Goal: Information Seeking & Learning: Learn about a topic

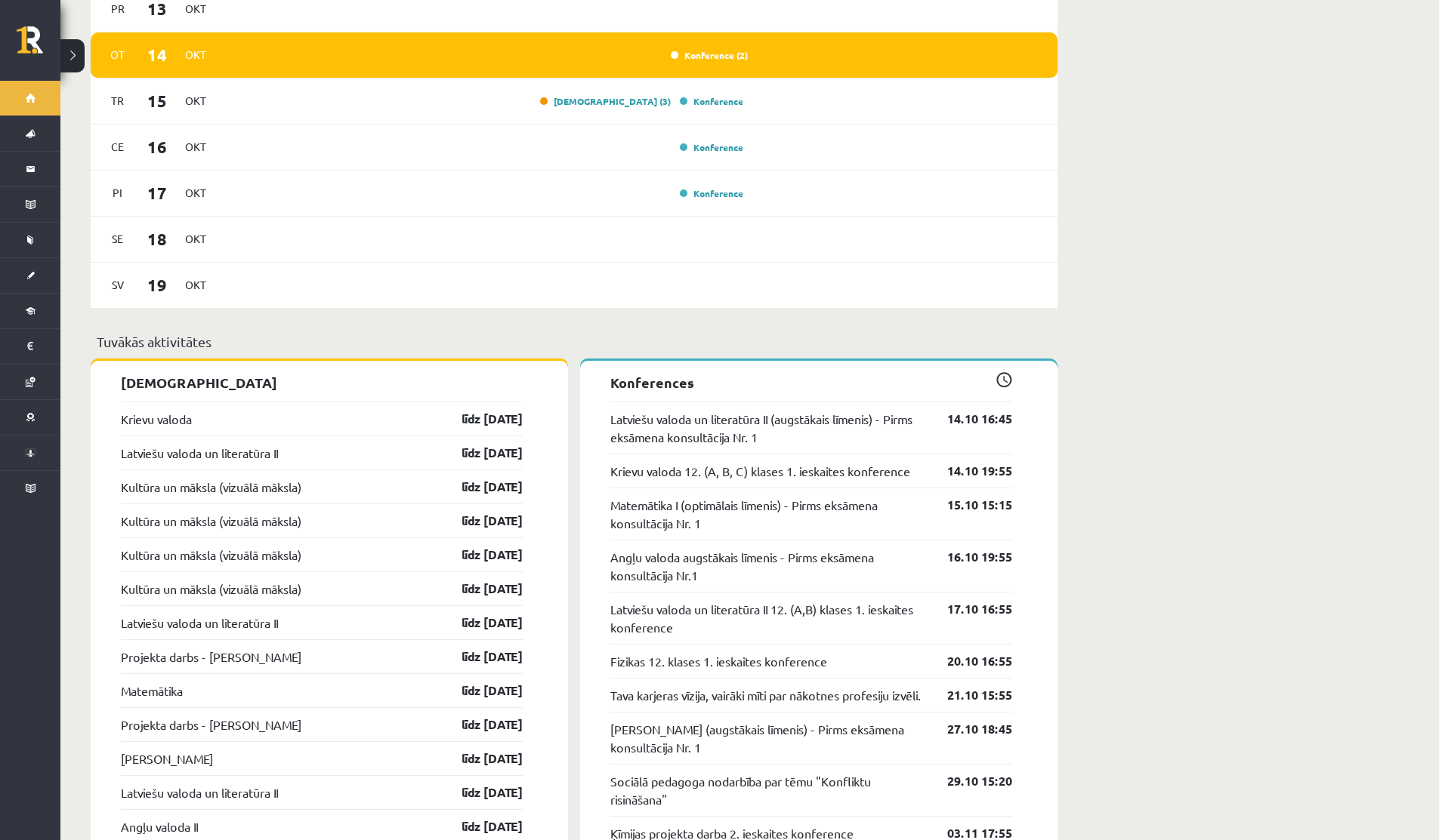
scroll to position [1061, 0]
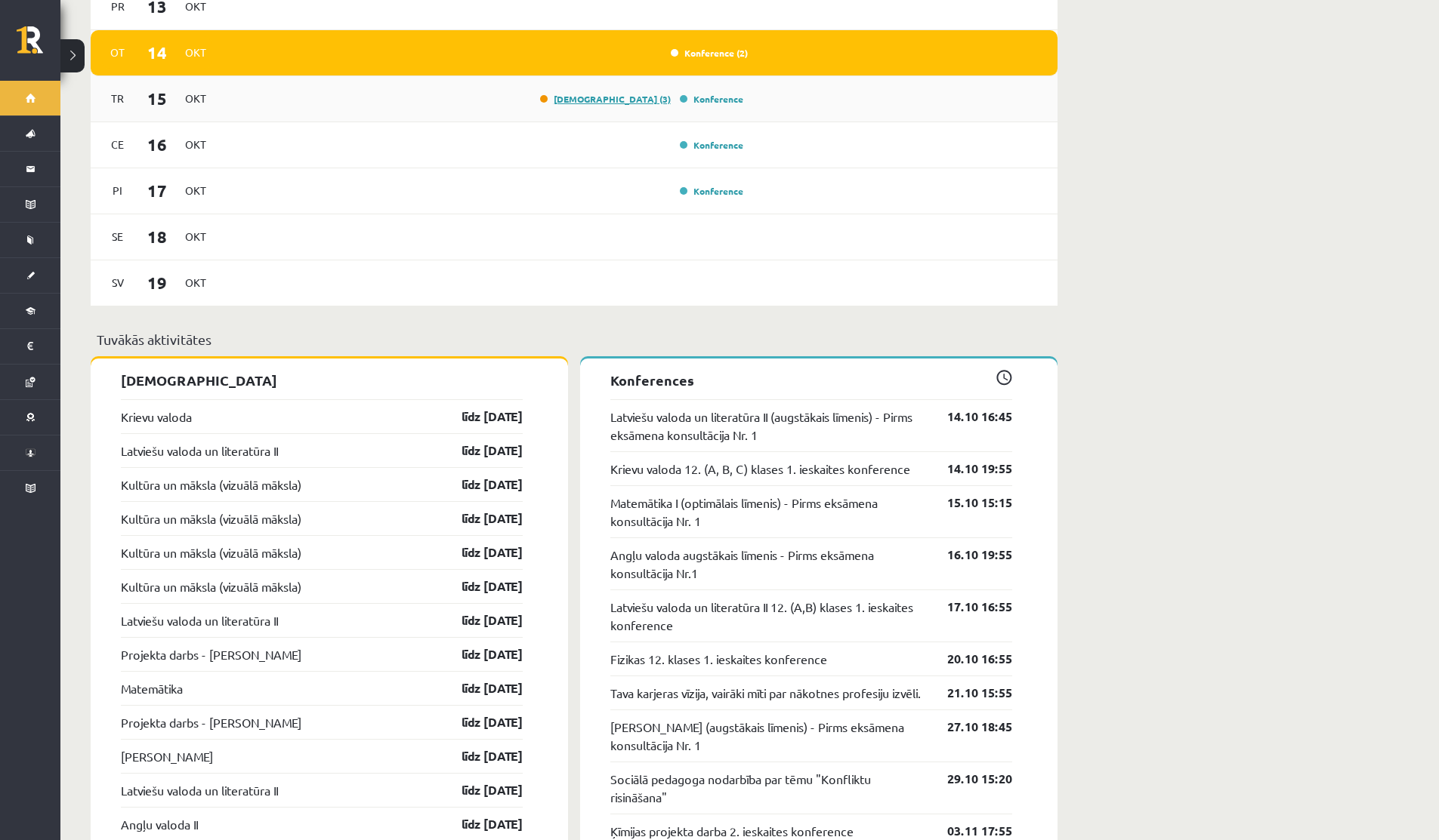
click at [633, 93] on link "Ieskaite (3)" at bounding box center [605, 98] width 131 height 12
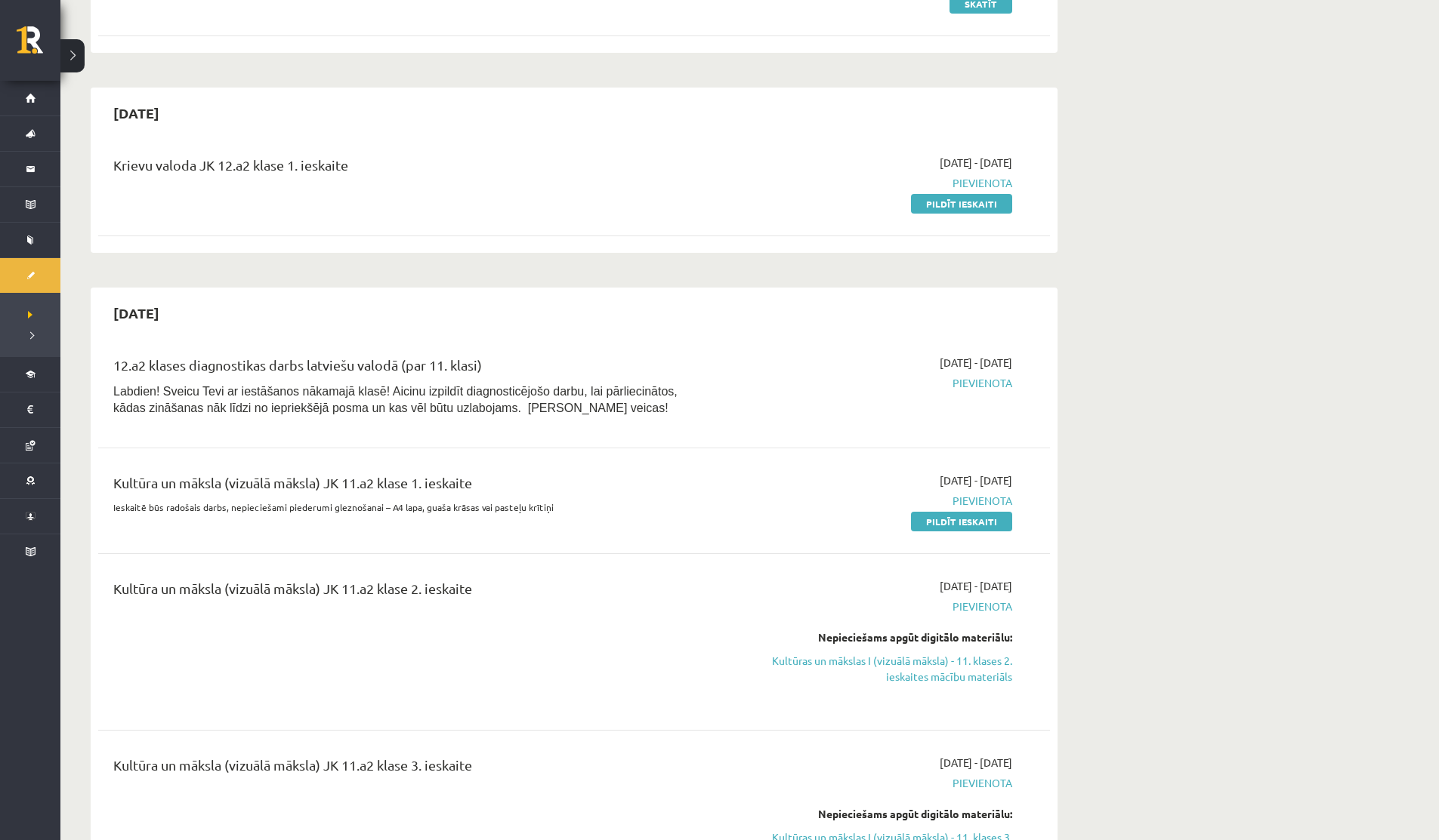
scroll to position [300, 0]
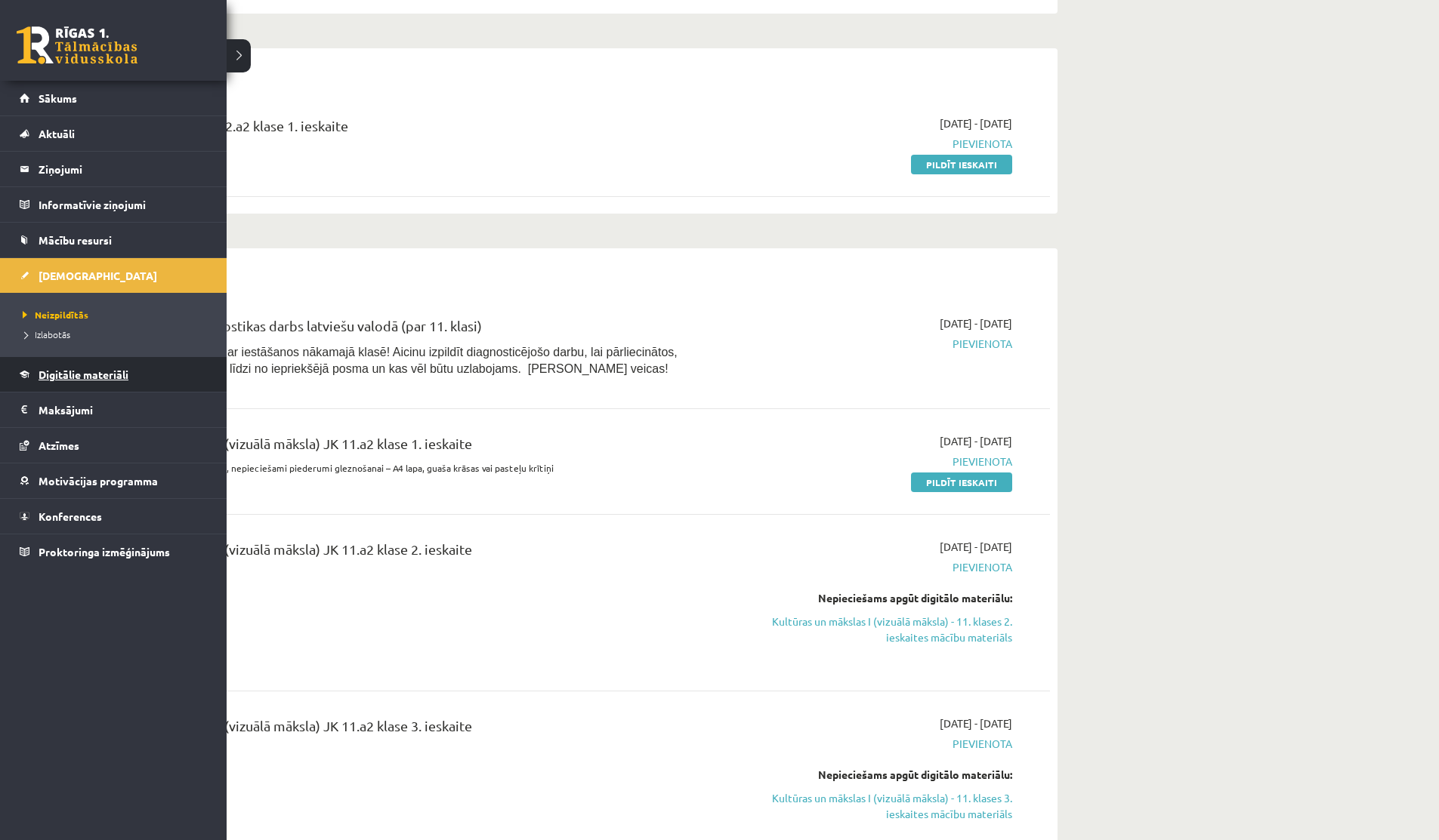
click at [75, 376] on span "Digitālie materiāli" at bounding box center [83, 374] width 90 height 14
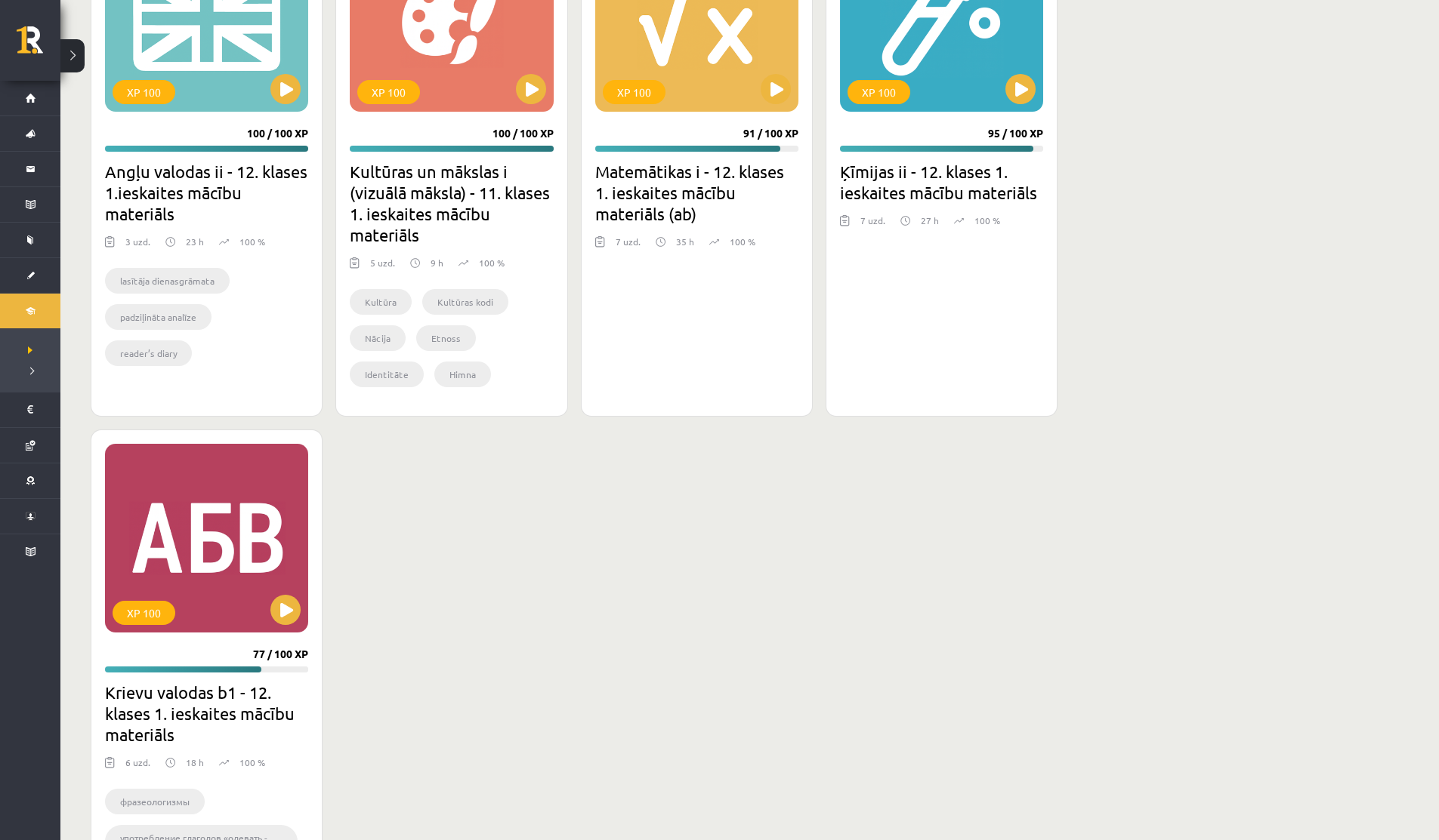
scroll to position [1221, 0]
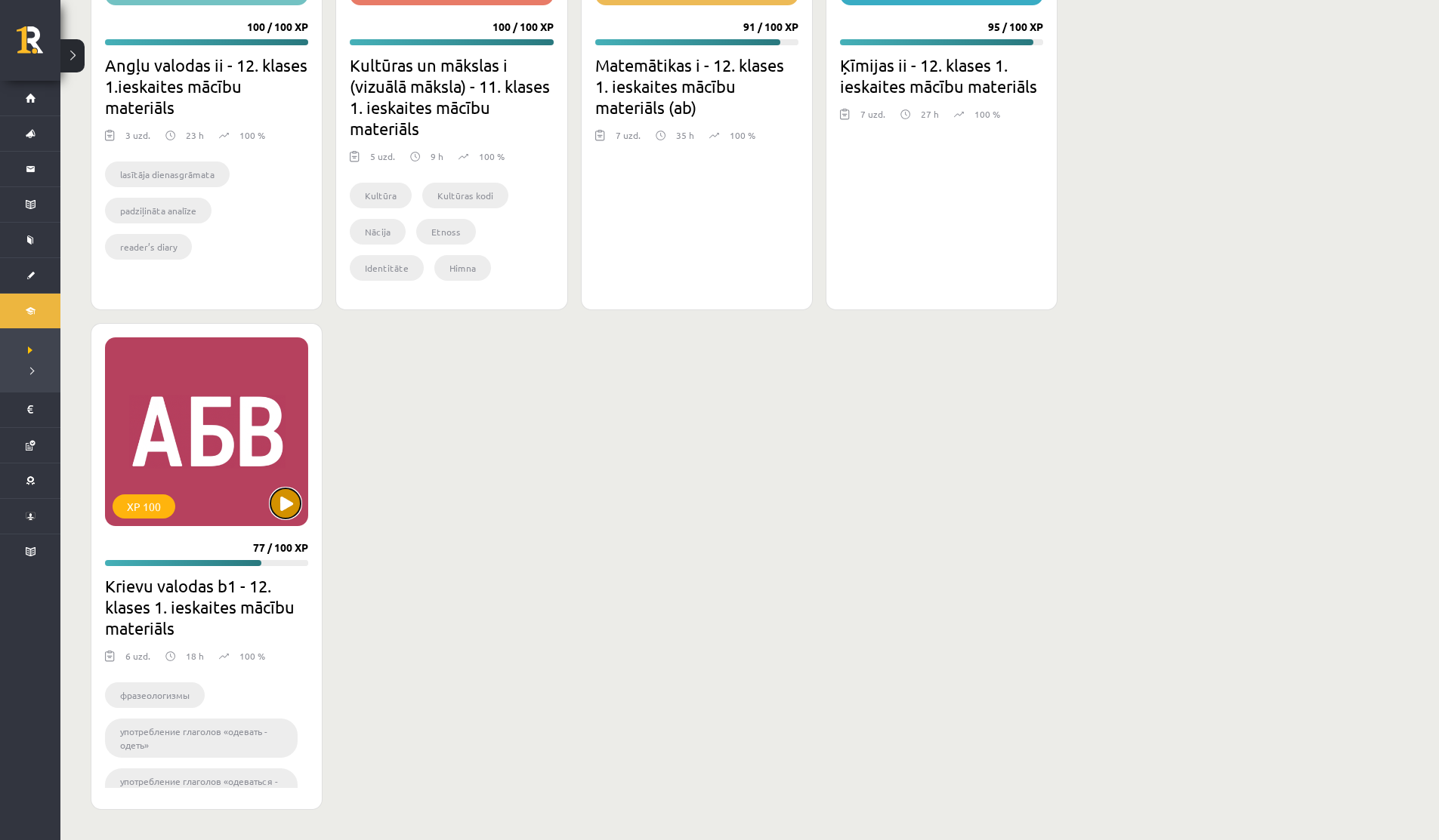
click at [274, 509] on button at bounding box center [285, 503] width 30 height 30
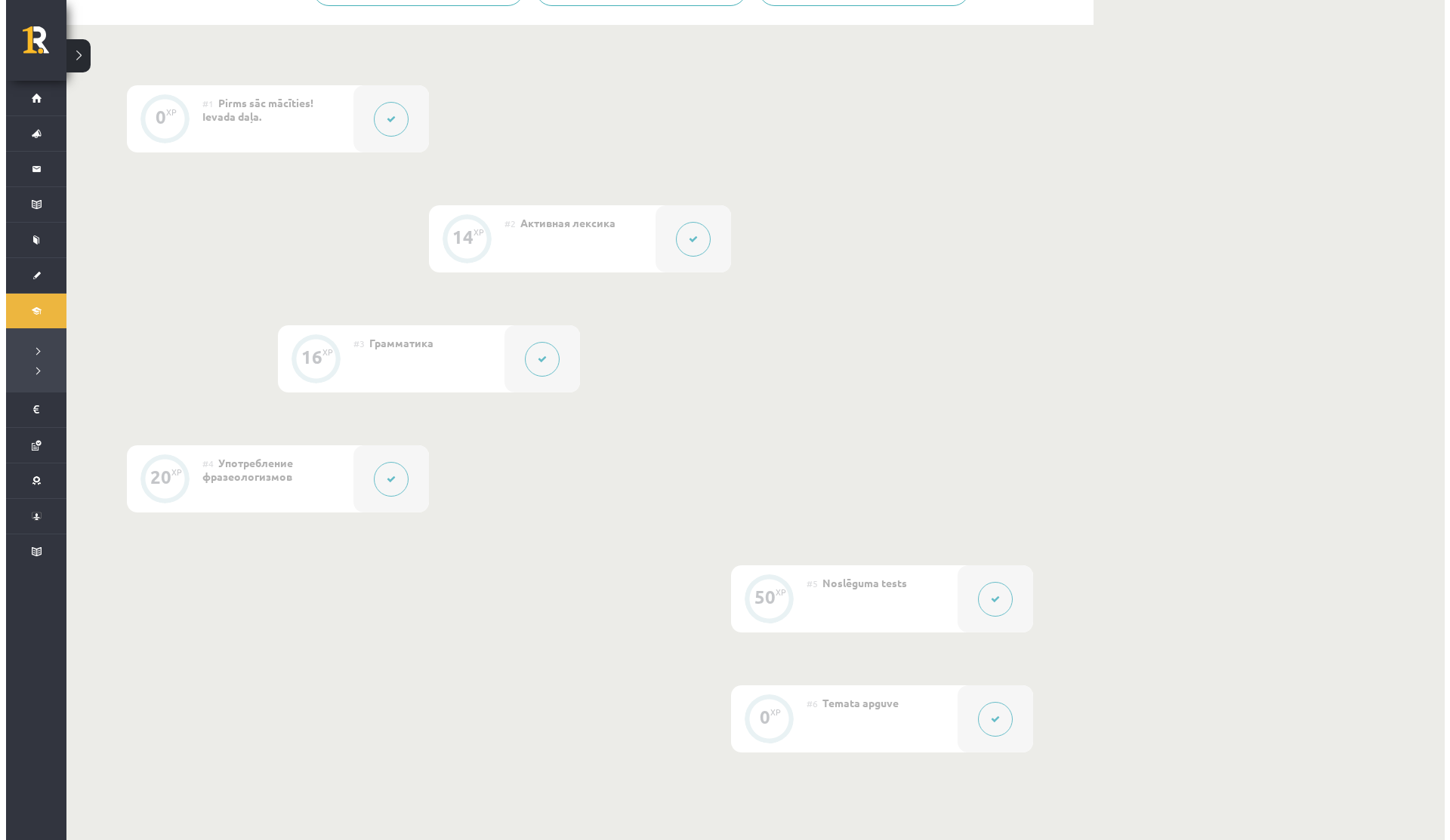
scroll to position [374, 0]
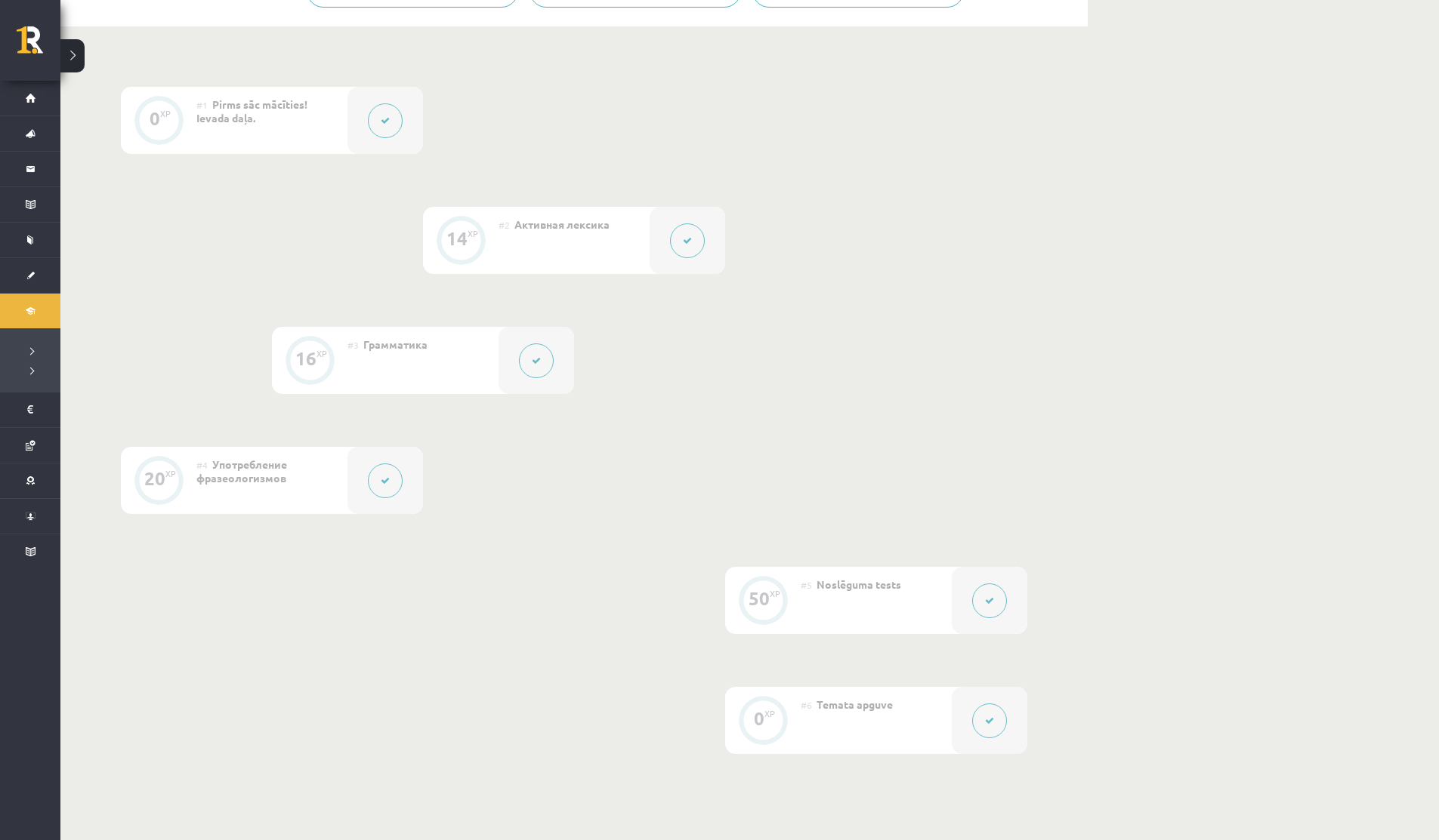
click at [520, 363] on button at bounding box center [536, 360] width 35 height 35
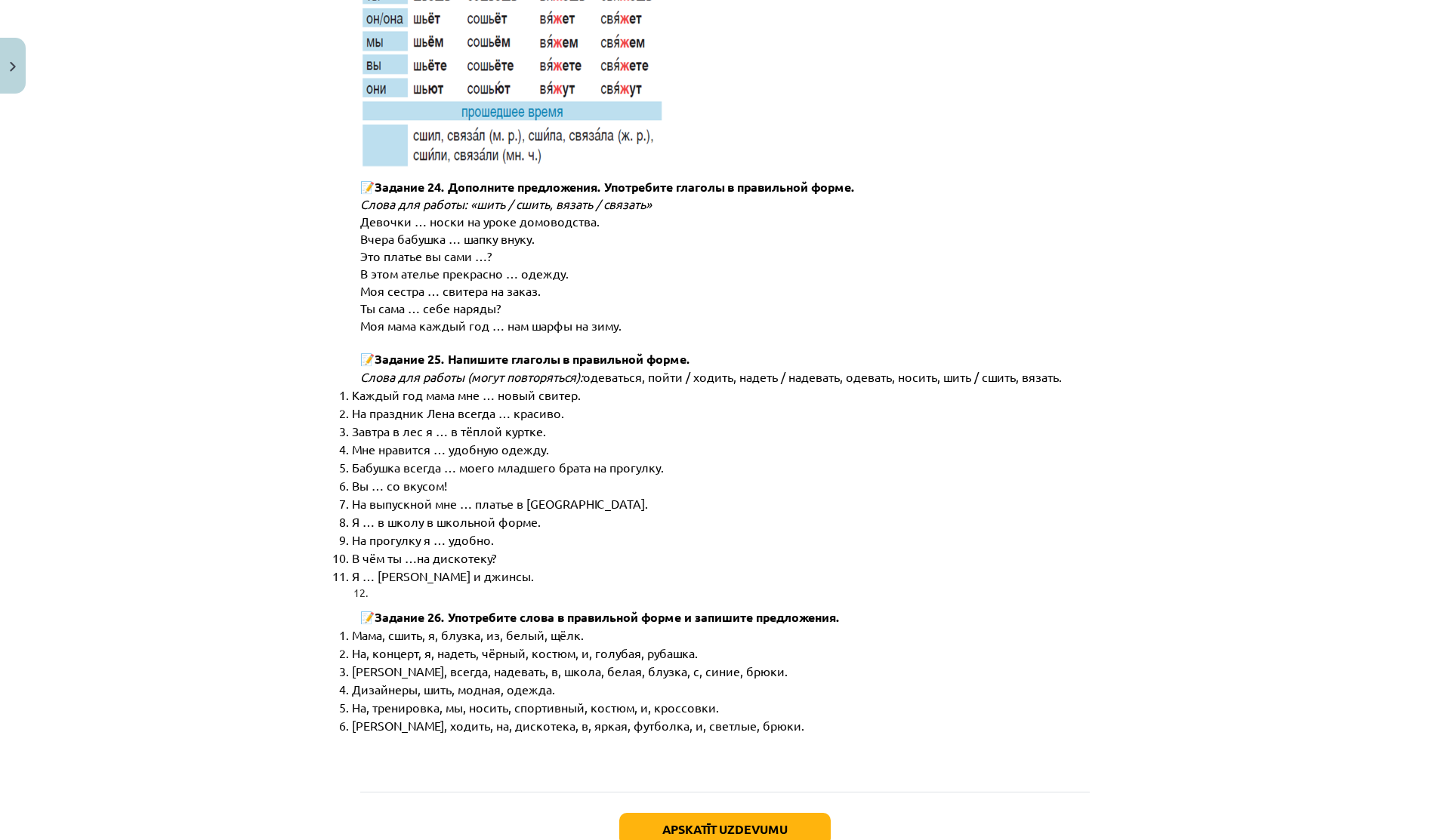
scroll to position [7424, 0]
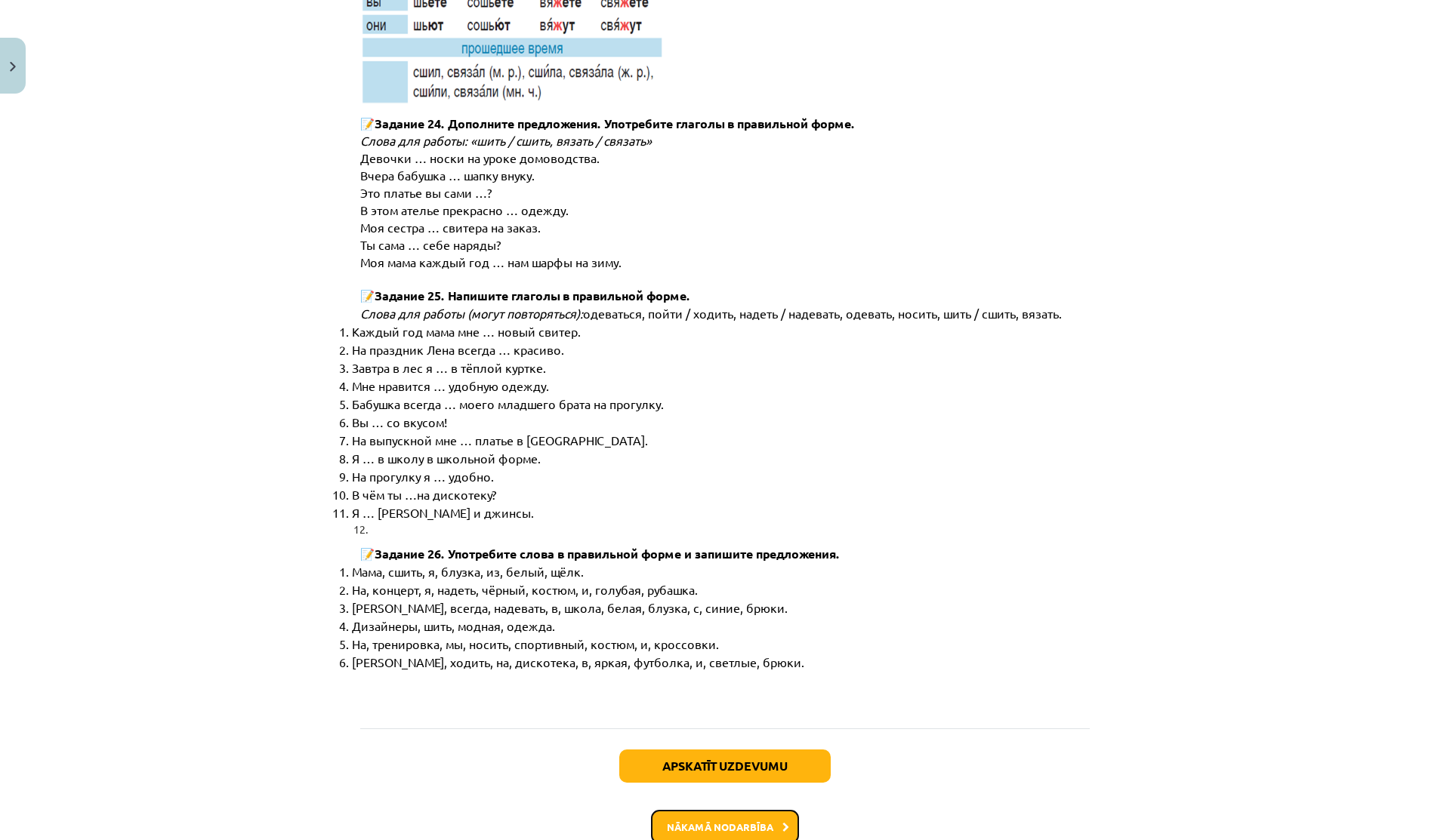
click at [679, 810] on button "Nākamā nodarbība" at bounding box center [725, 827] width 148 height 35
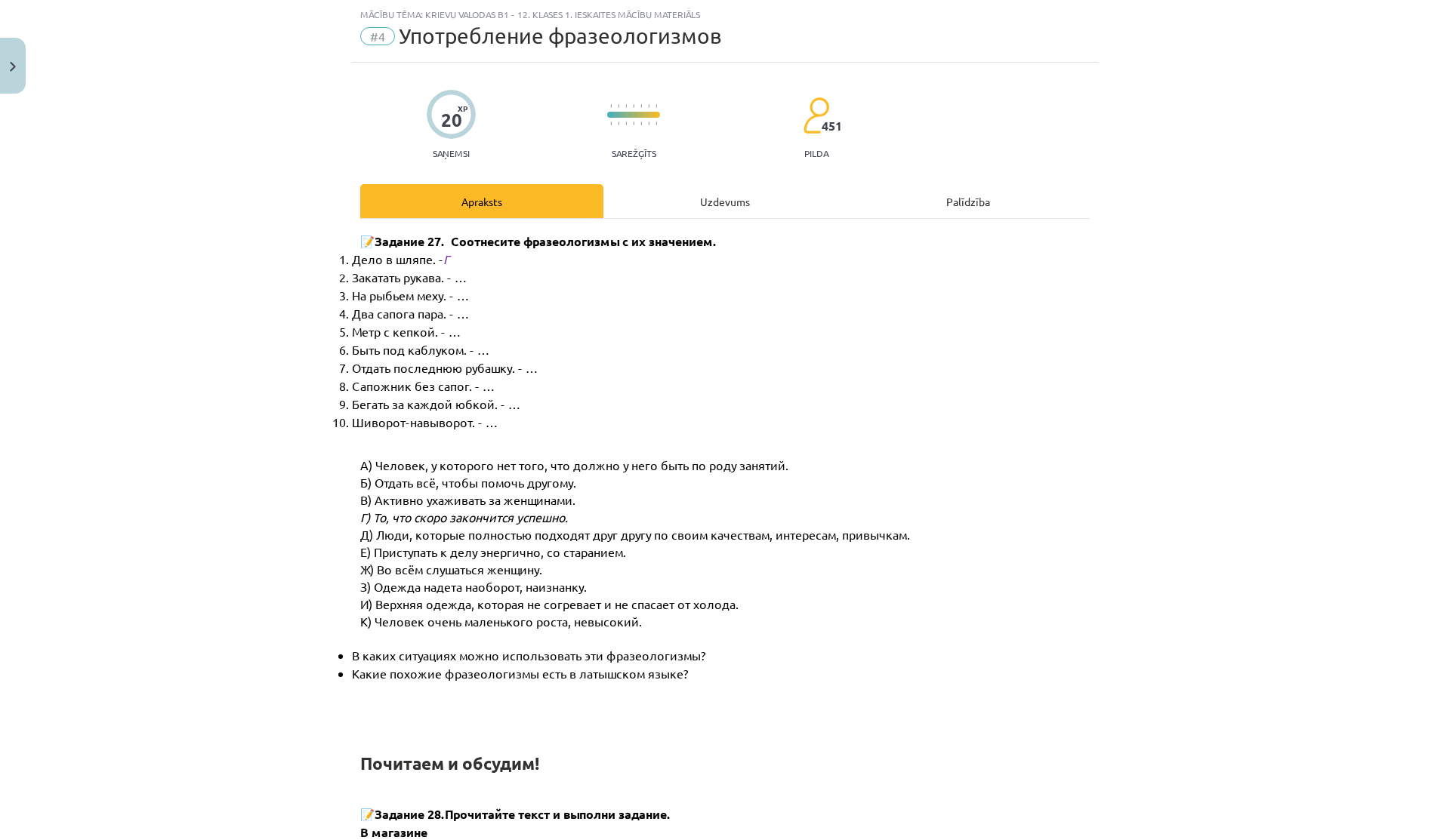
scroll to position [38, 0]
drag, startPoint x: 433, startPoint y: 258, endPoint x: 485, endPoint y: 258, distance: 52.0
click at [485, 258] on li "Дело в шляпе. - Г" at bounding box center [733, 259] width 762 height 18
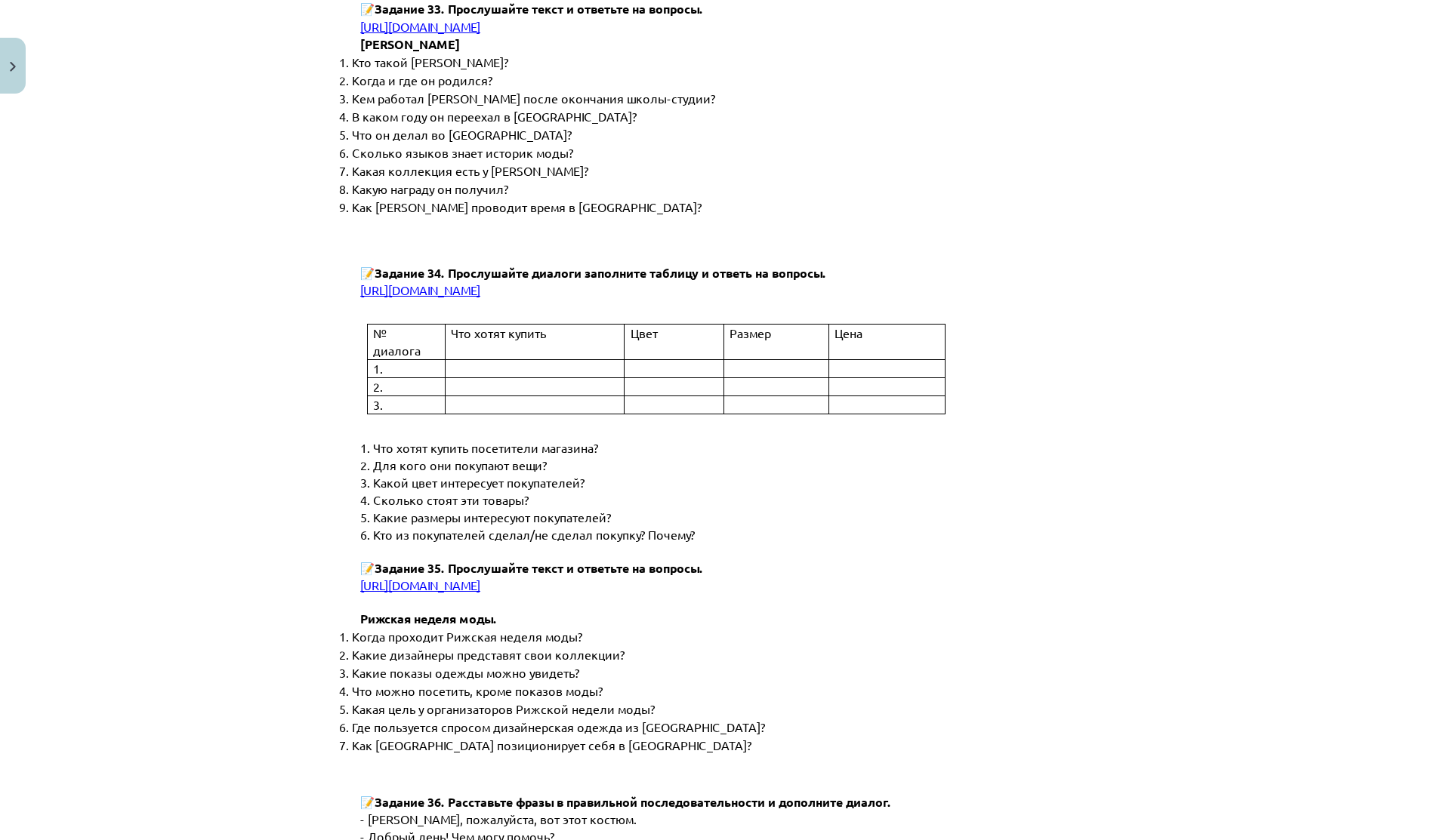
scroll to position [5542, 0]
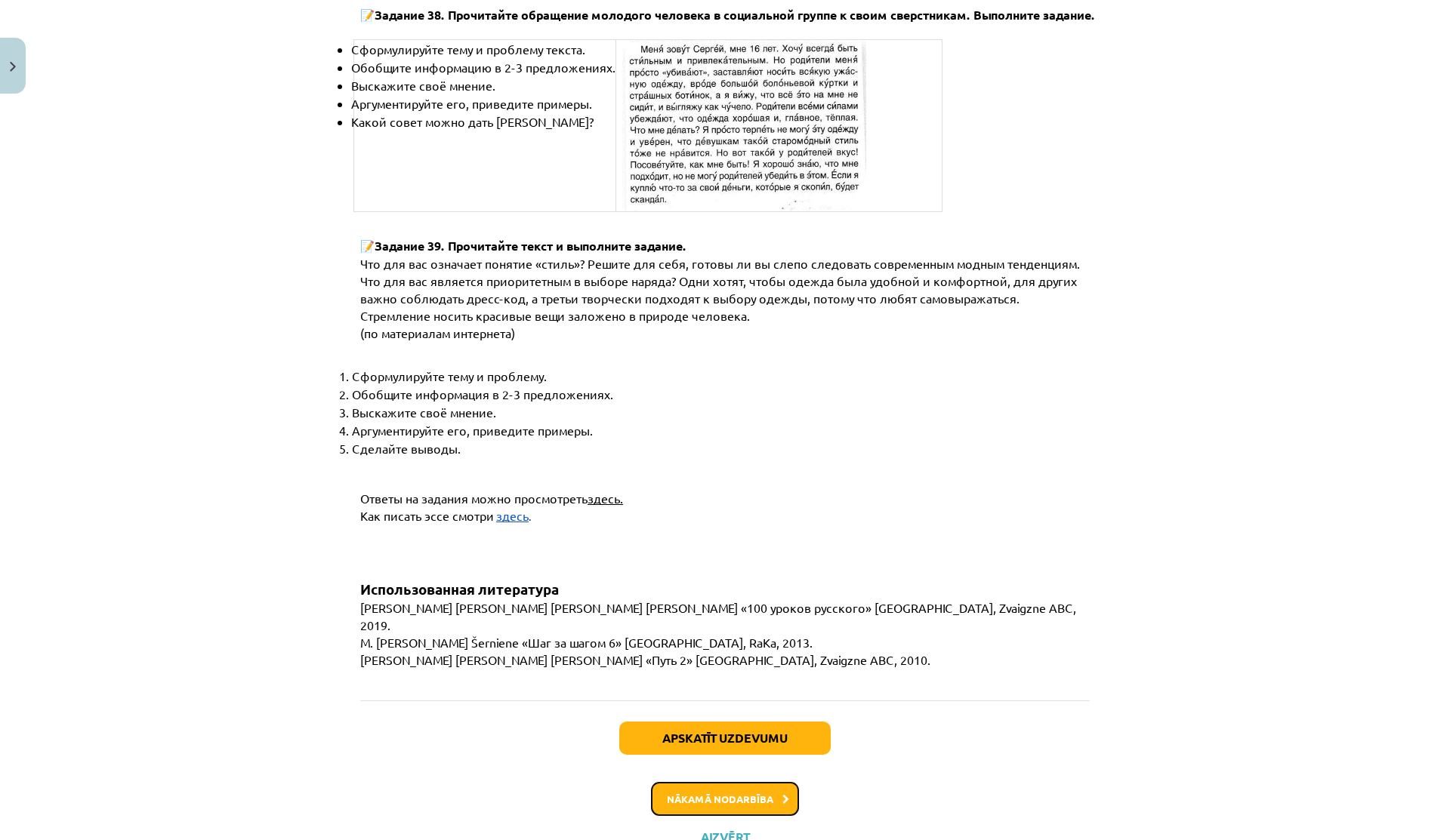
click at [736, 782] on button "Nākamā nodarbība" at bounding box center [725, 799] width 148 height 35
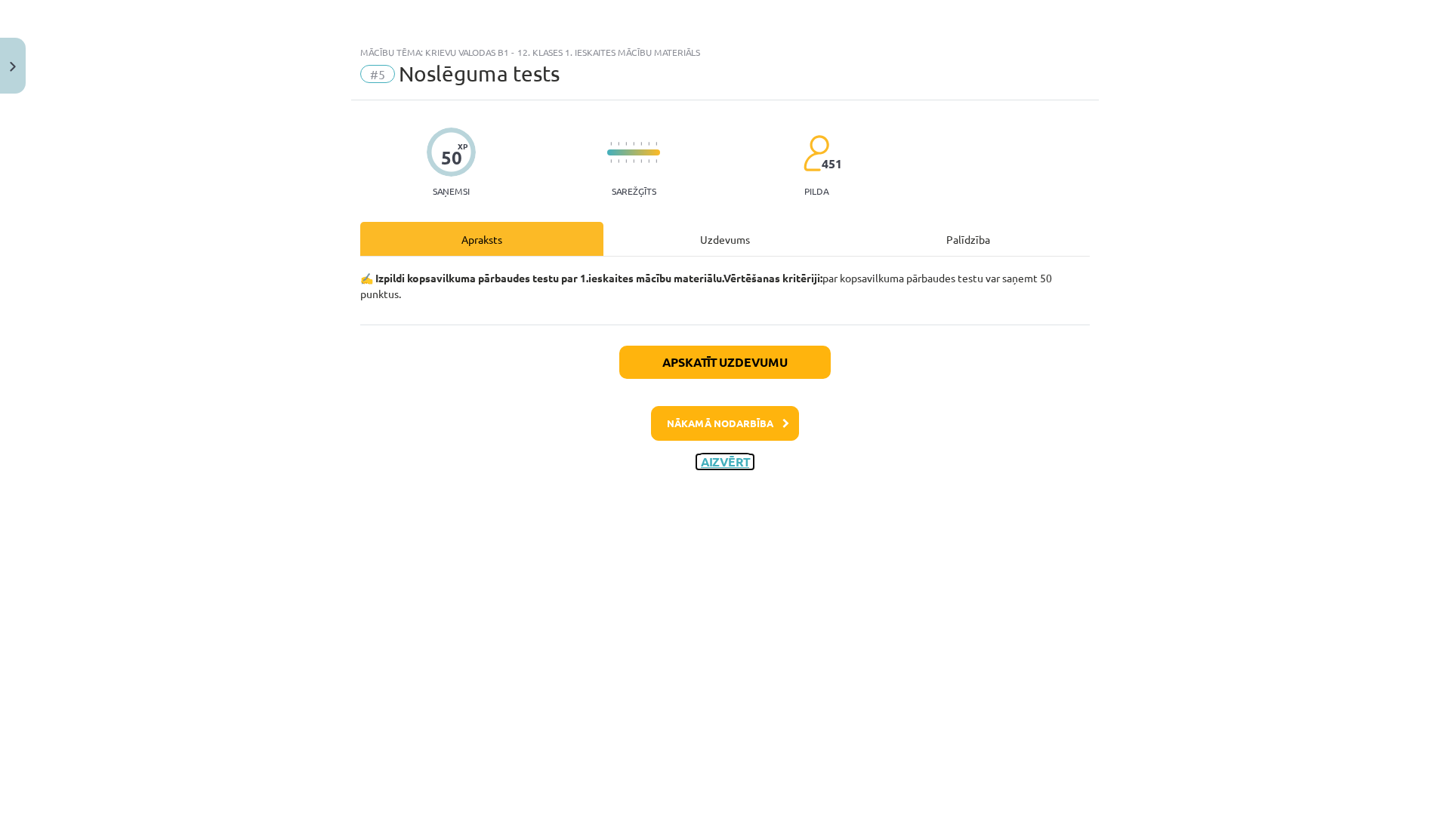
click at [724, 461] on button "Aizvērt" at bounding box center [725, 462] width 58 height 15
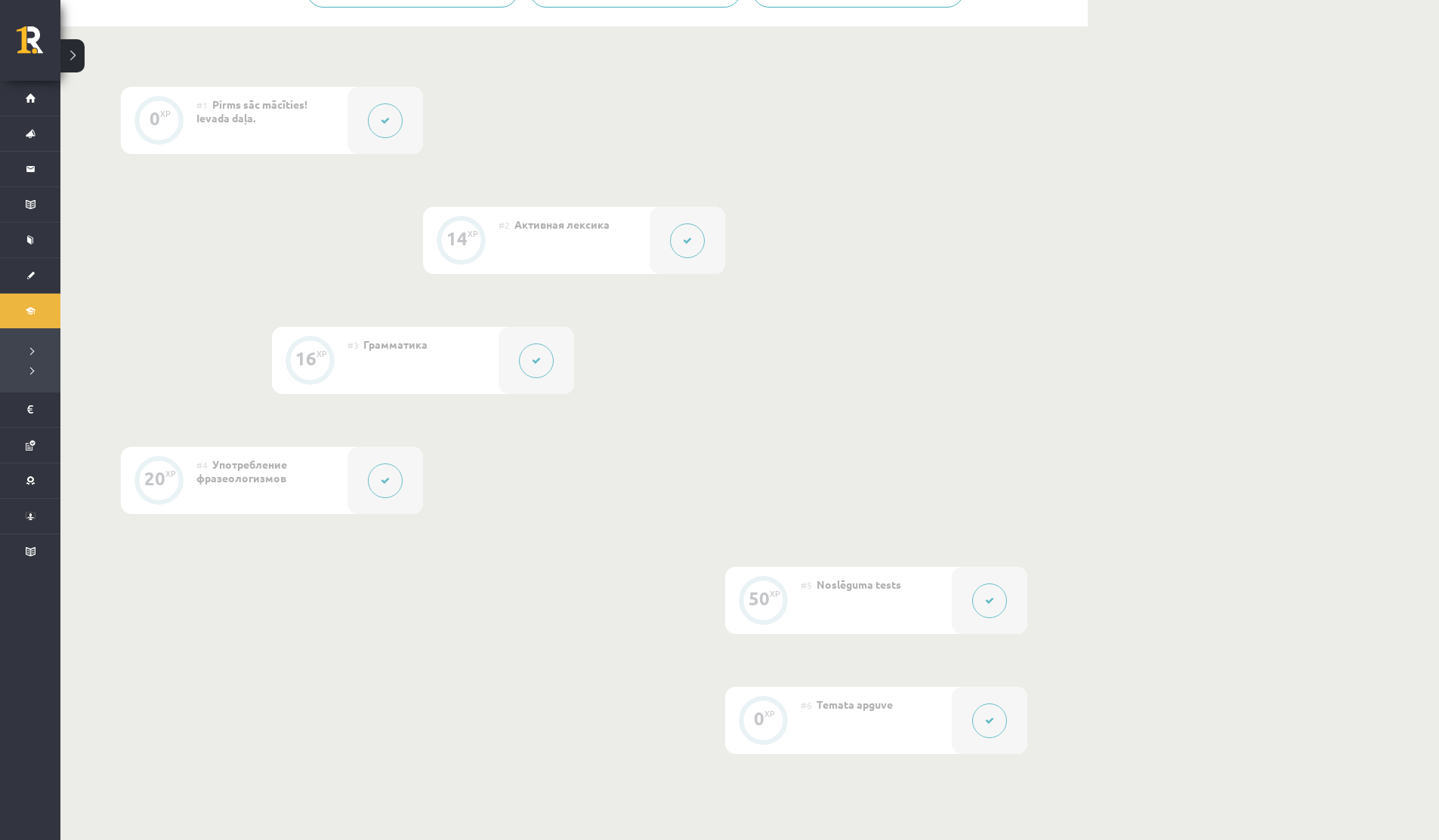
click at [405, 476] on div at bounding box center [385, 480] width 76 height 67
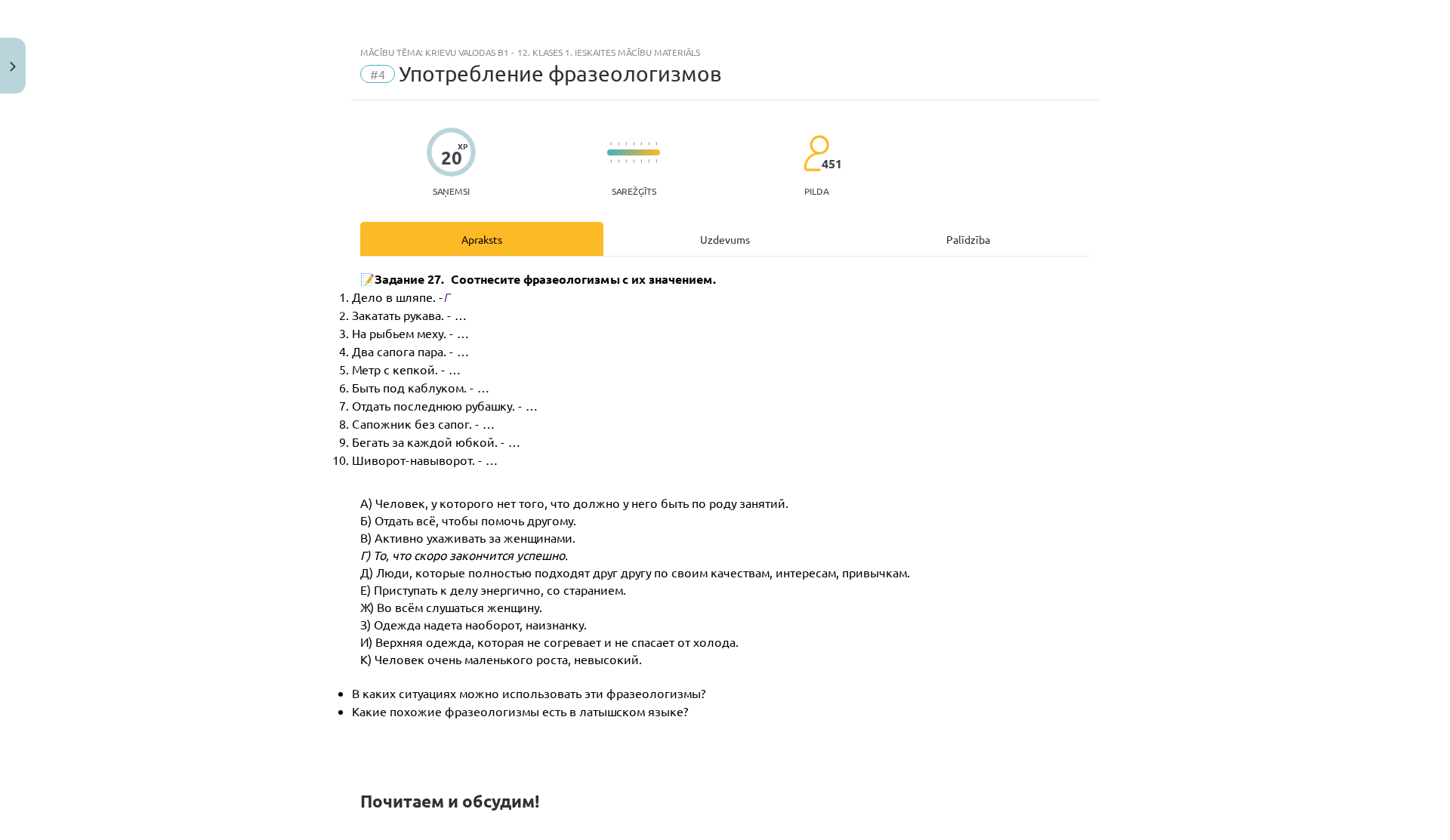
click at [697, 226] on div "Uzdevums" at bounding box center [725, 239] width 244 height 34
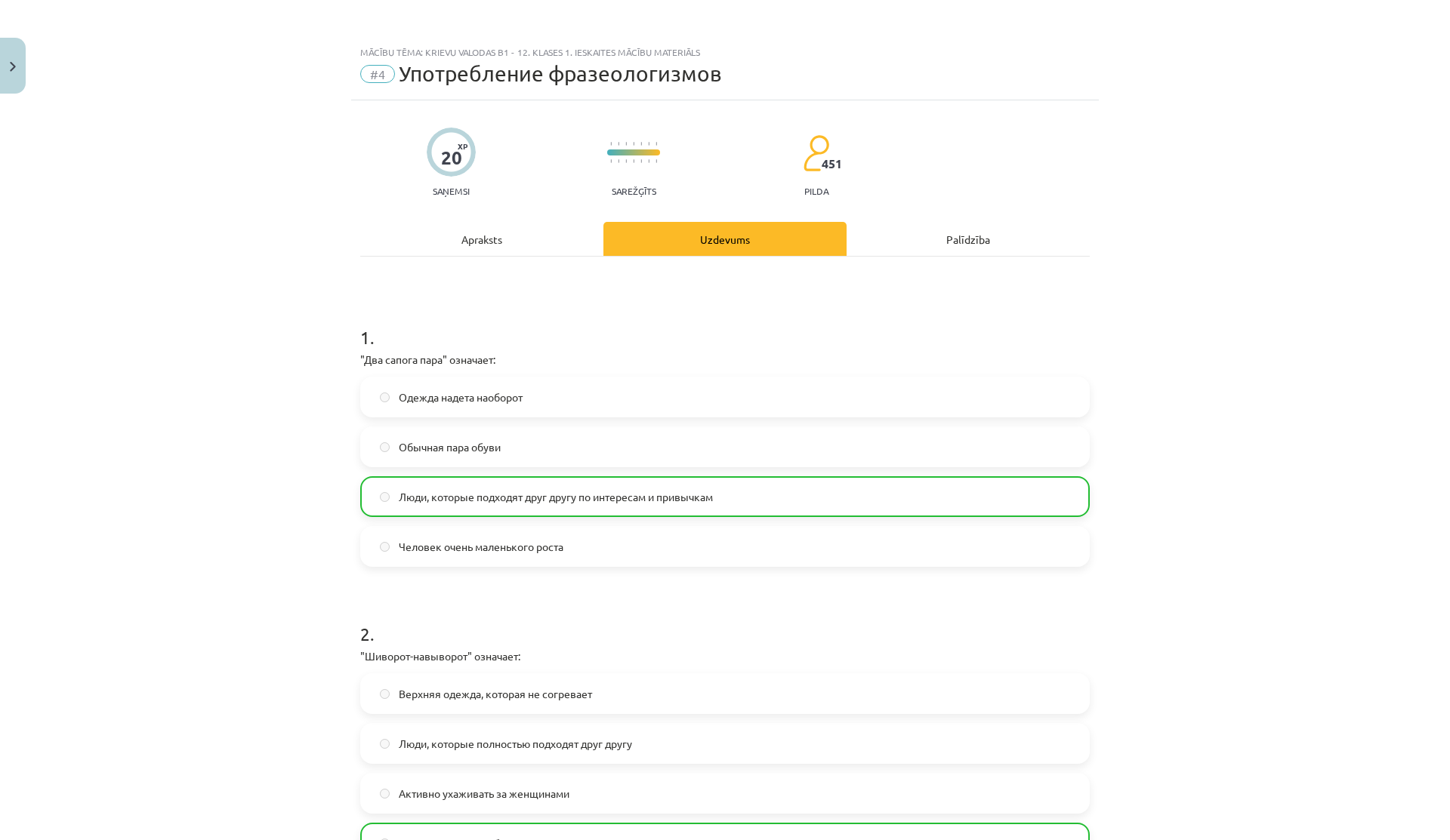
scroll to position [840, 0]
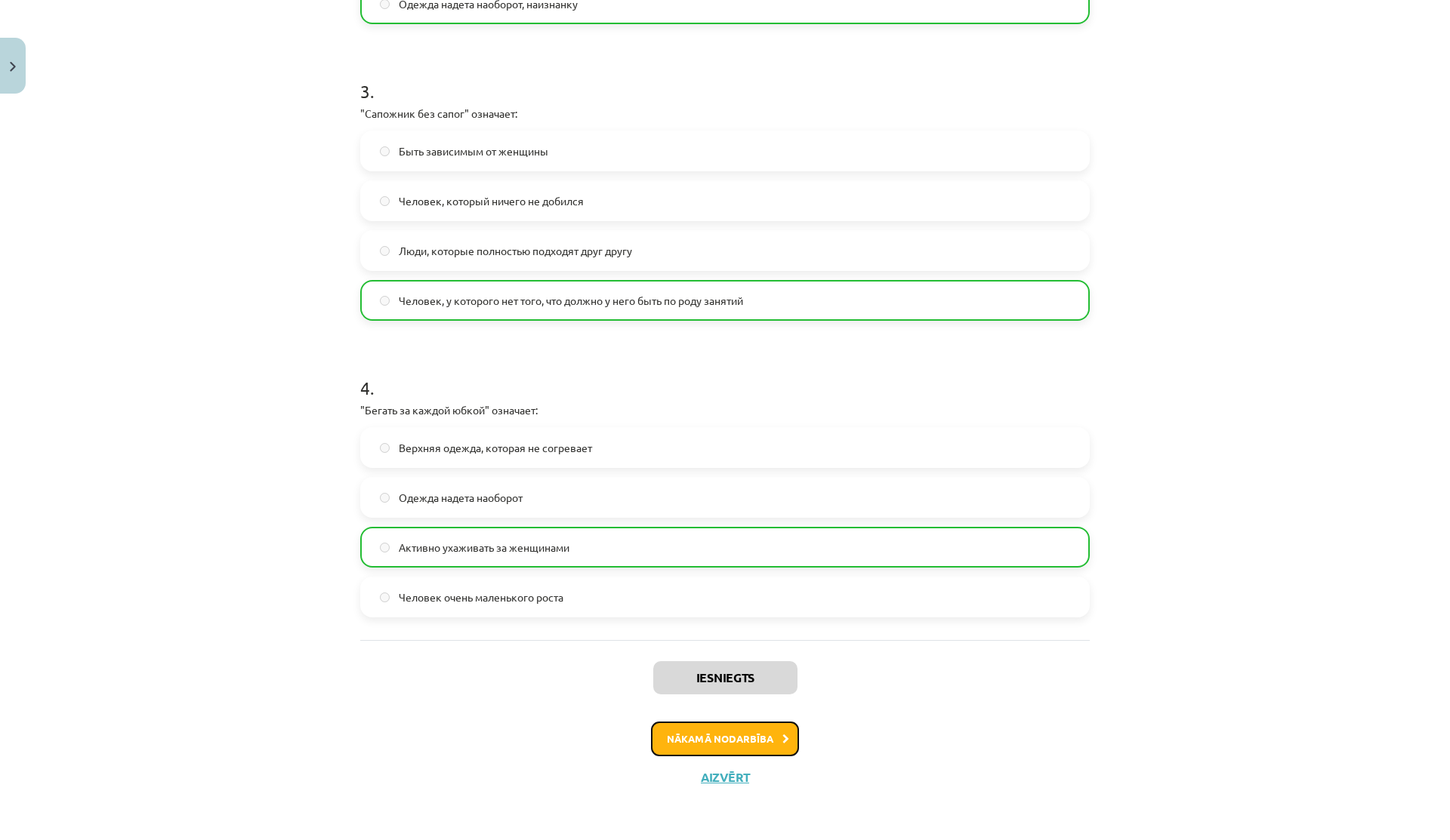
click at [681, 740] on button "Nākamā nodarbība" at bounding box center [725, 739] width 148 height 35
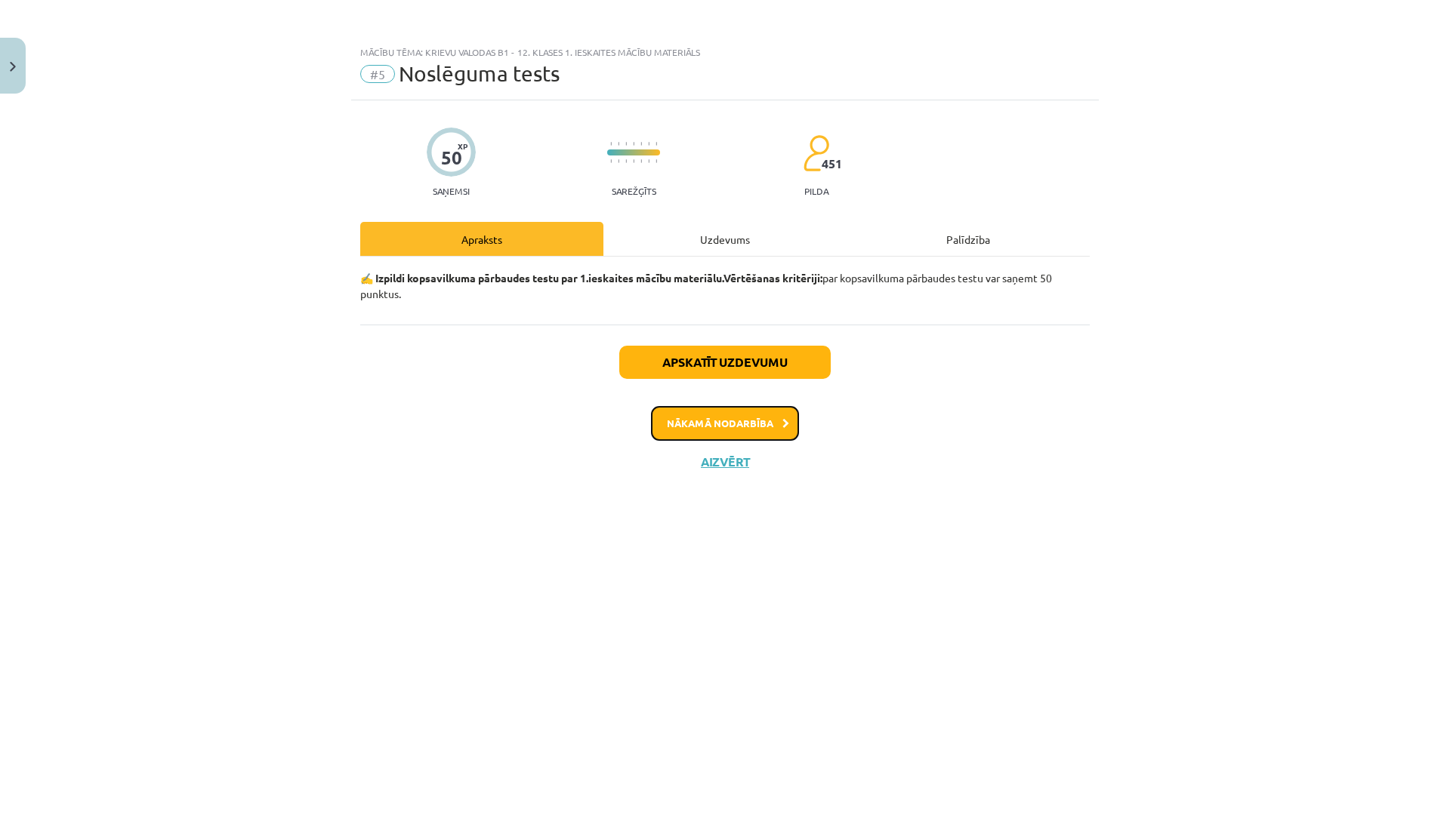
scroll to position [0, 0]
click at [682, 233] on div "Uzdevums" at bounding box center [725, 239] width 244 height 34
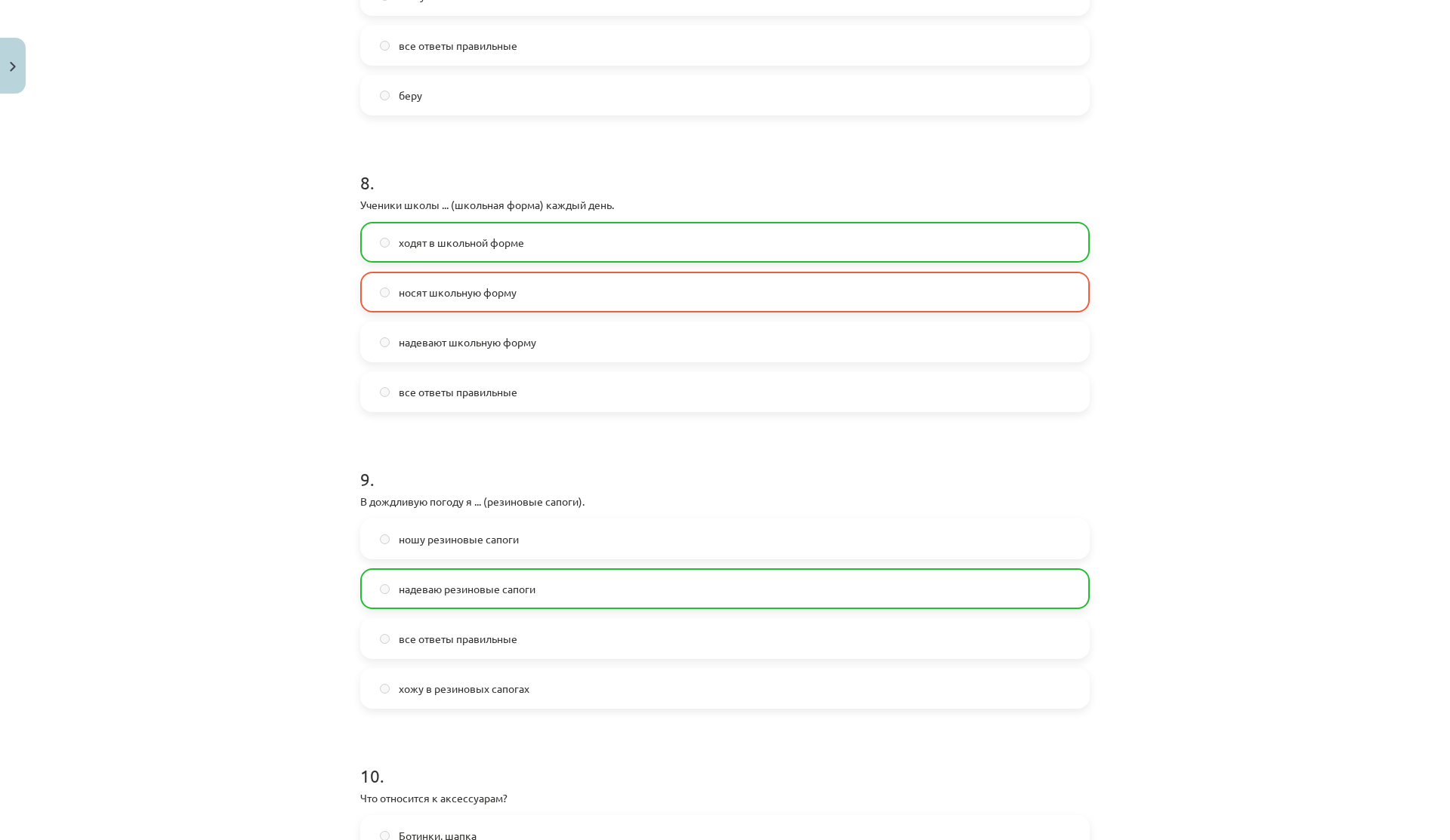
scroll to position [2620, 0]
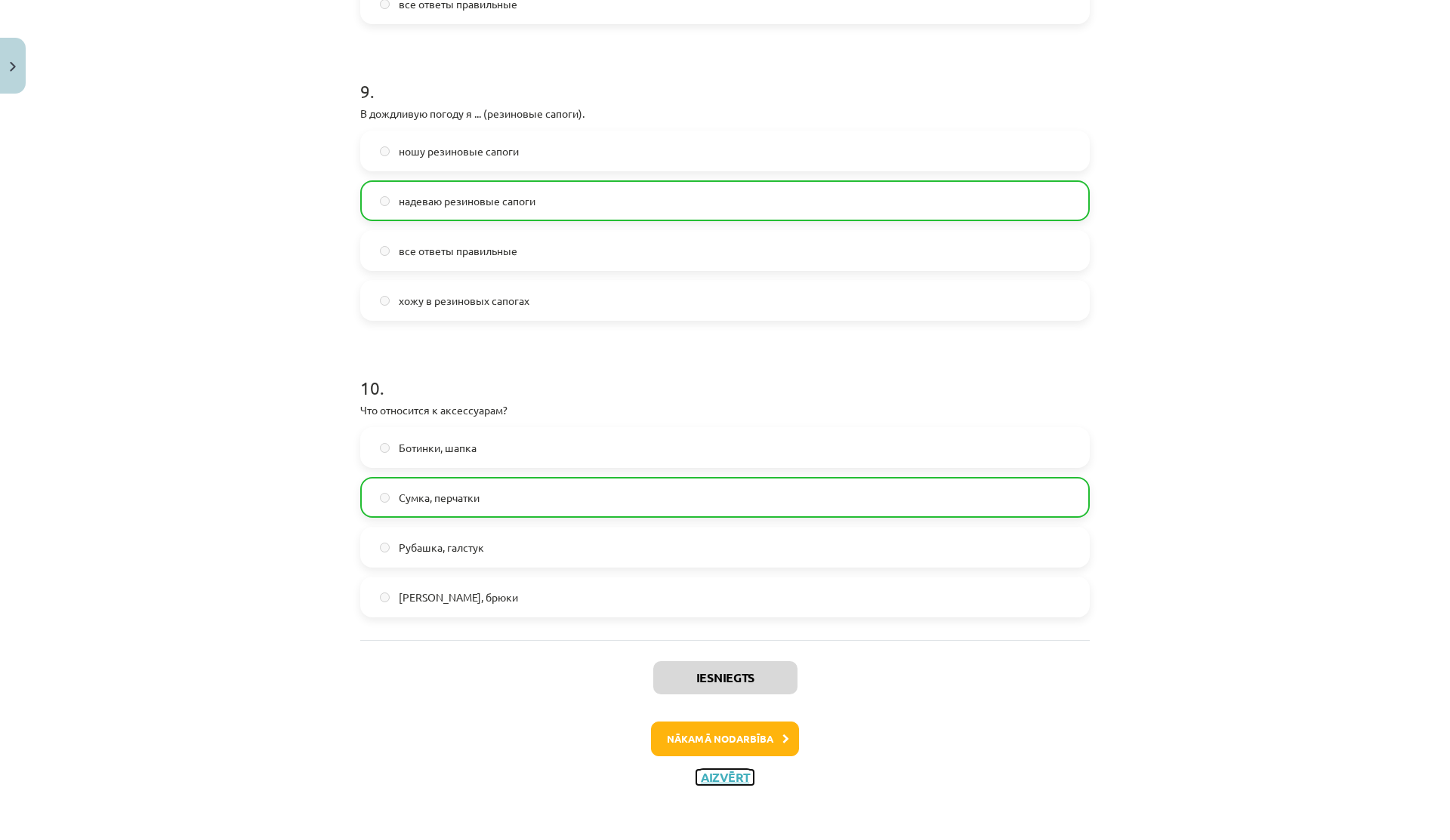
click at [699, 778] on button "Aizvērt" at bounding box center [725, 778] width 58 height 15
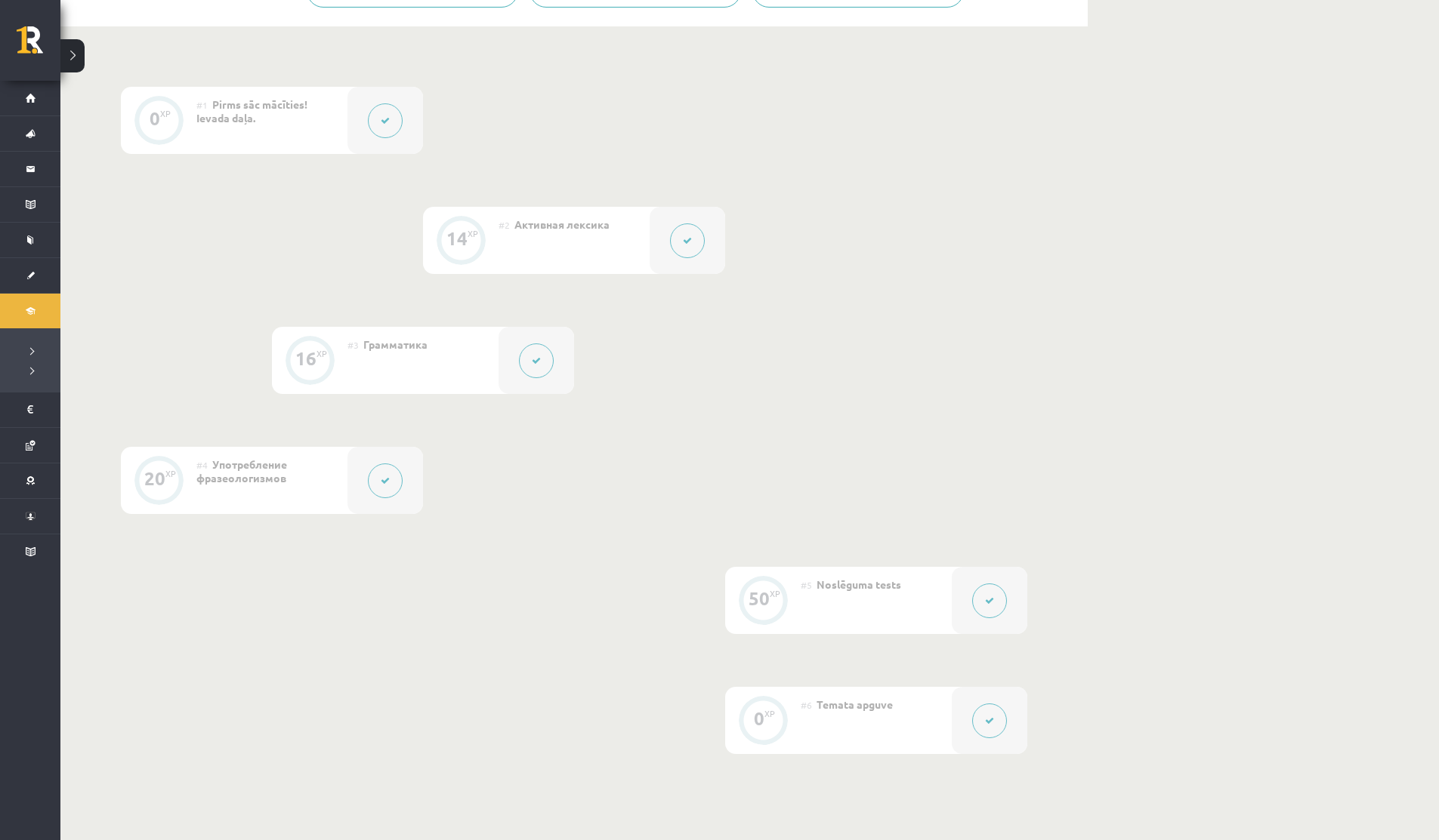
click at [318, 482] on div "#4 Употребление фразеологизмов" at bounding box center [272, 480] width 151 height 67
click at [378, 490] on button at bounding box center [385, 480] width 35 height 35
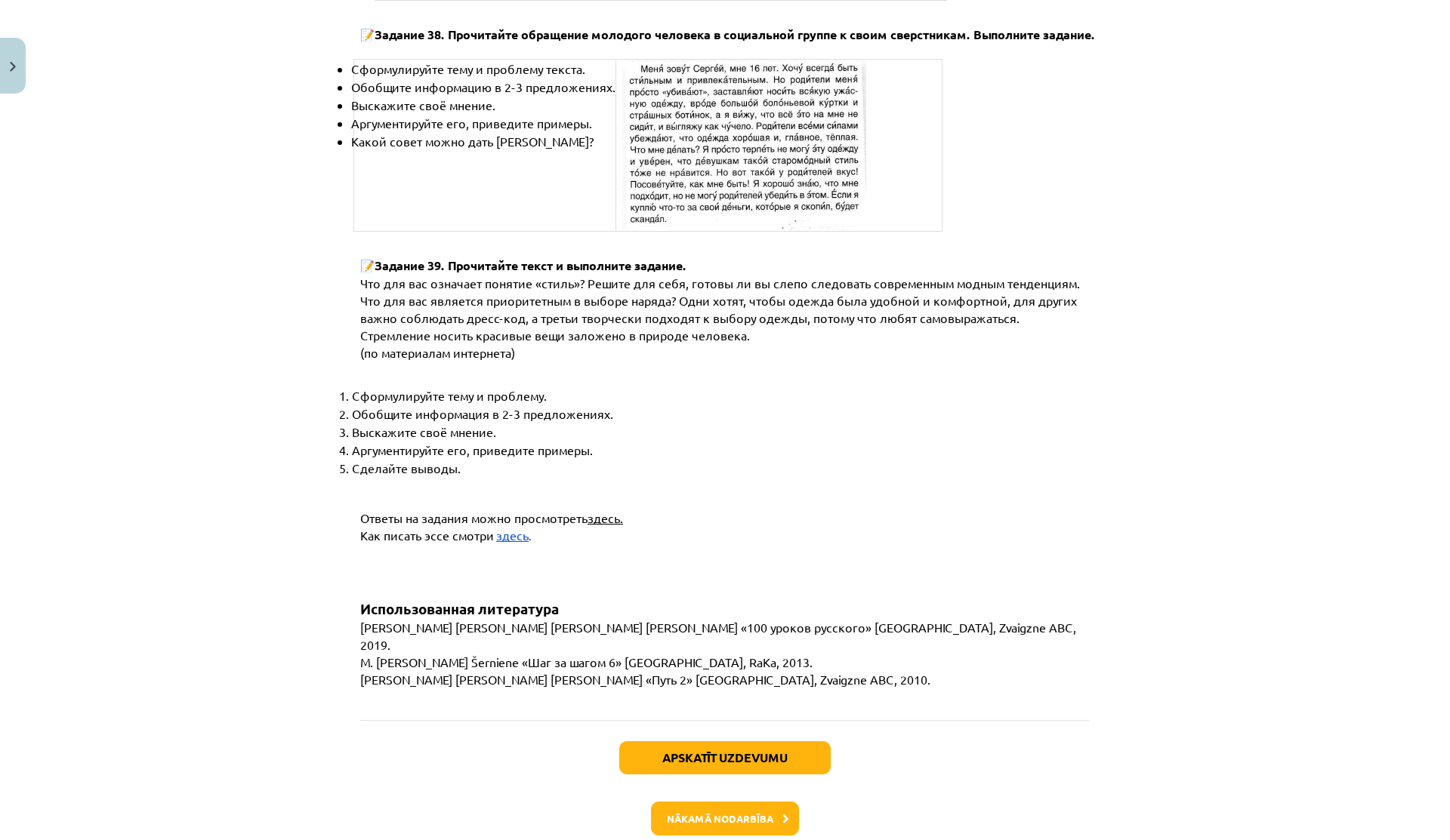
scroll to position [5542, 0]
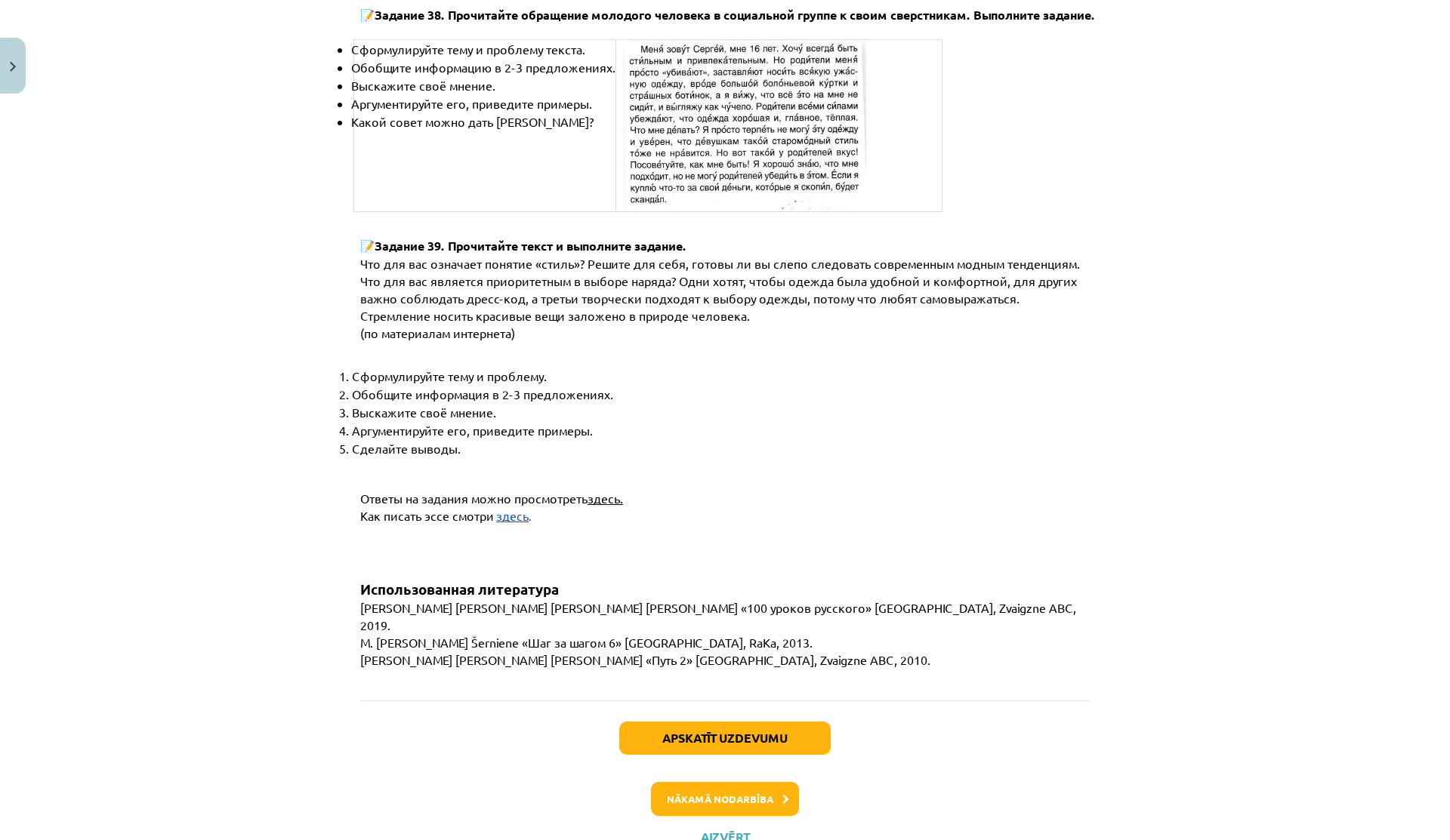
click at [593, 491] on span "здесь." at bounding box center [606, 498] width 36 height 15
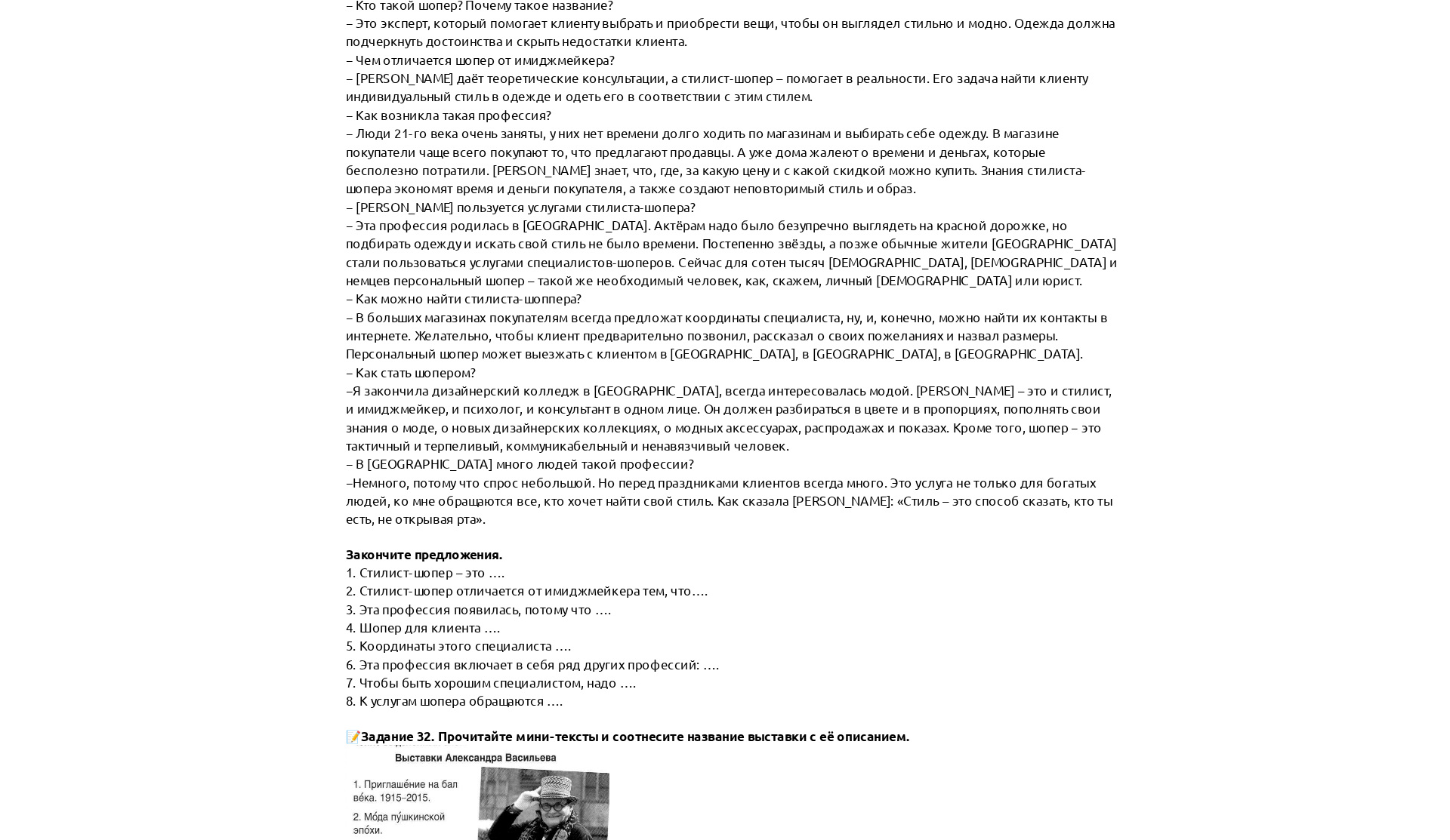
scroll to position [2992, 0]
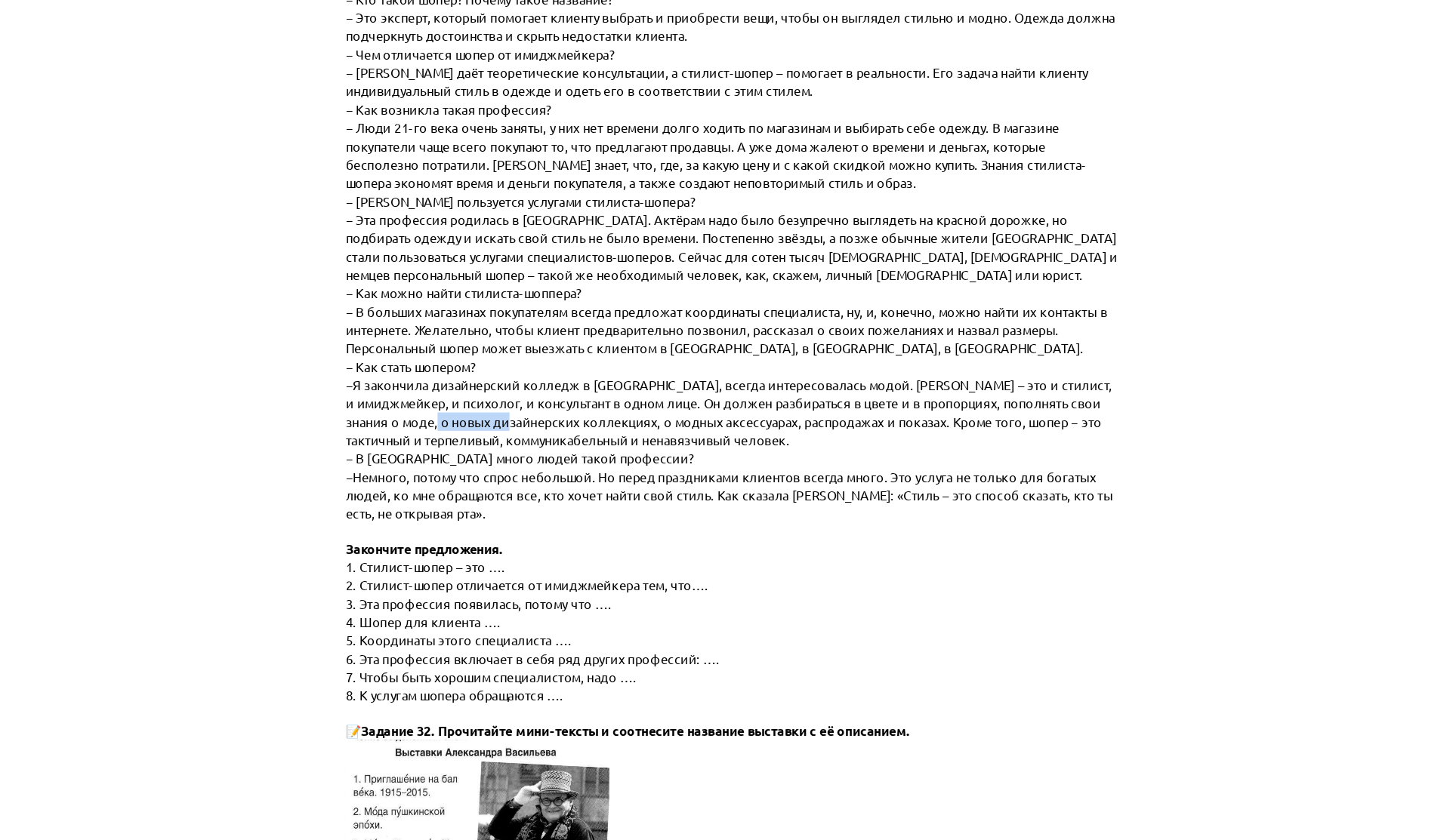
drag, startPoint x: 473, startPoint y: 410, endPoint x: 546, endPoint y: 411, distance: 73.0
click at [546, 411] on span "Я закончила дизайнерский колледж в [GEOGRAPHIC_DATA], всегда интересовалась мод…" at bounding box center [724, 407] width 727 height 67
drag, startPoint x: 440, startPoint y: 459, endPoint x: 588, endPoint y: 459, distance: 148.0
click at [587, 461] on span "Немного, потому что спрос небольшой. Но перед праздниками клиентов всегда много…" at bounding box center [724, 485] width 728 height 50
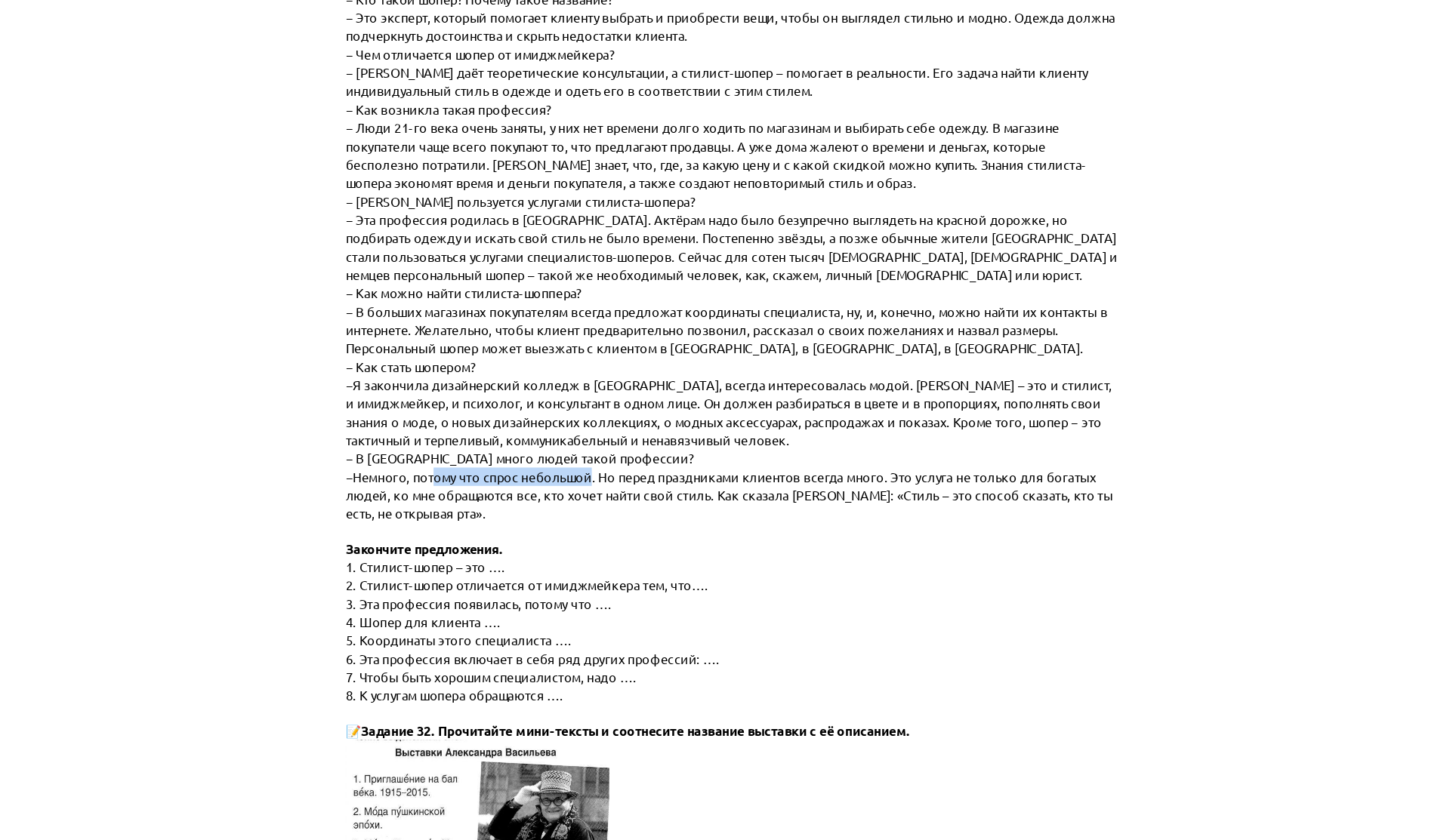
click at [588, 461] on span "Немного, потому что спрос небольшой. Но перед праздниками клиентов всегда много…" at bounding box center [724, 485] width 728 height 50
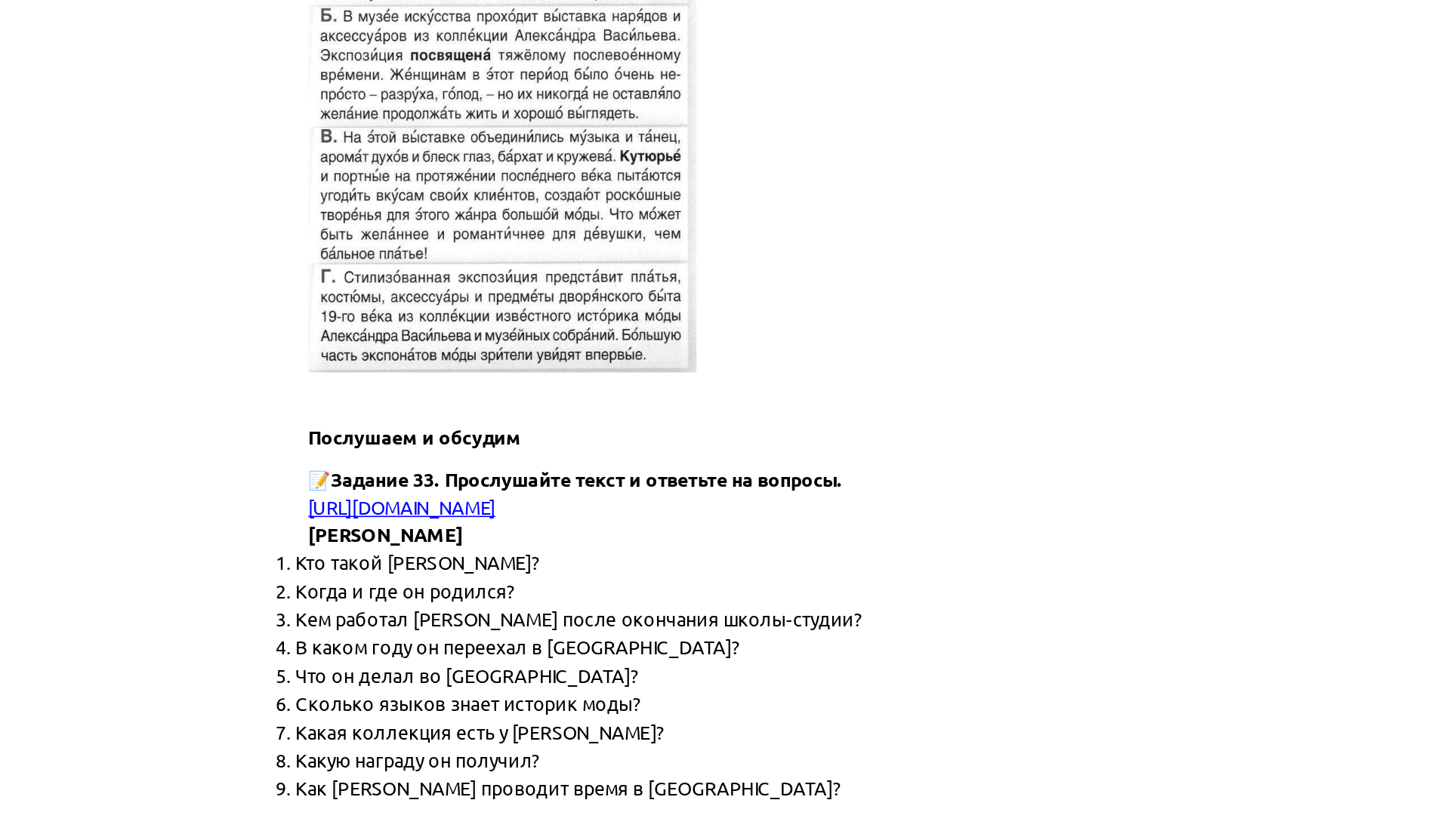
scroll to position [3926, 0]
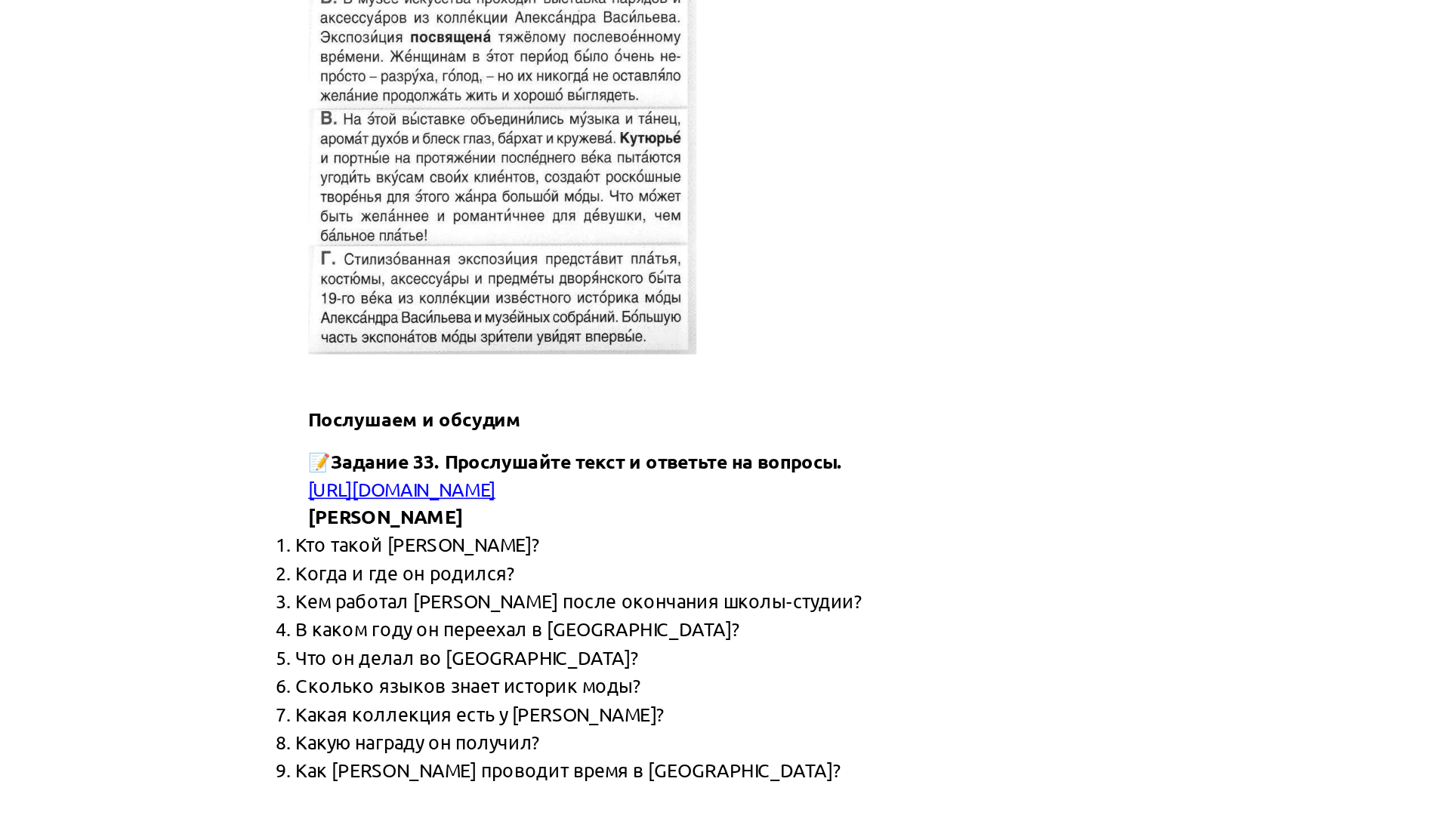
click at [481, 393] on span "[URL][DOMAIN_NAME]" at bounding box center [421, 400] width 120 height 15
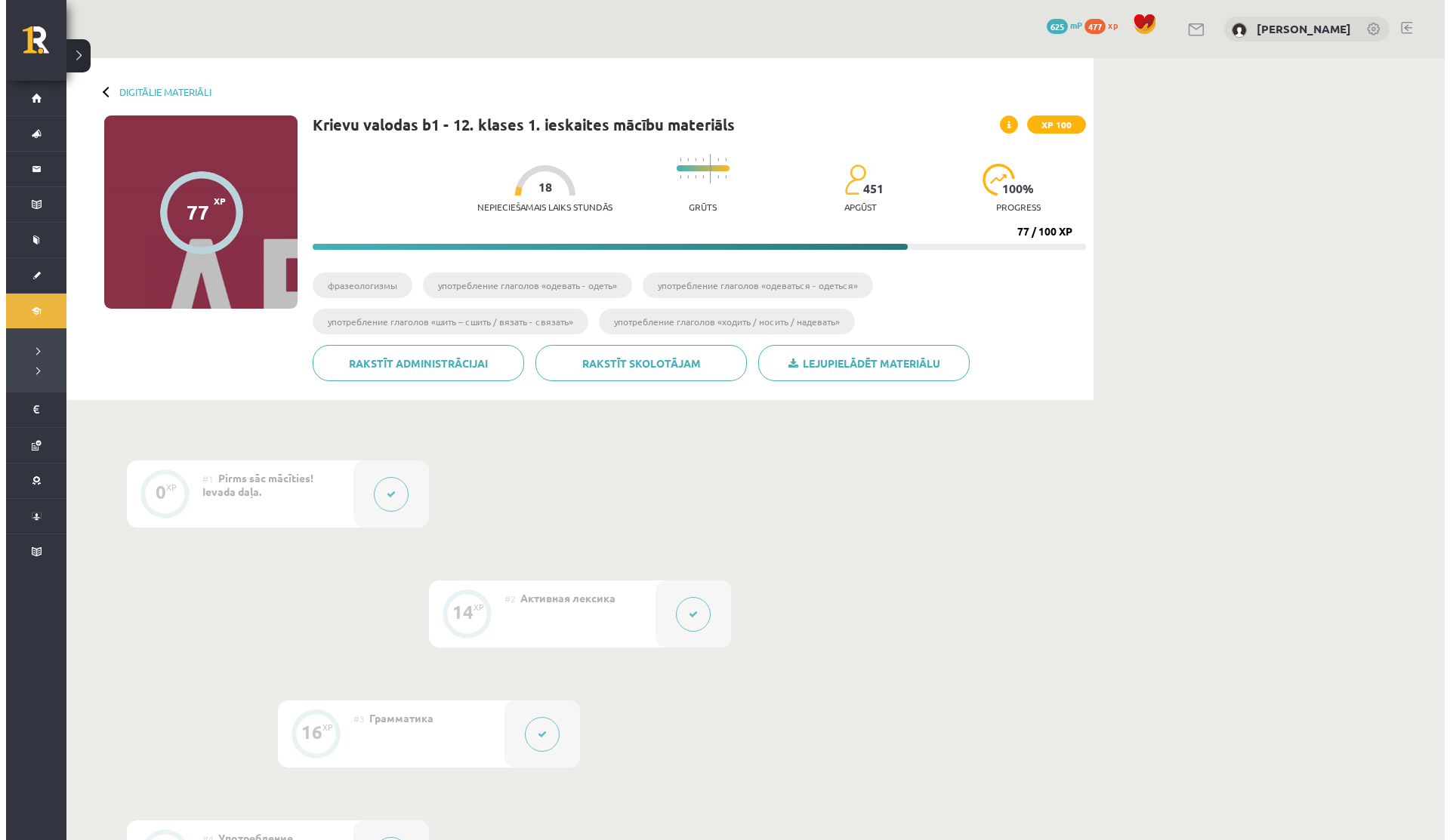
scroll to position [374, 0]
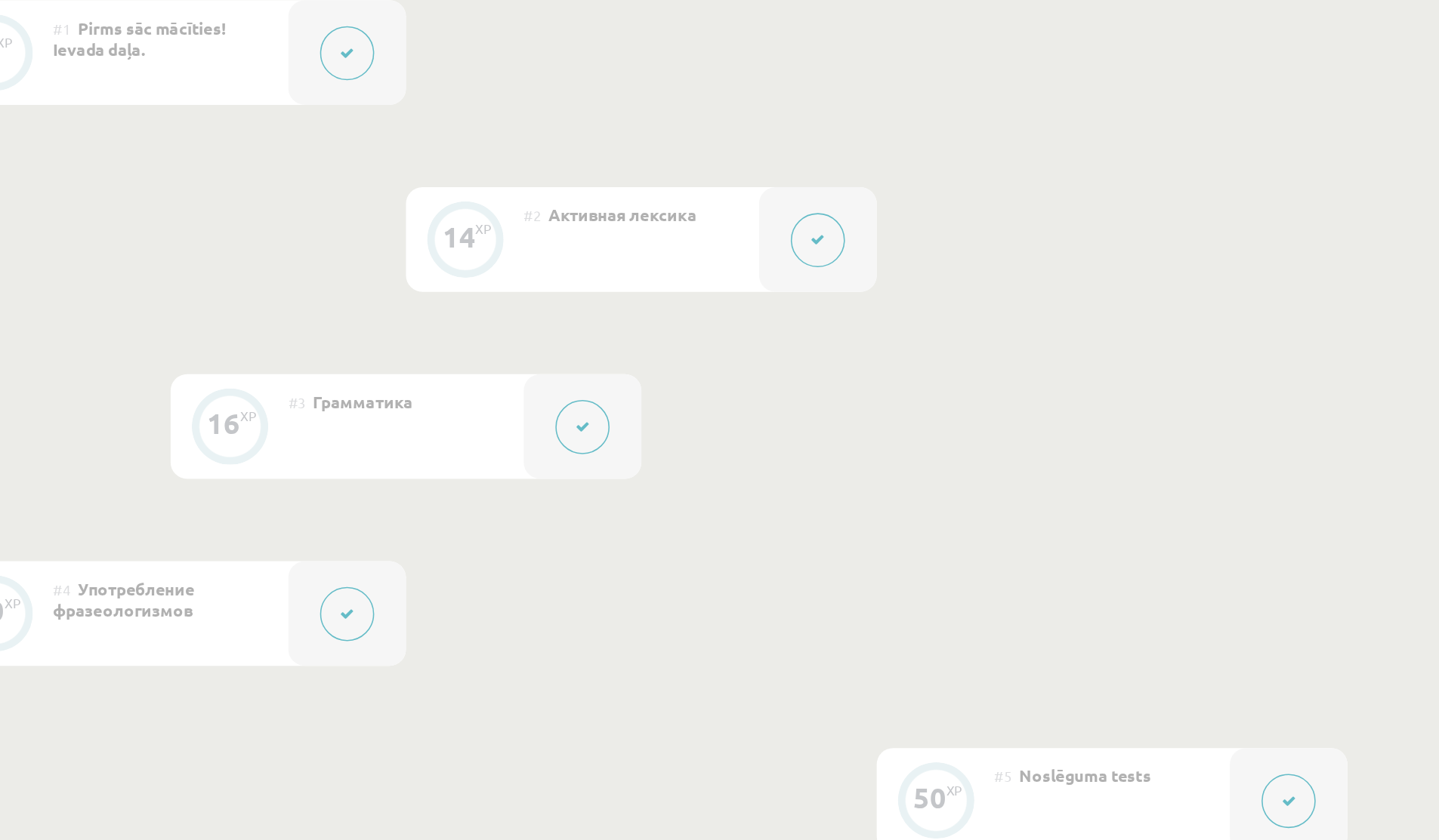
click at [395, 502] on div at bounding box center [385, 480] width 76 height 67
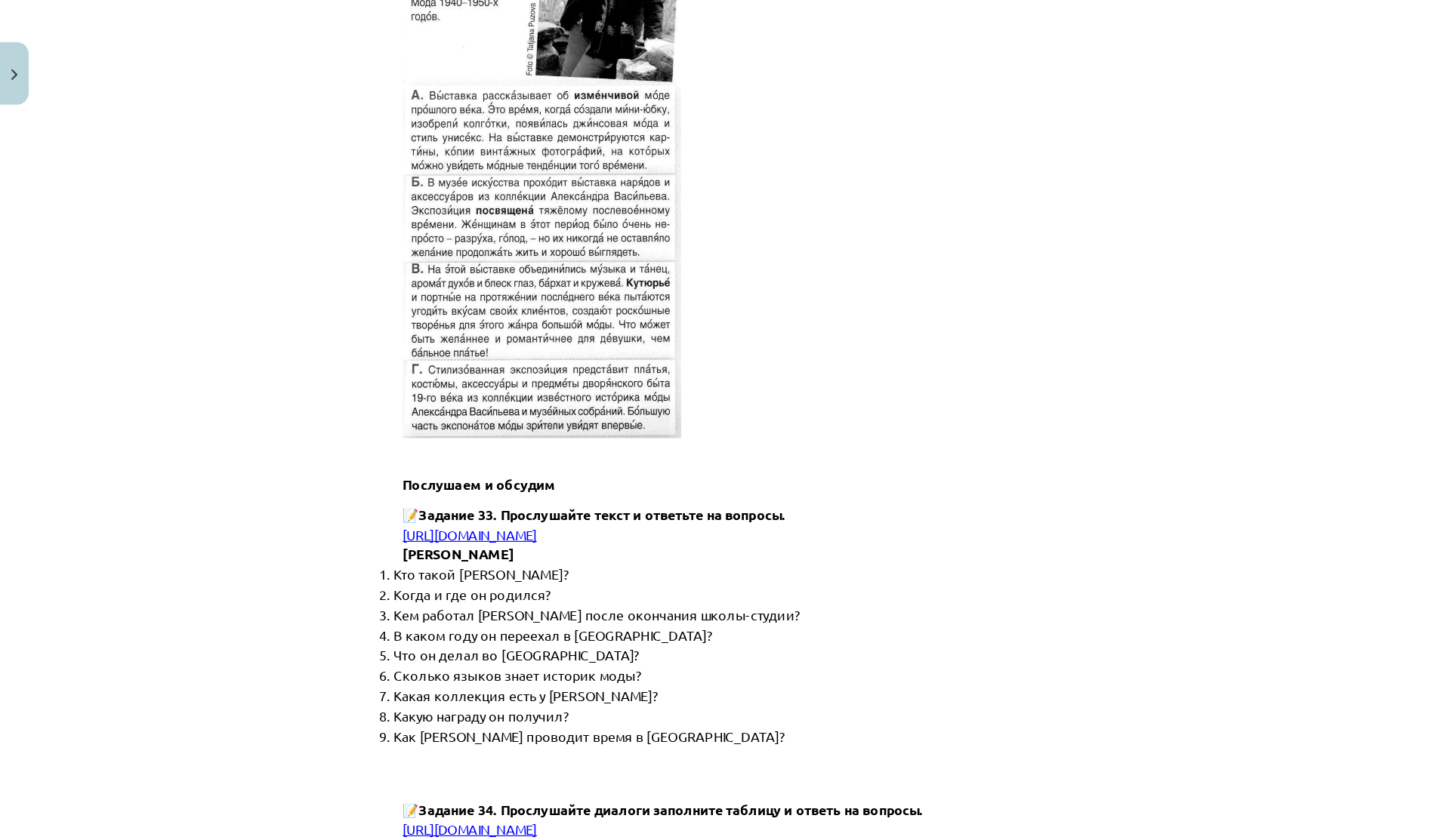
scroll to position [3875, 0]
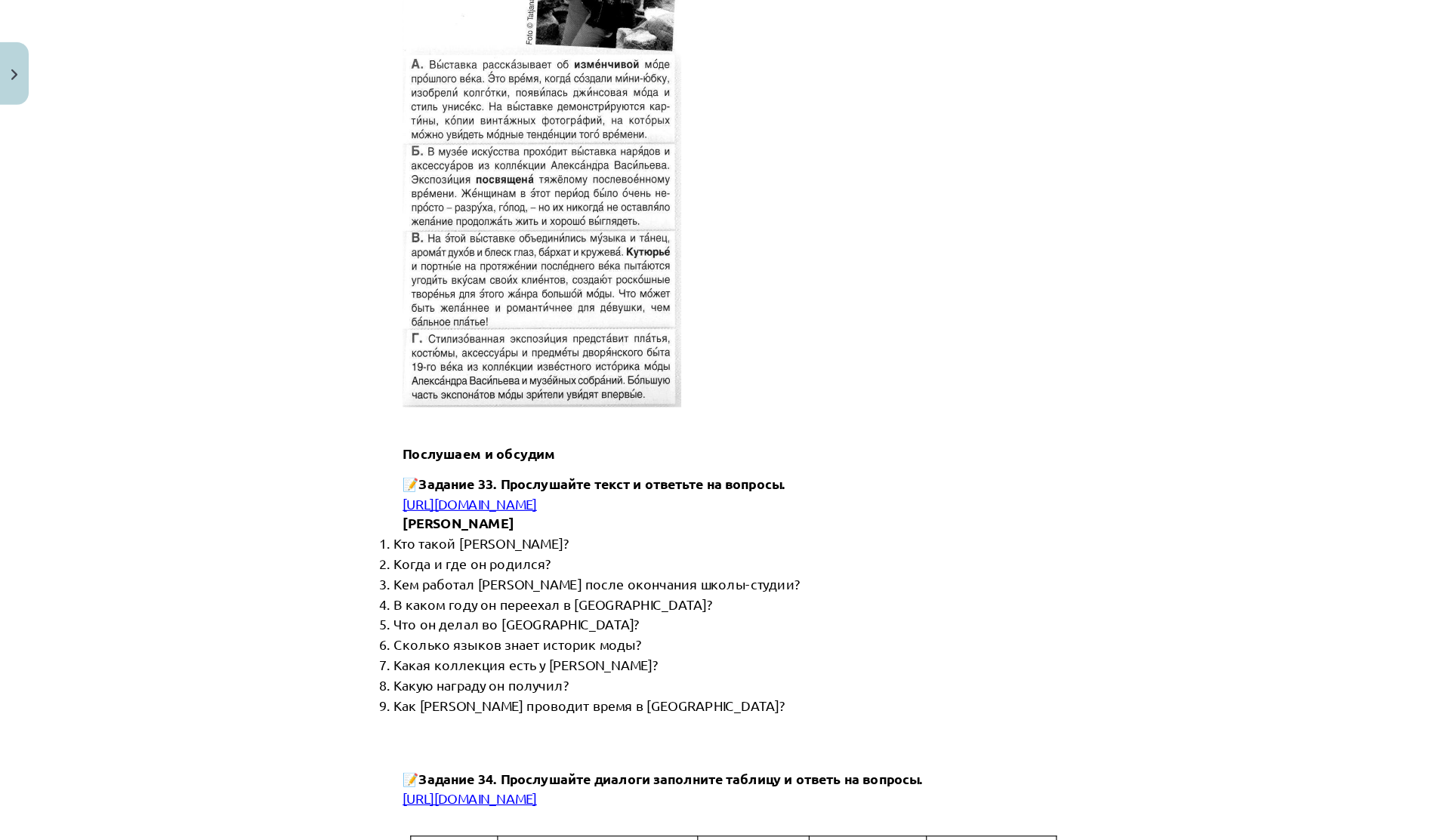
drag, startPoint x: 350, startPoint y: 435, endPoint x: 723, endPoint y: 429, distance: 373.0
copy span "[URL][DOMAIN_NAME]"
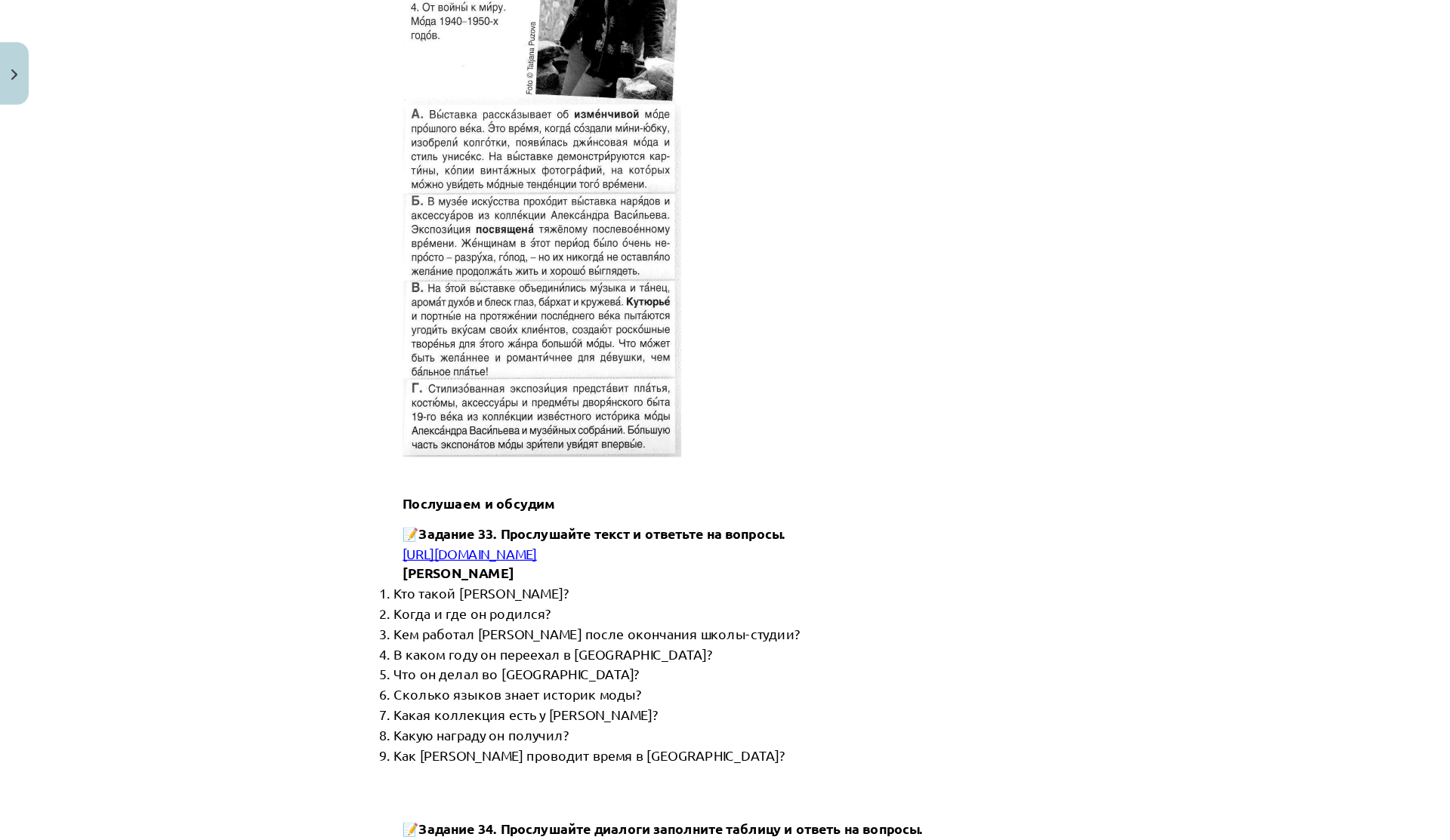
scroll to position [3840, 0]
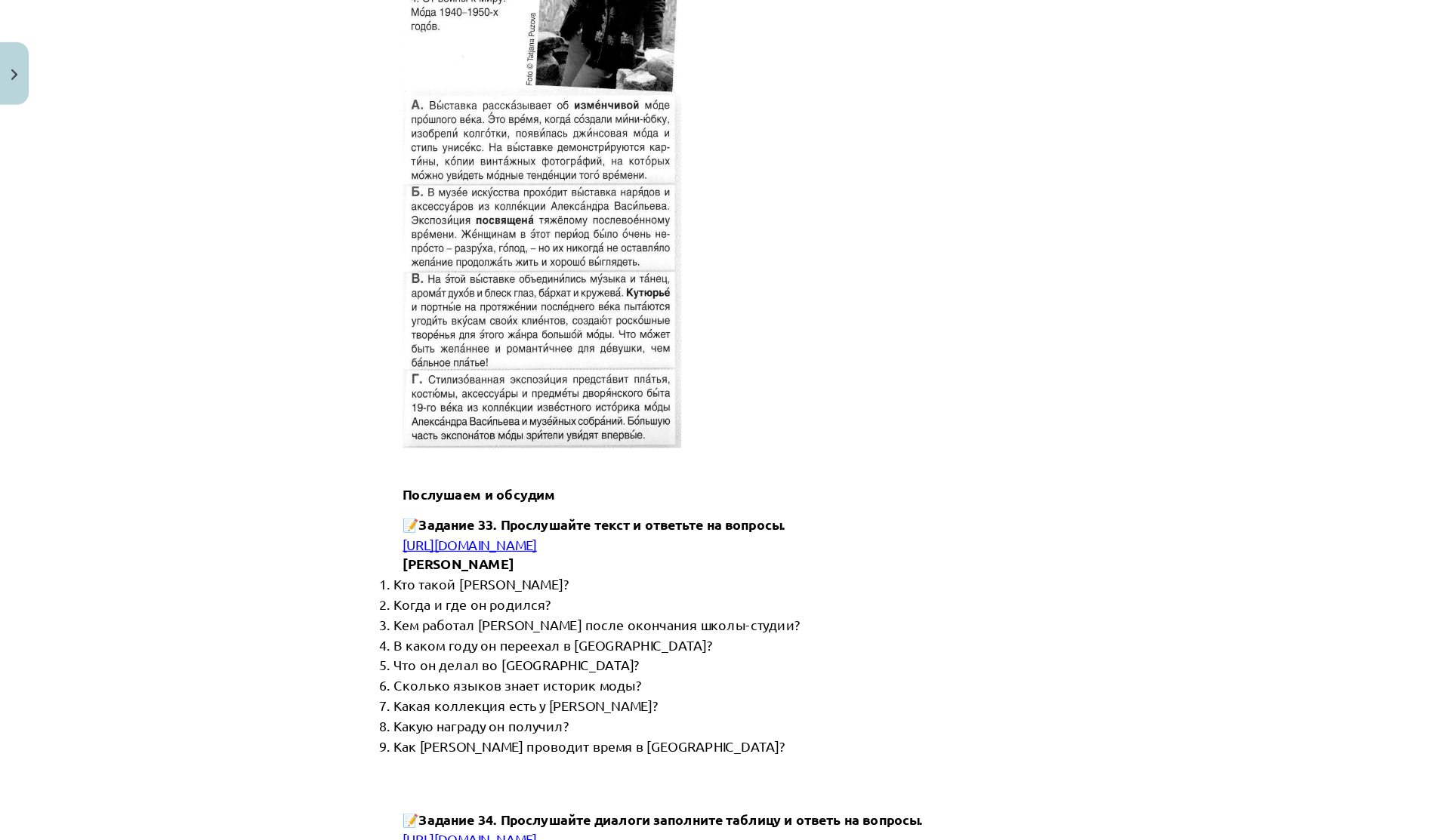
click at [414, 533] on span "Когда и где он родился?" at bounding box center [422, 541] width 140 height 15
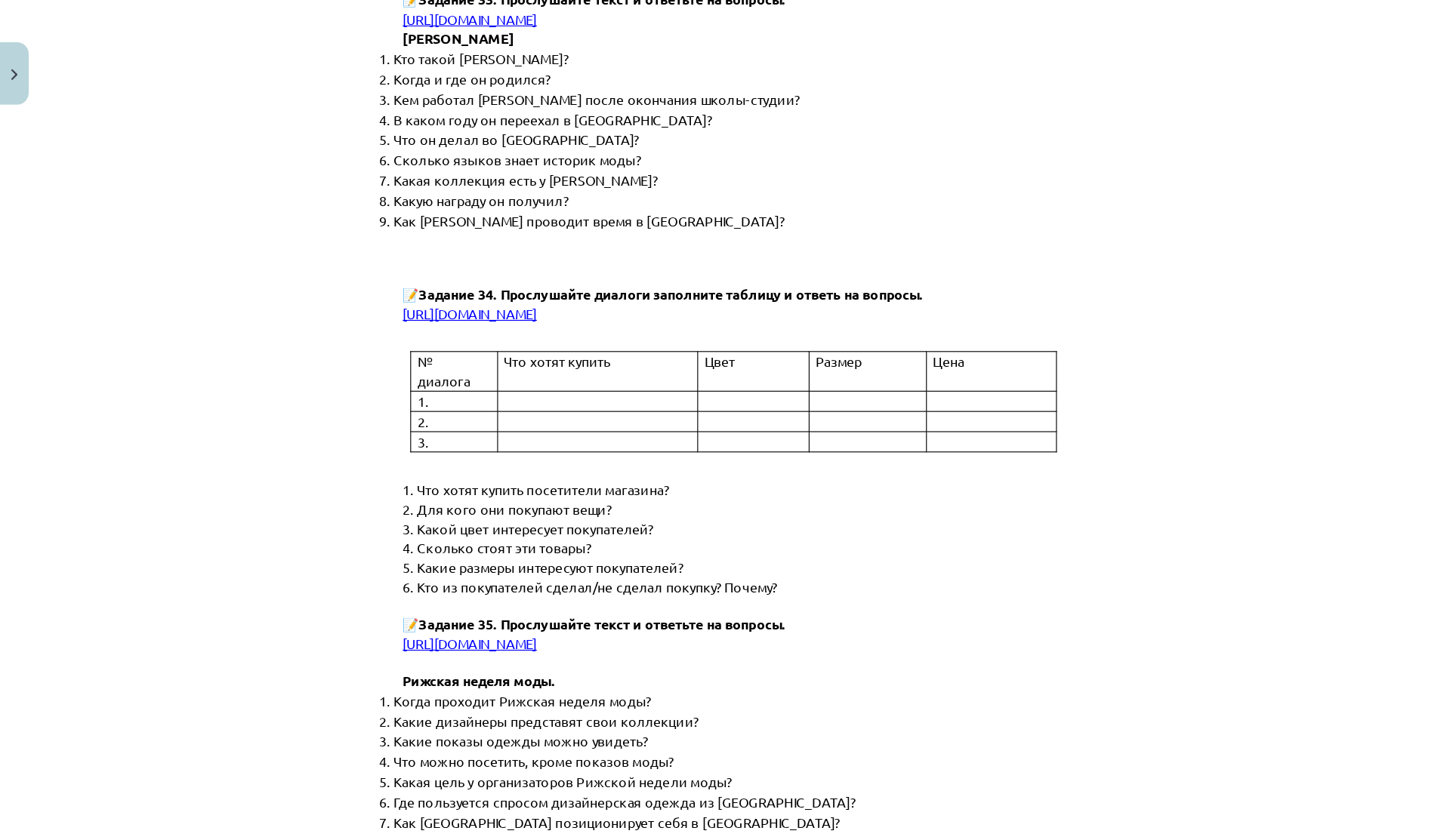
scroll to position [4316, 0]
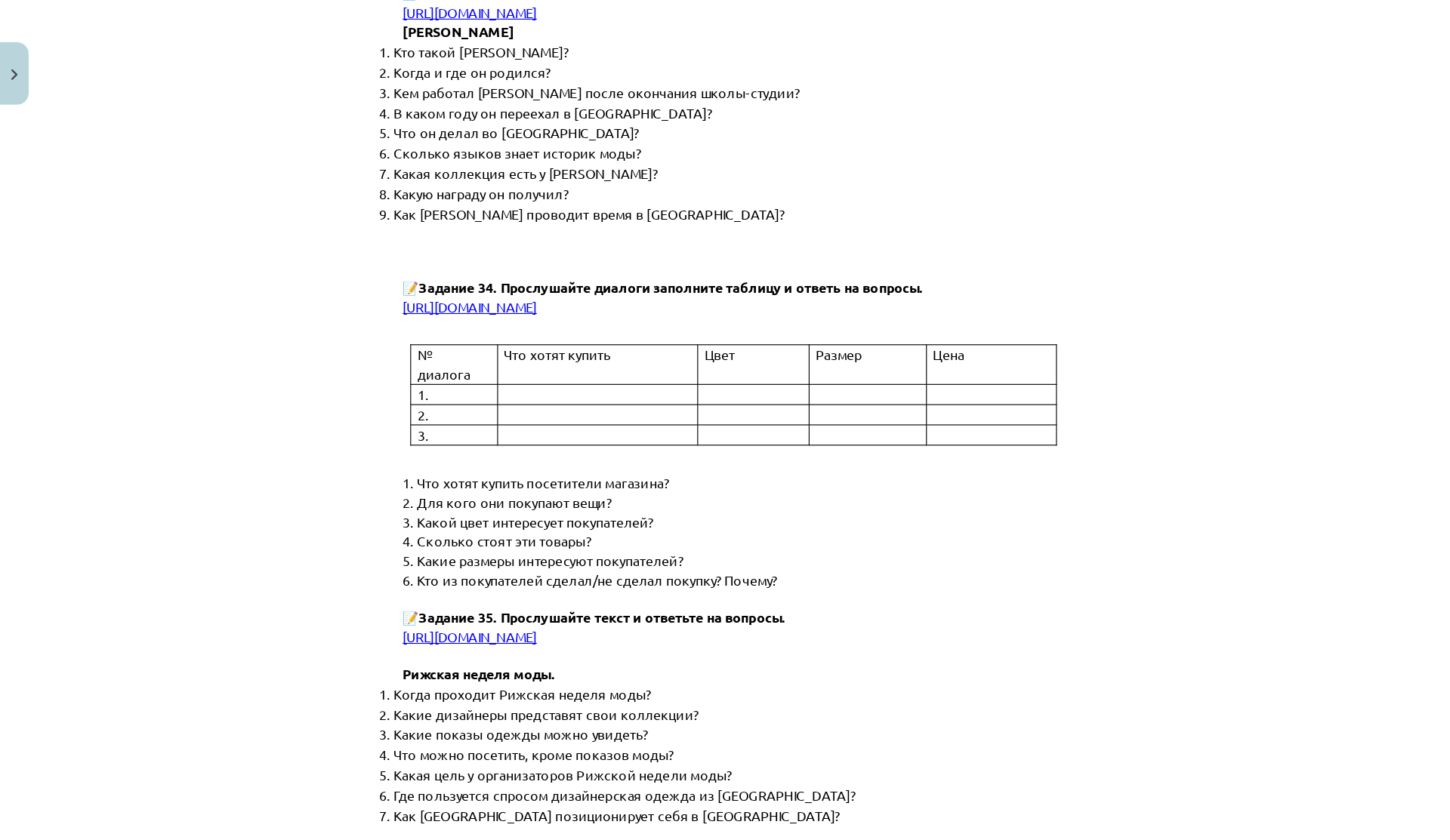
drag, startPoint x: 347, startPoint y: 258, endPoint x: 840, endPoint y: 259, distance: 493.0
copy span "[URL][DOMAIN_NAME]"
click at [567, 343] on td at bounding box center [534, 352] width 179 height 18
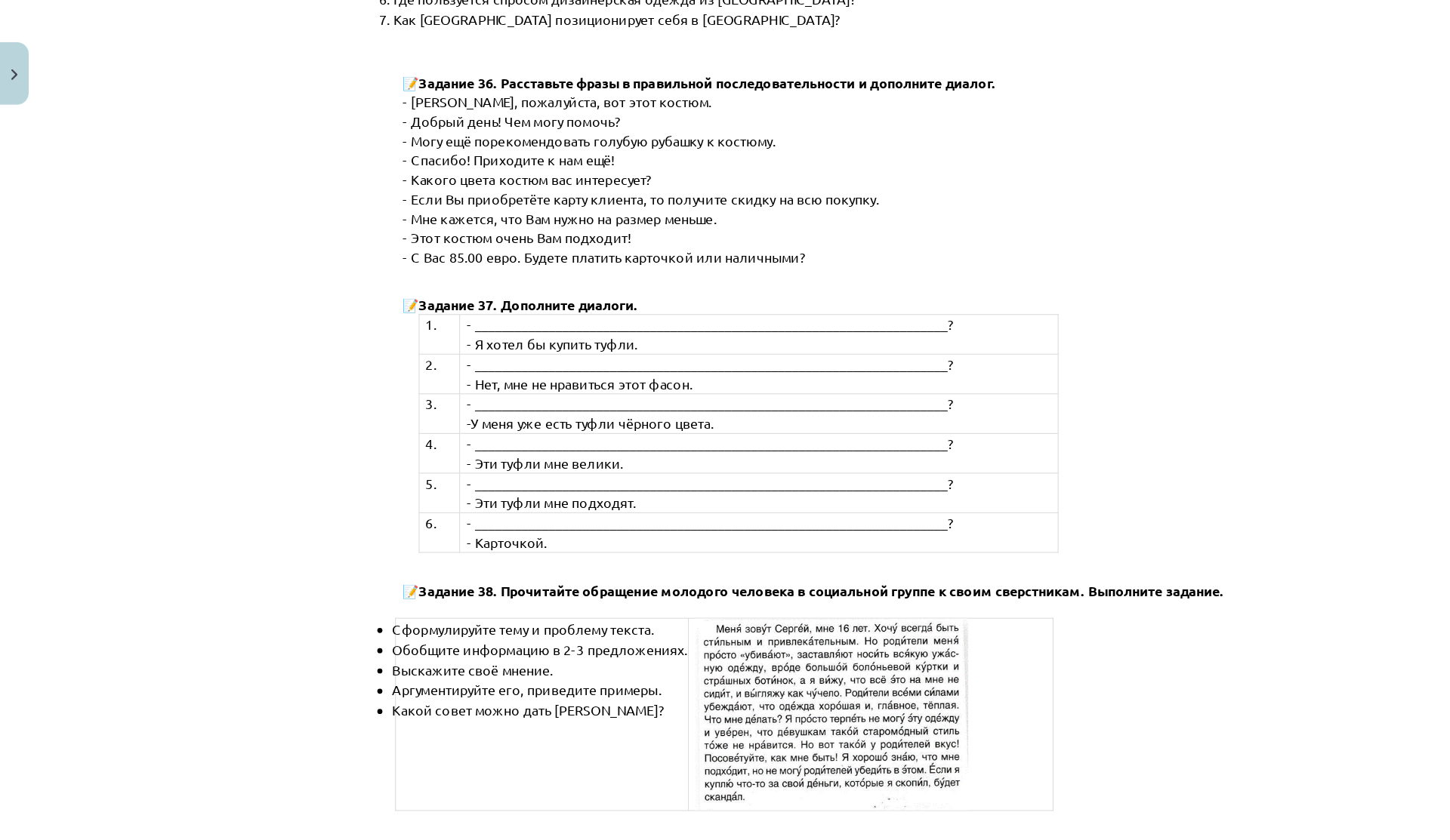
scroll to position [5542, 0]
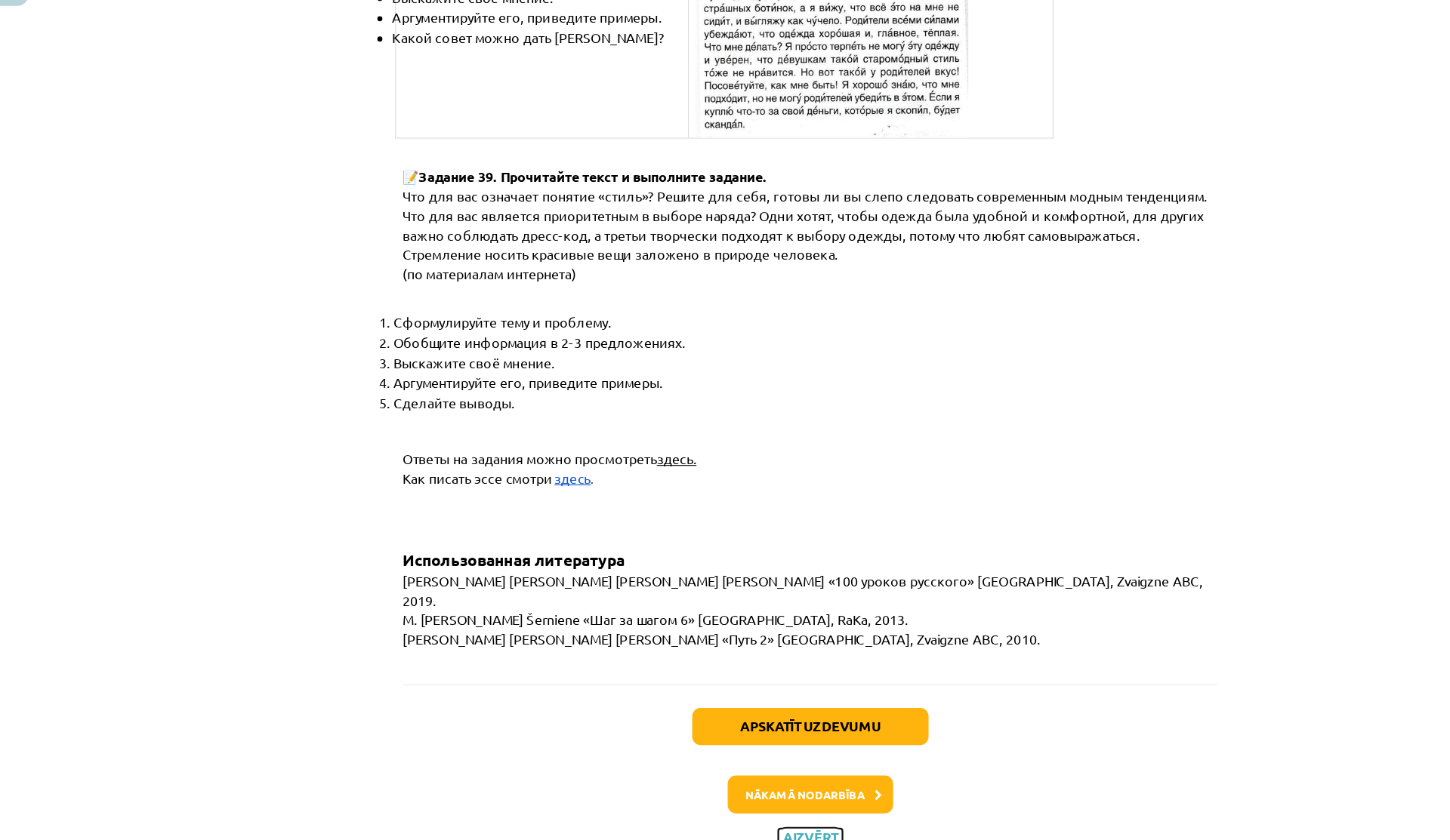
click at [712, 829] on button "Aizvērt" at bounding box center [725, 837] width 58 height 15
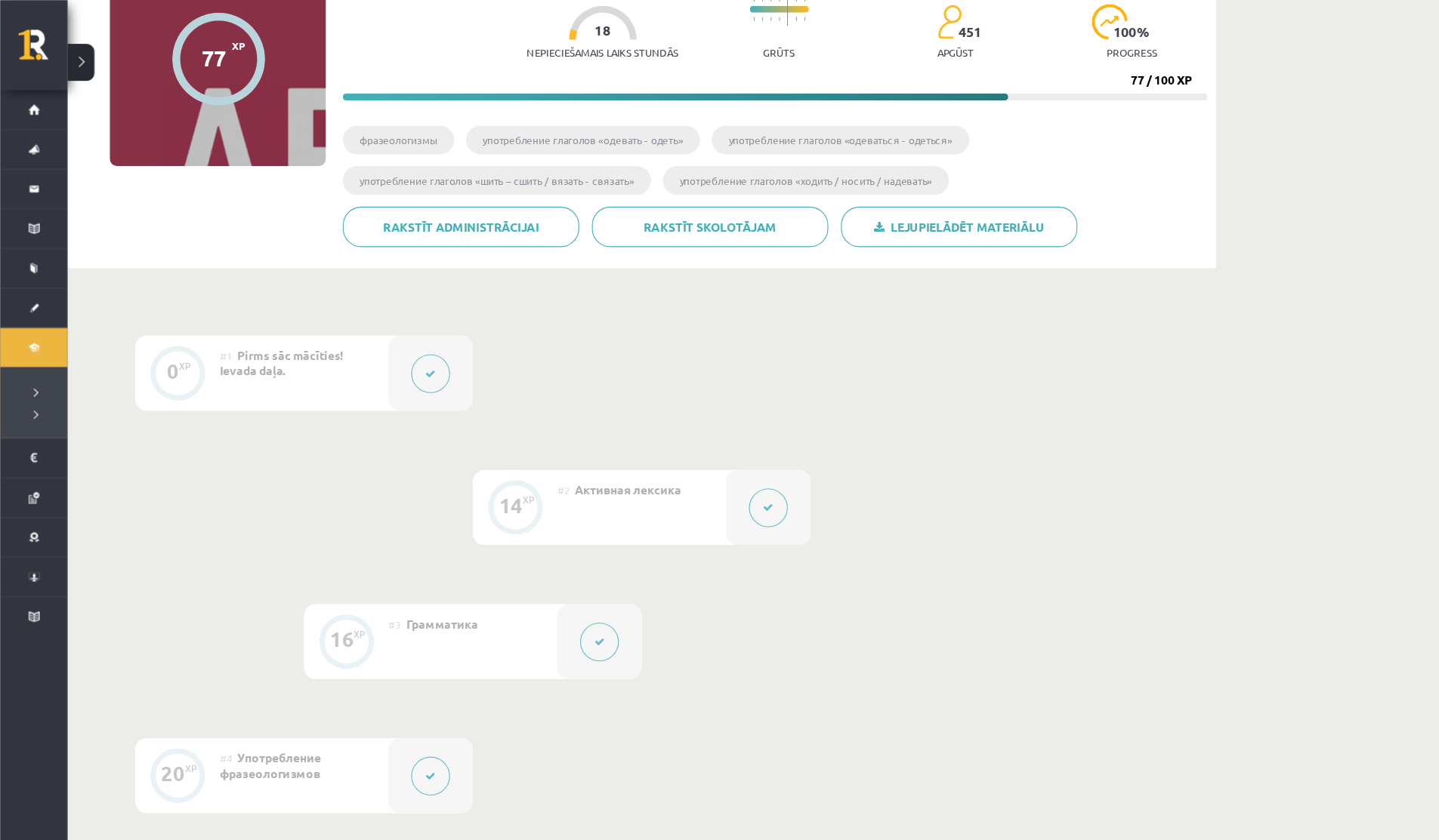
scroll to position [0, 0]
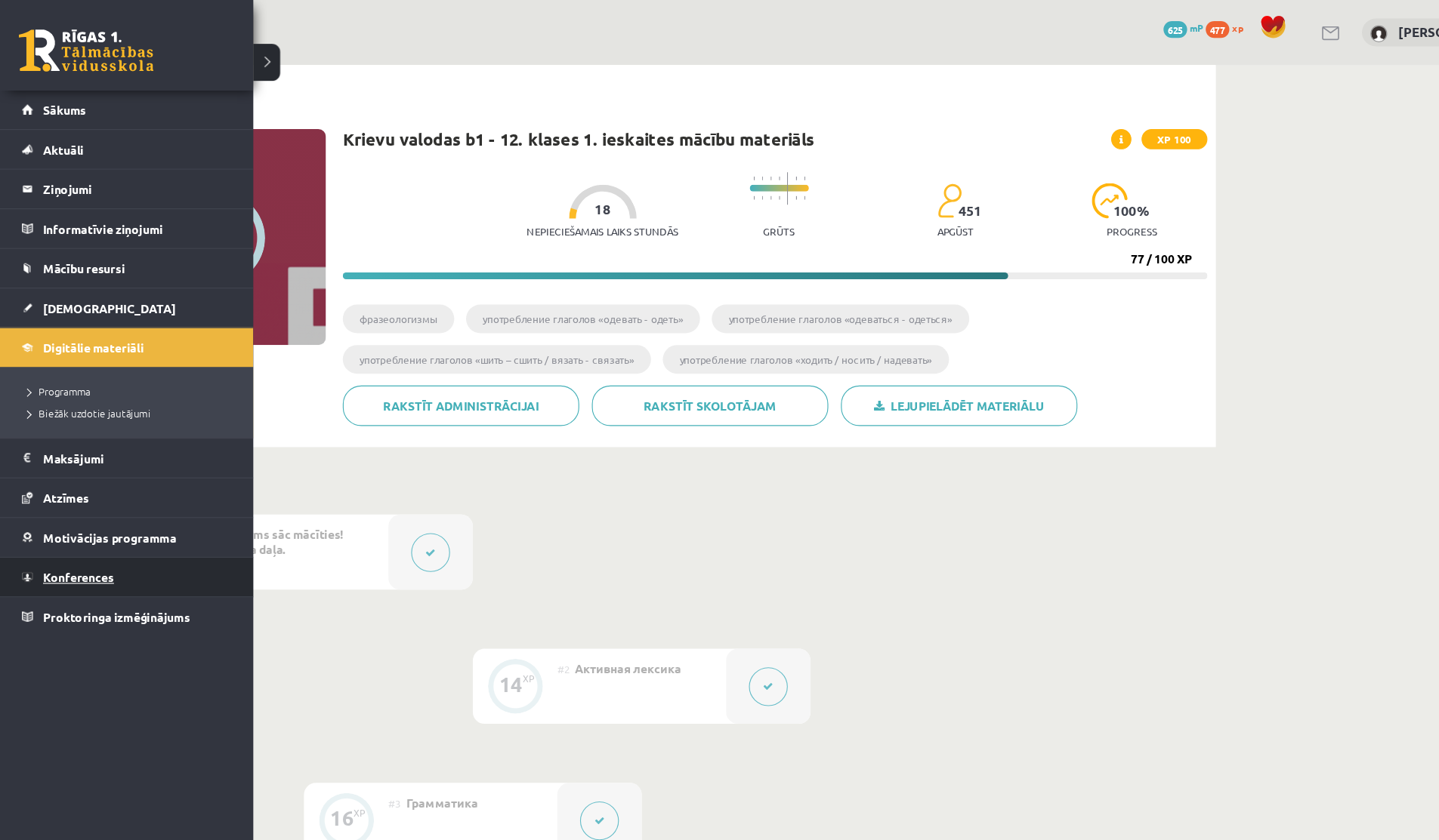
click at [76, 507] on link "Konferences" at bounding box center [114, 516] width 188 height 35
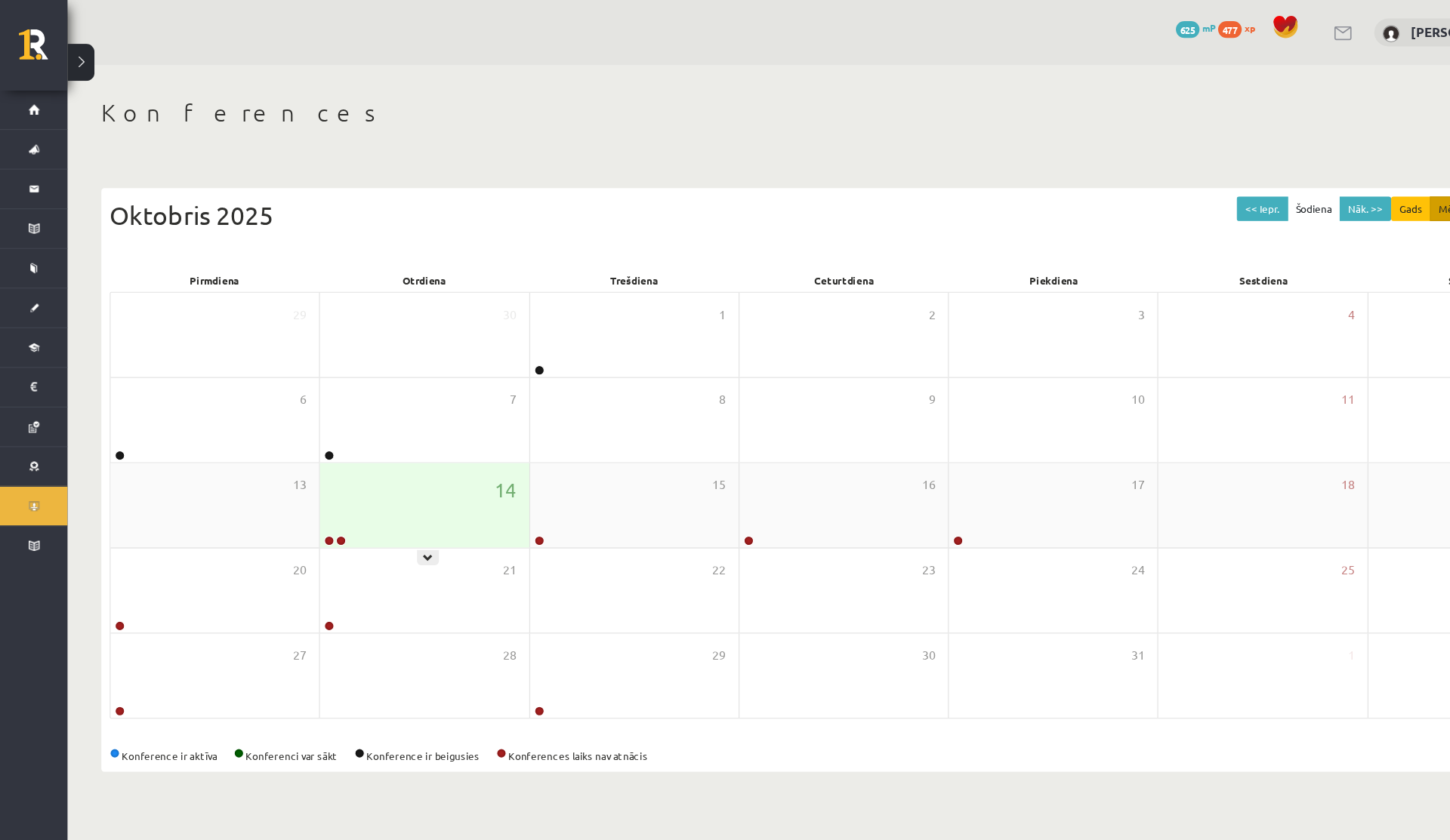
click at [409, 446] on div "14" at bounding box center [380, 452] width 187 height 75
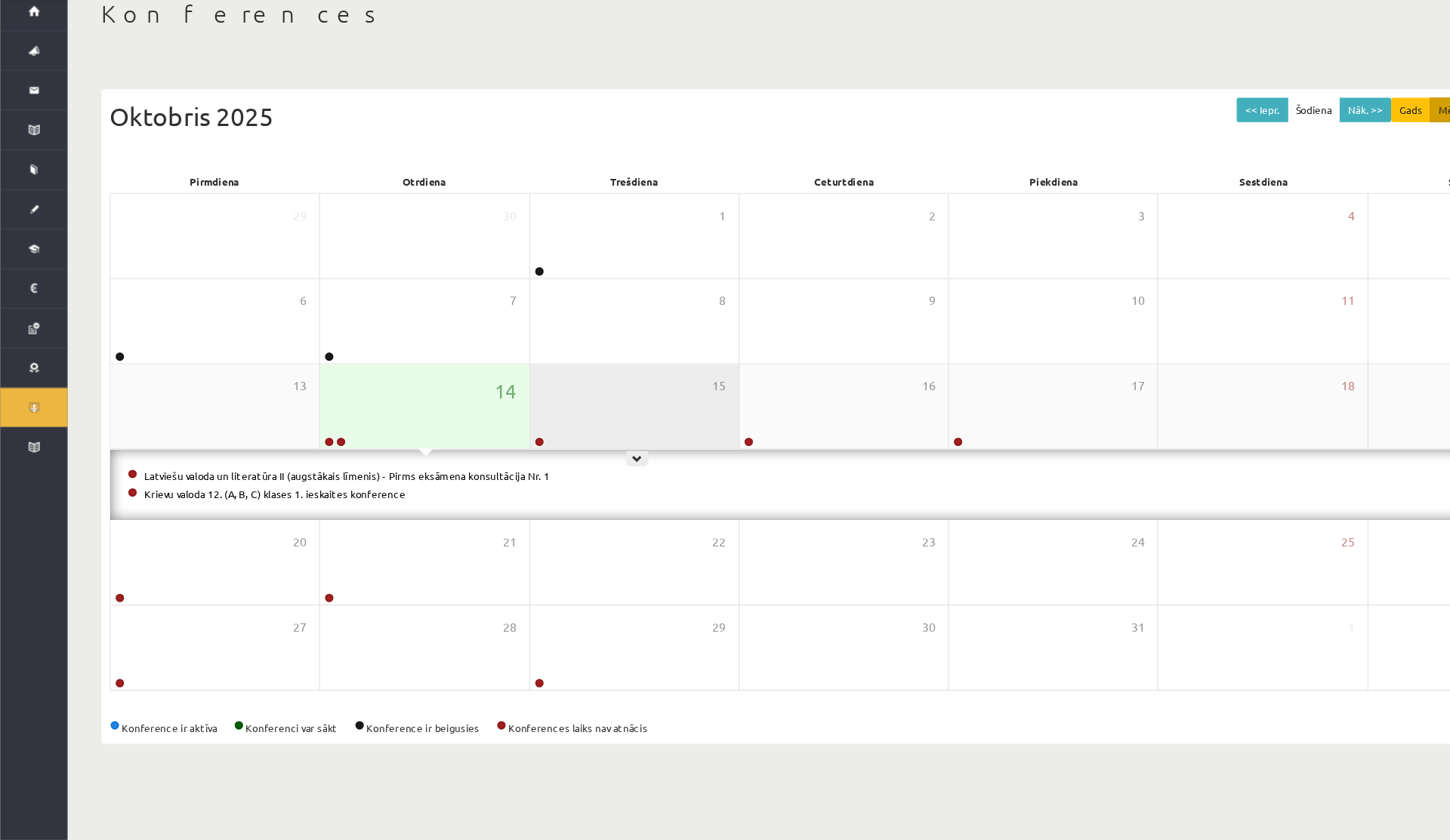
click at [537, 427] on div "15" at bounding box center [567, 452] width 187 height 75
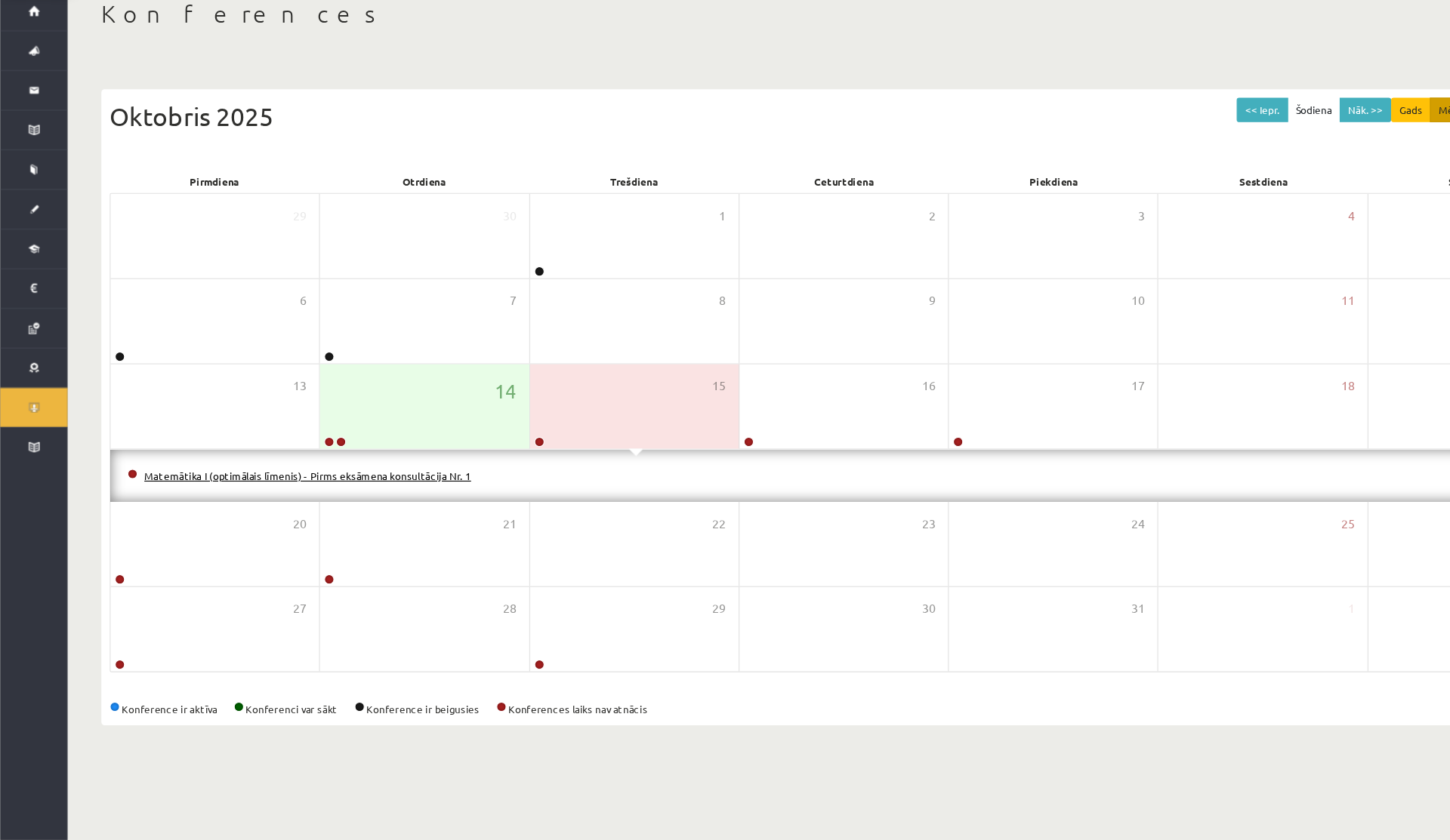
click at [340, 513] on link "Matemātika I (optimālais līmenis) - Pirms eksāmena konsultācija Nr. 1" at bounding box center [275, 514] width 292 height 12
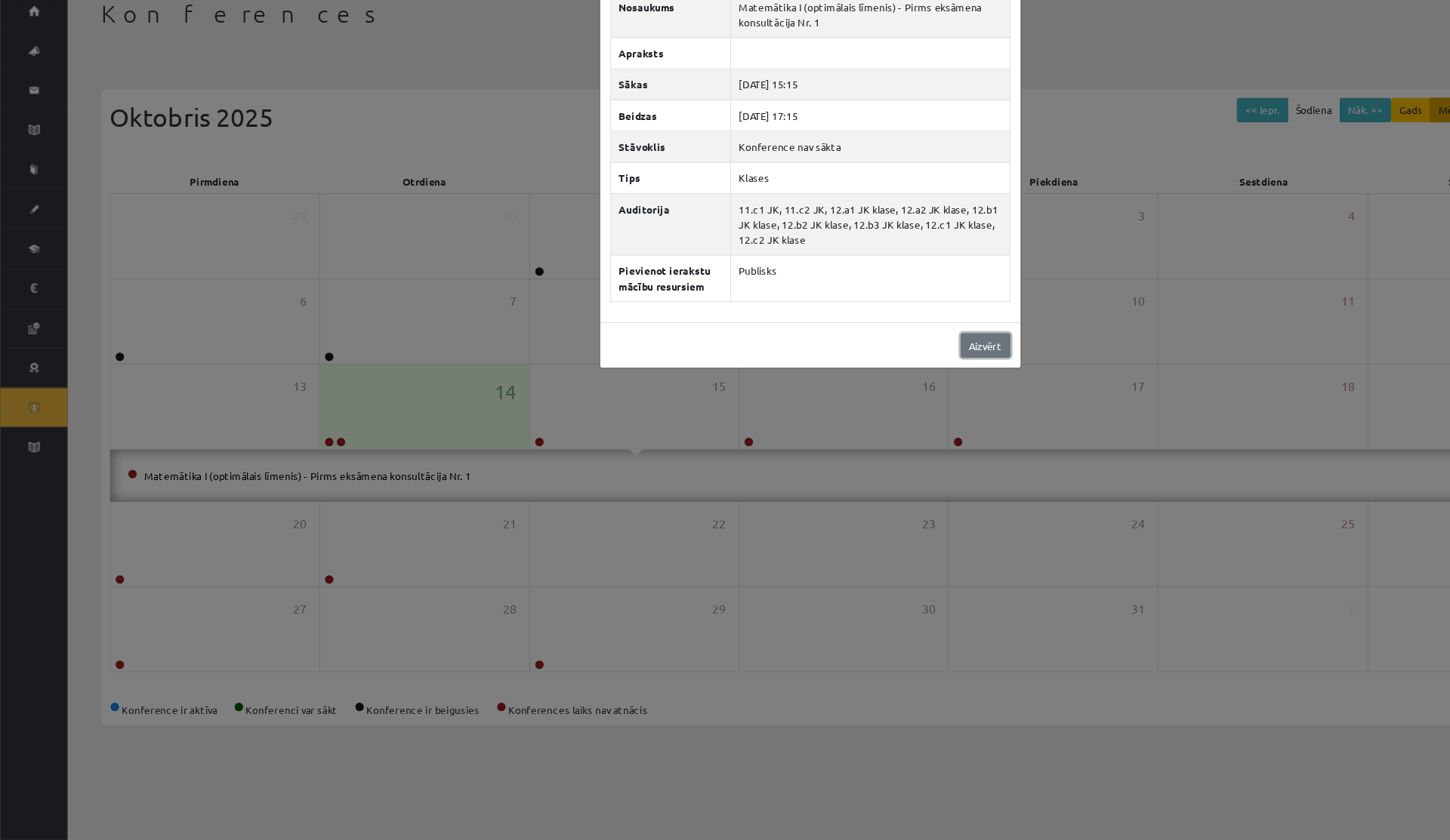
click at [883, 396] on link "Aizvērt" at bounding box center [882, 397] width 45 height 22
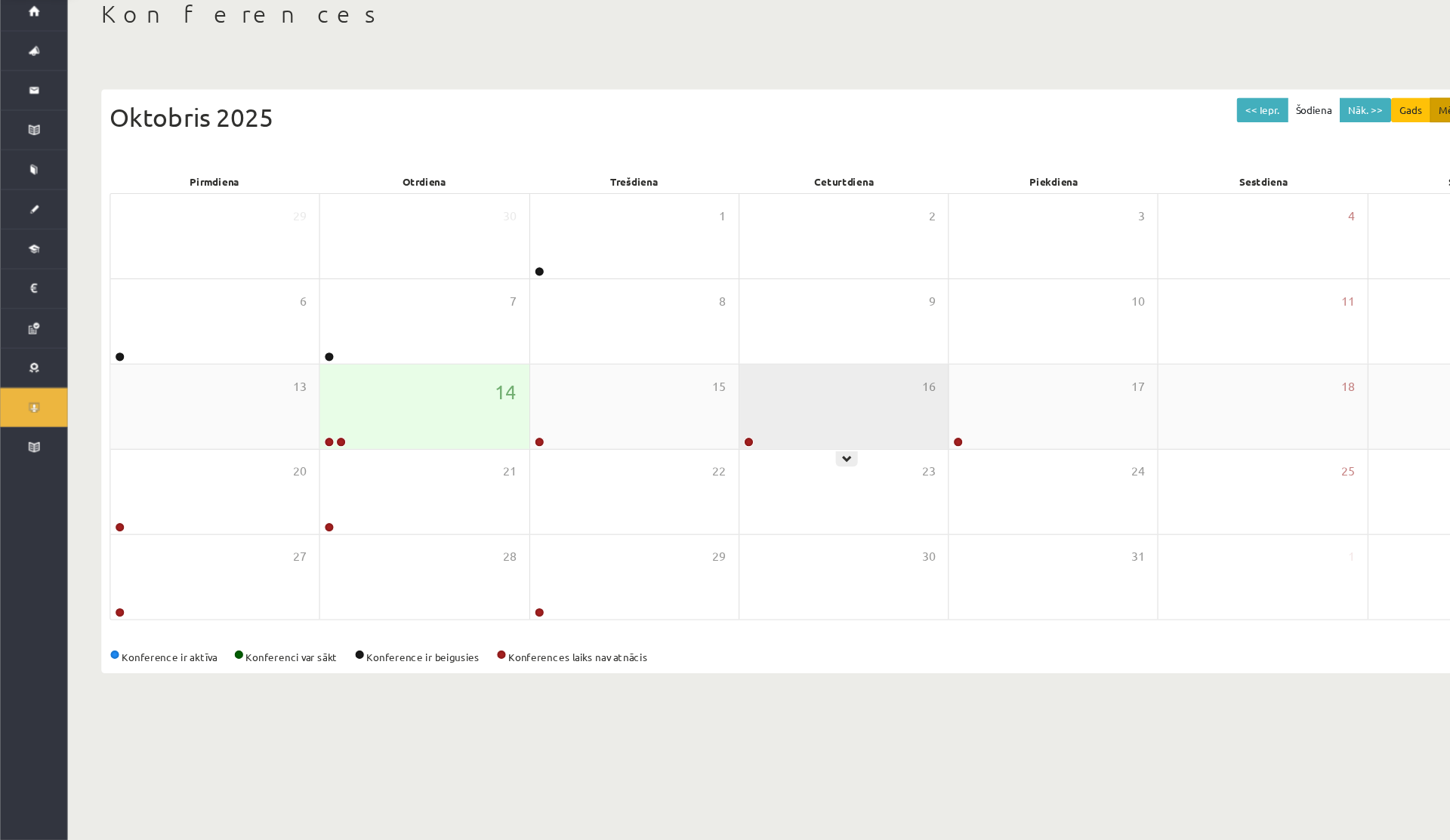
click at [773, 473] on div "16" at bounding box center [755, 452] width 187 height 75
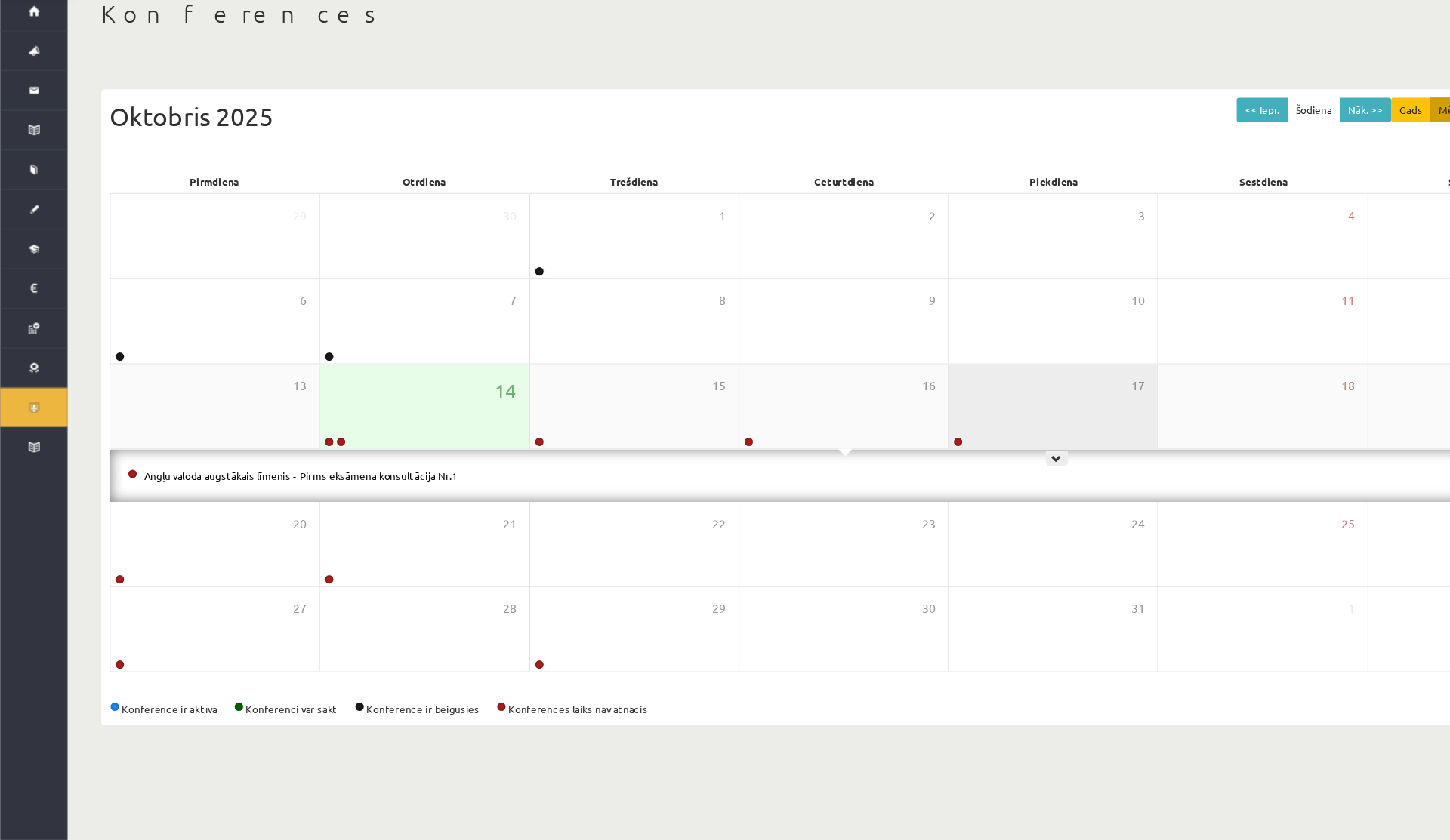
click at [852, 472] on div "17" at bounding box center [943, 452] width 187 height 75
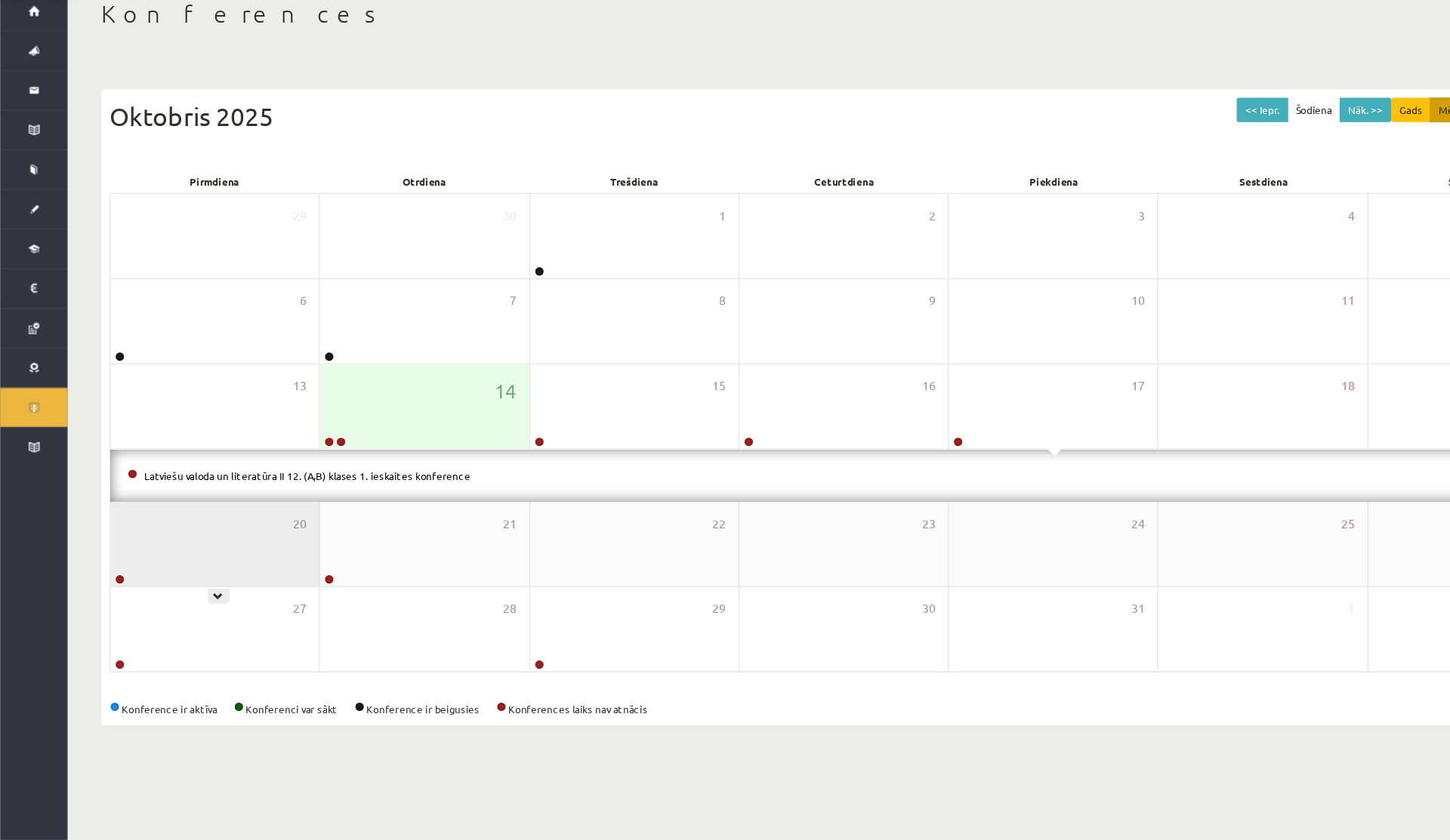
click at [215, 597] on div "20" at bounding box center [192, 575] width 187 height 75
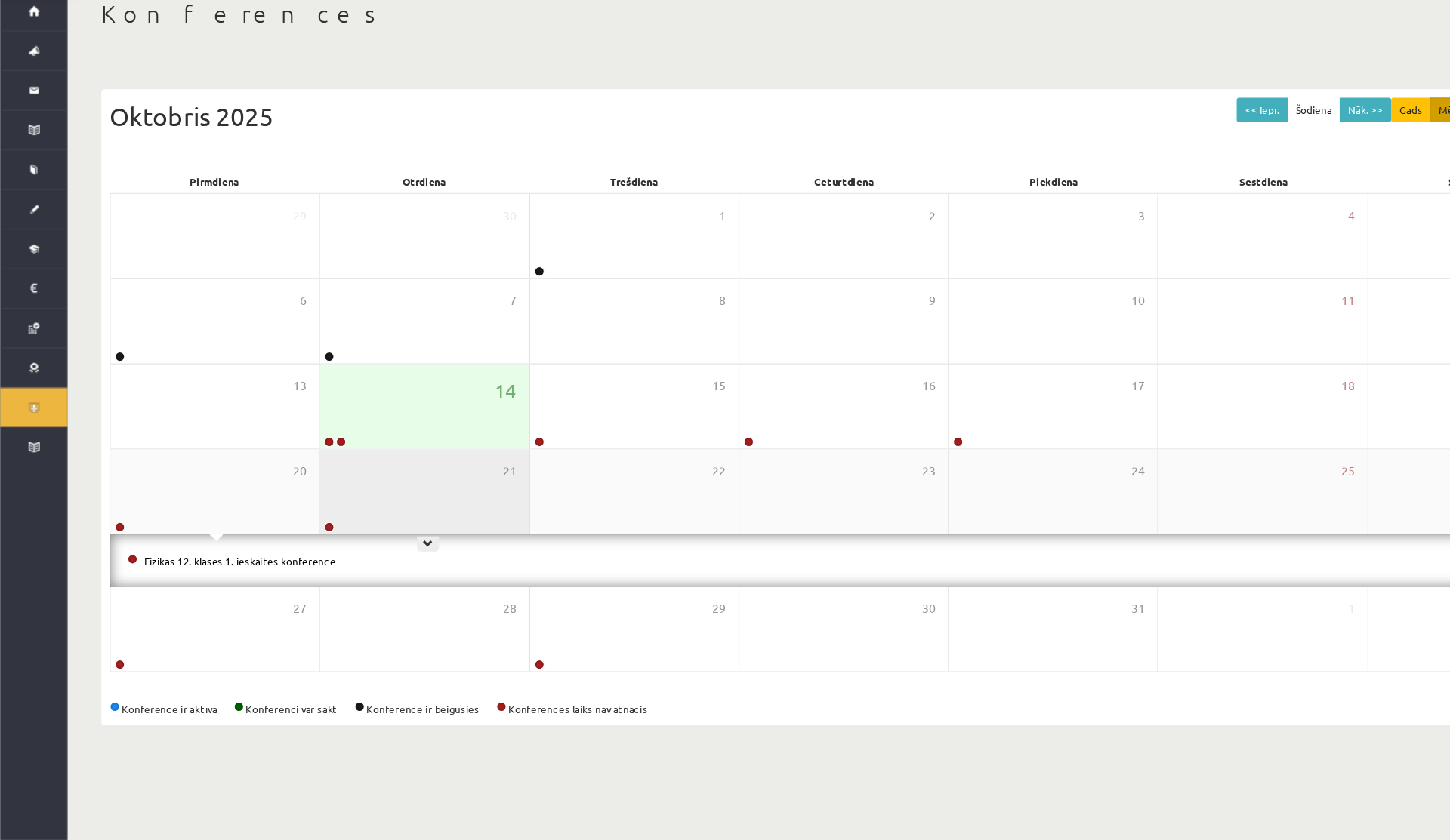
click at [384, 543] on div "21" at bounding box center [380, 528] width 187 height 75
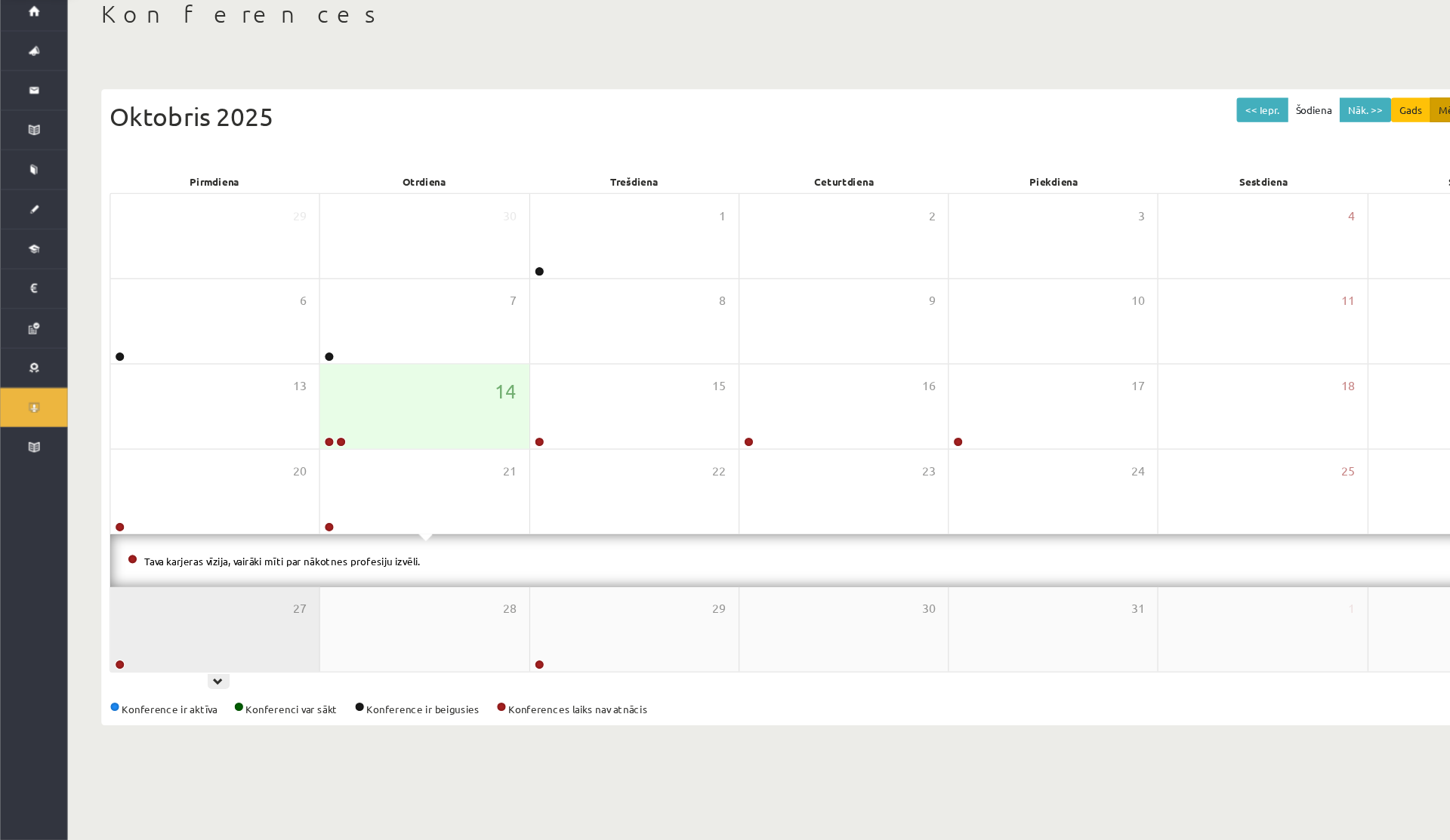
click at [206, 632] on div "27" at bounding box center [192, 651] width 187 height 75
click at [206, 632] on div "27" at bounding box center [192, 650] width 187 height 75
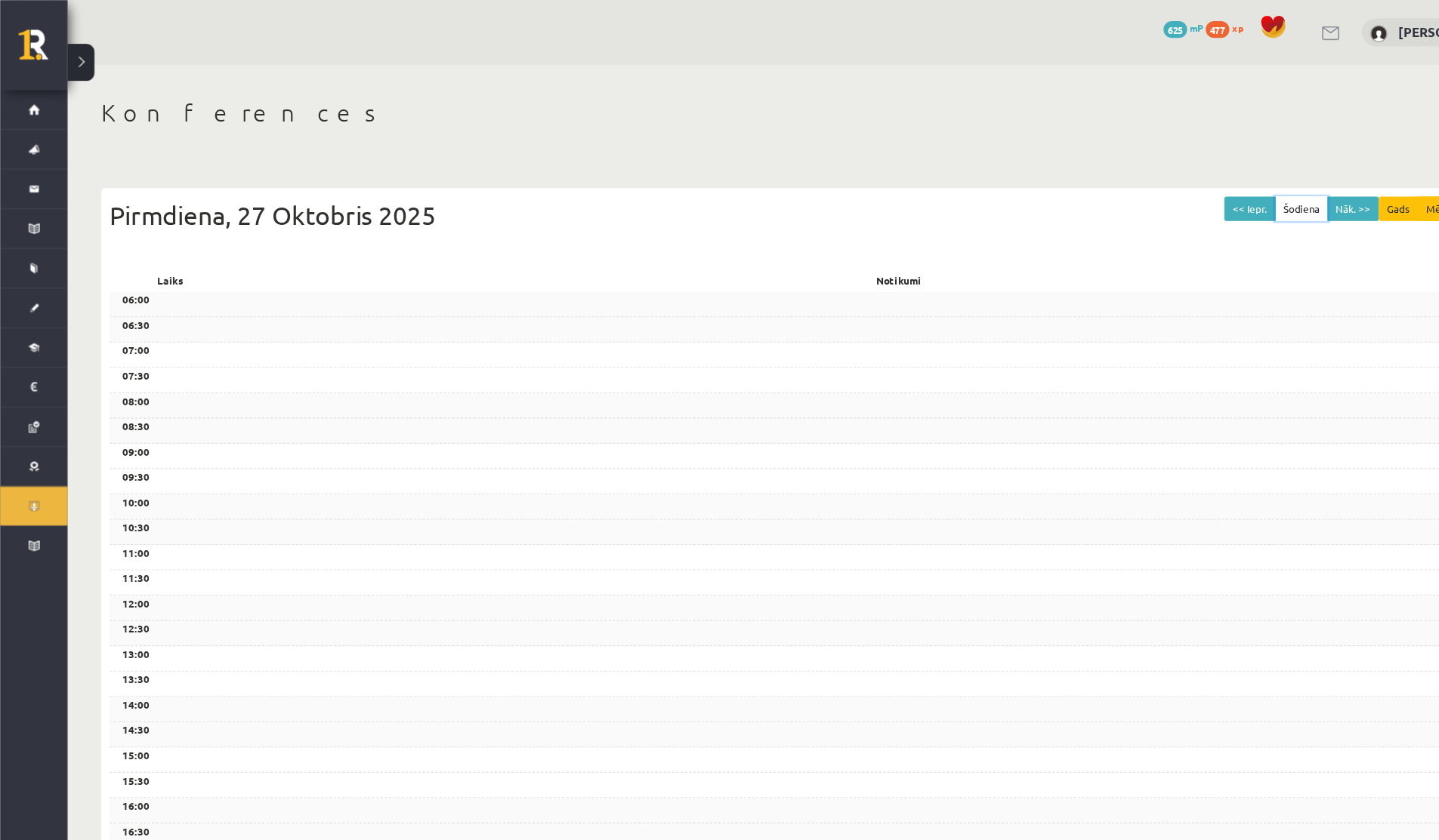
click at [1182, 190] on button "Šodiena" at bounding box center [1165, 187] width 48 height 22
click at [1168, 190] on button "Šodiena" at bounding box center [1165, 187] width 48 height 22
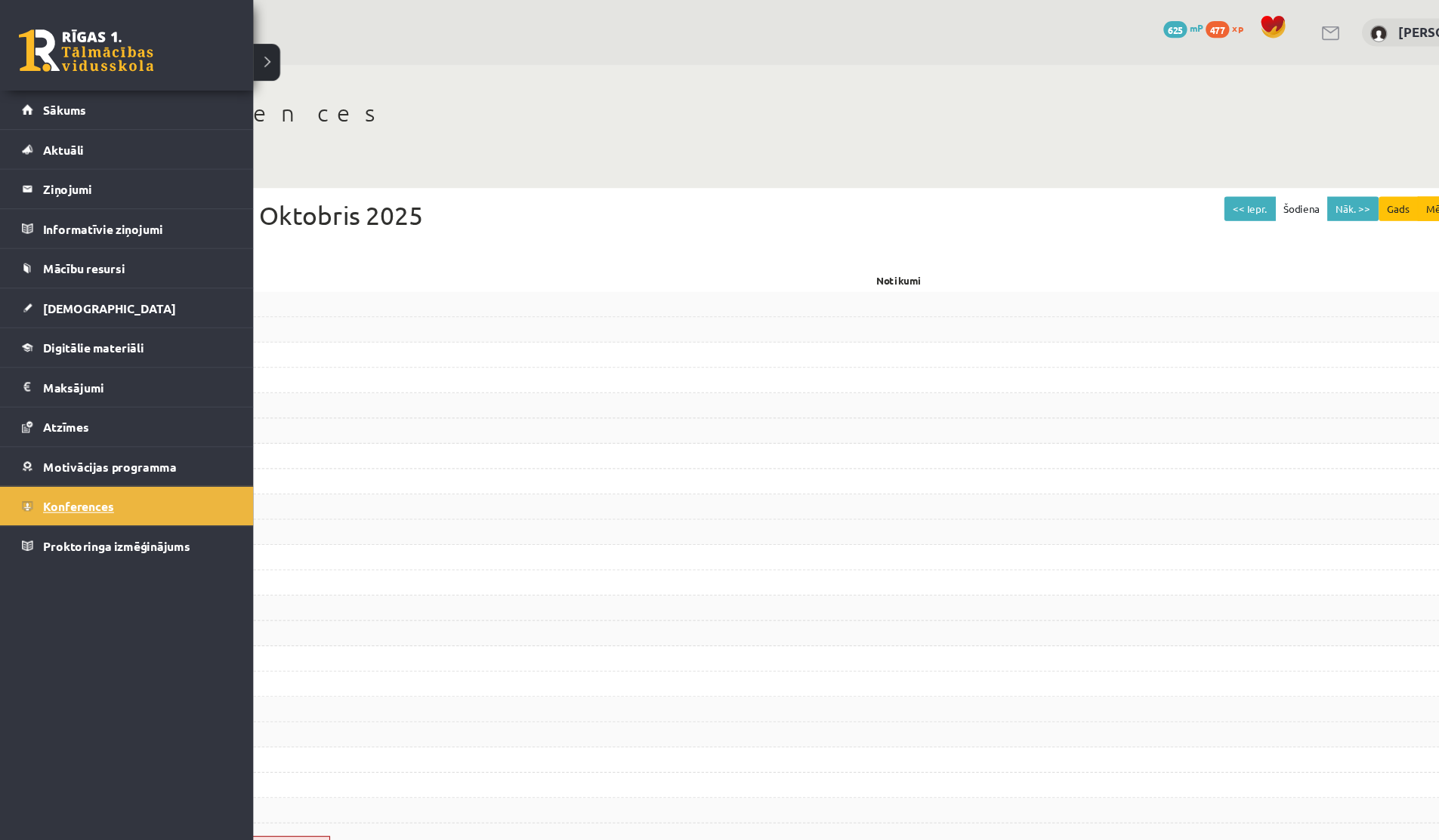
click at [38, 452] on link "Konferences" at bounding box center [114, 453] width 188 height 35
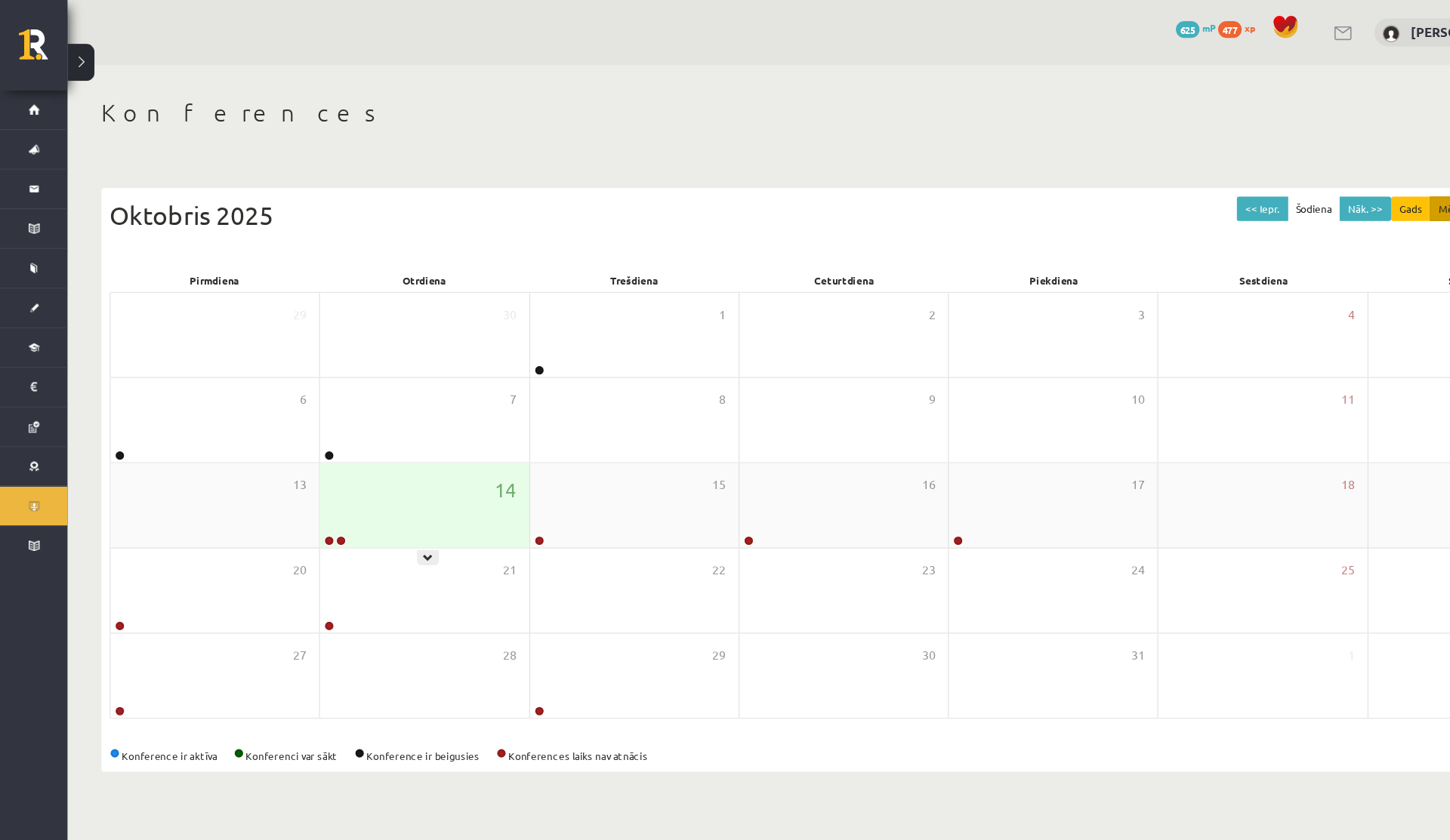
click at [417, 447] on div "14" at bounding box center [380, 452] width 187 height 75
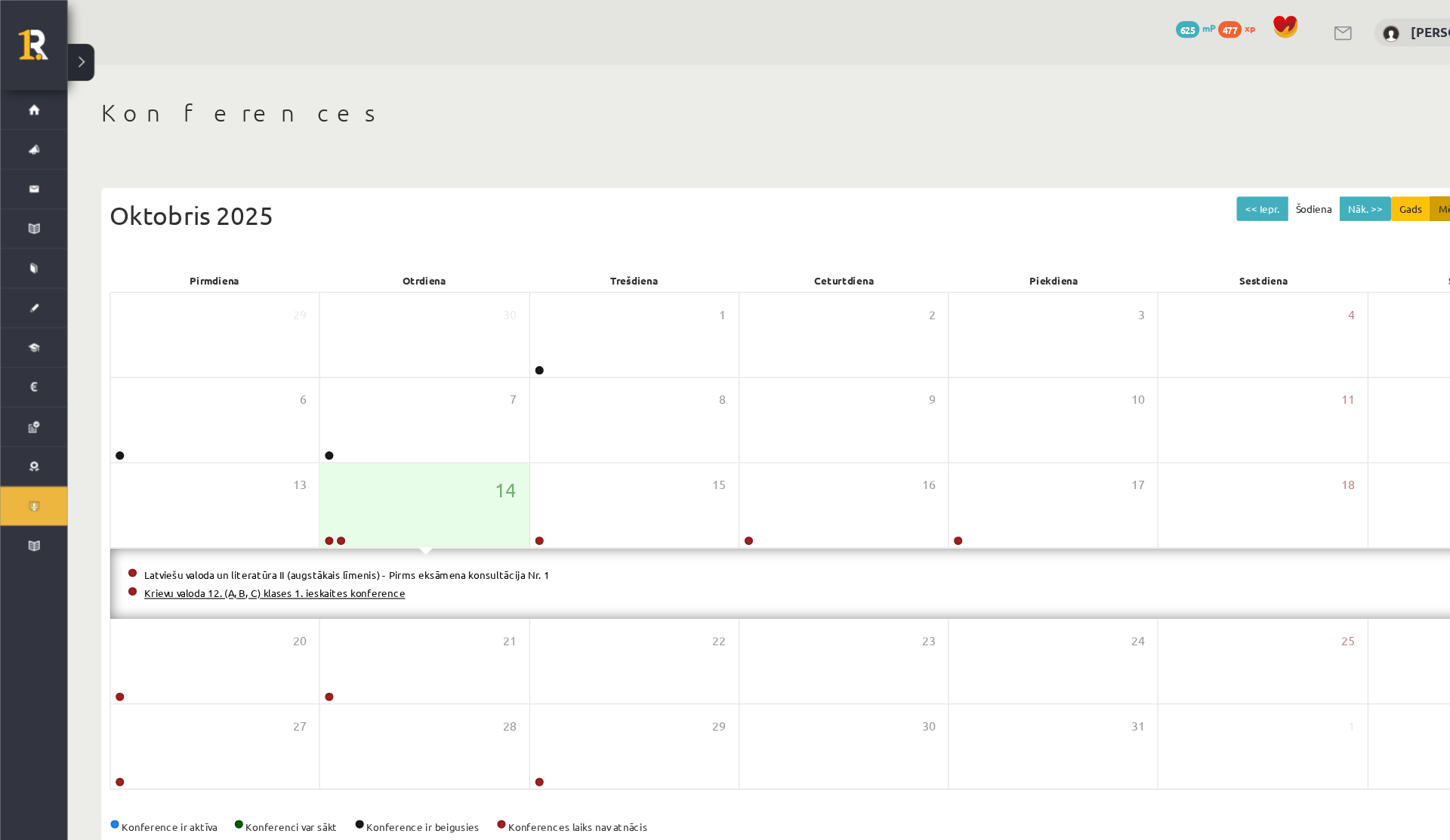
click at [283, 529] on link "Krievu valoda 12. (A, B, C) klases 1. ieskaites konference" at bounding box center [245, 531] width 233 height 12
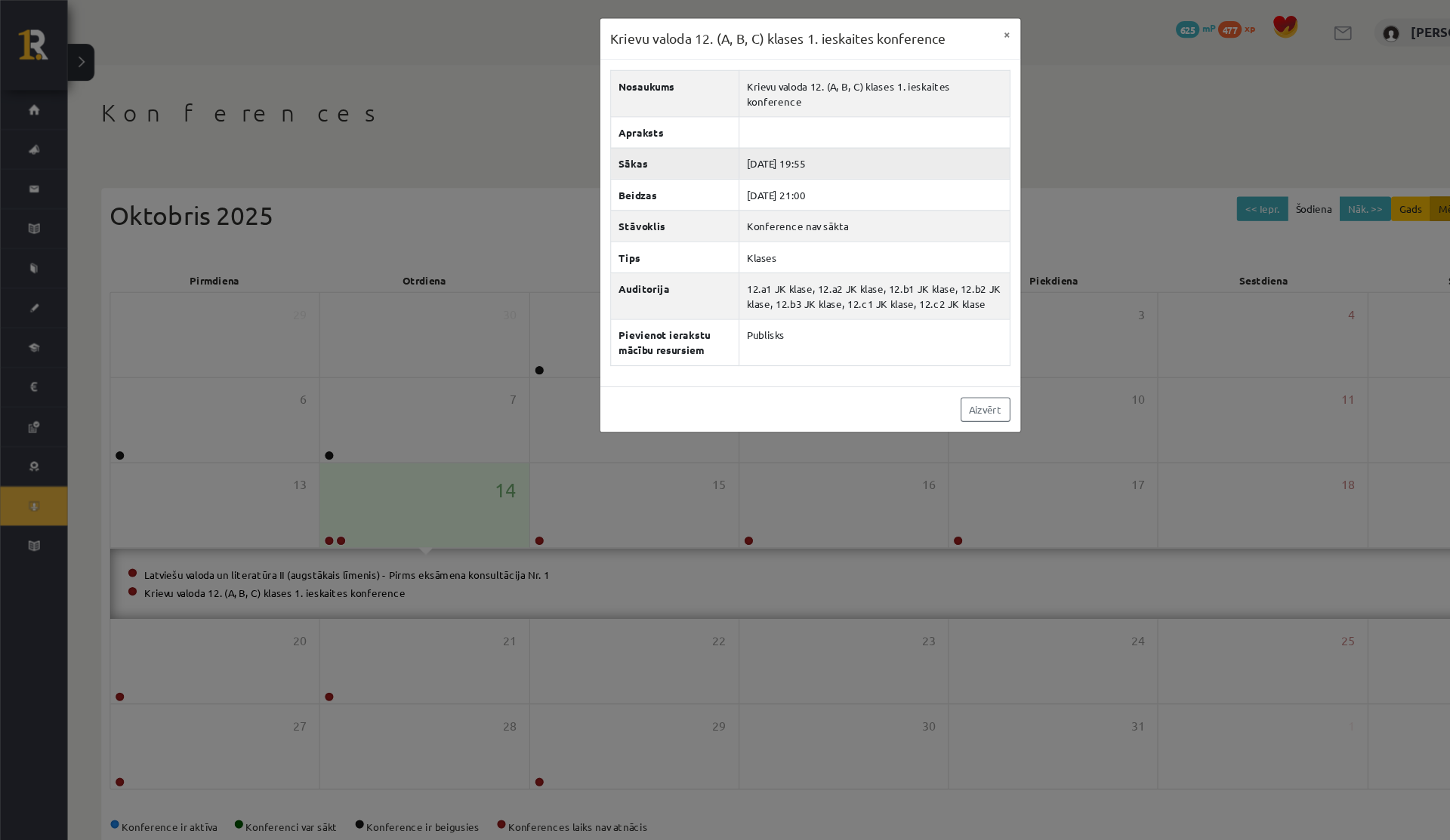
drag, startPoint x: 715, startPoint y: 131, endPoint x: 746, endPoint y: 131, distance: 31.0
click at [746, 132] on td "2025-10-14 19:55" at bounding box center [782, 146] width 243 height 28
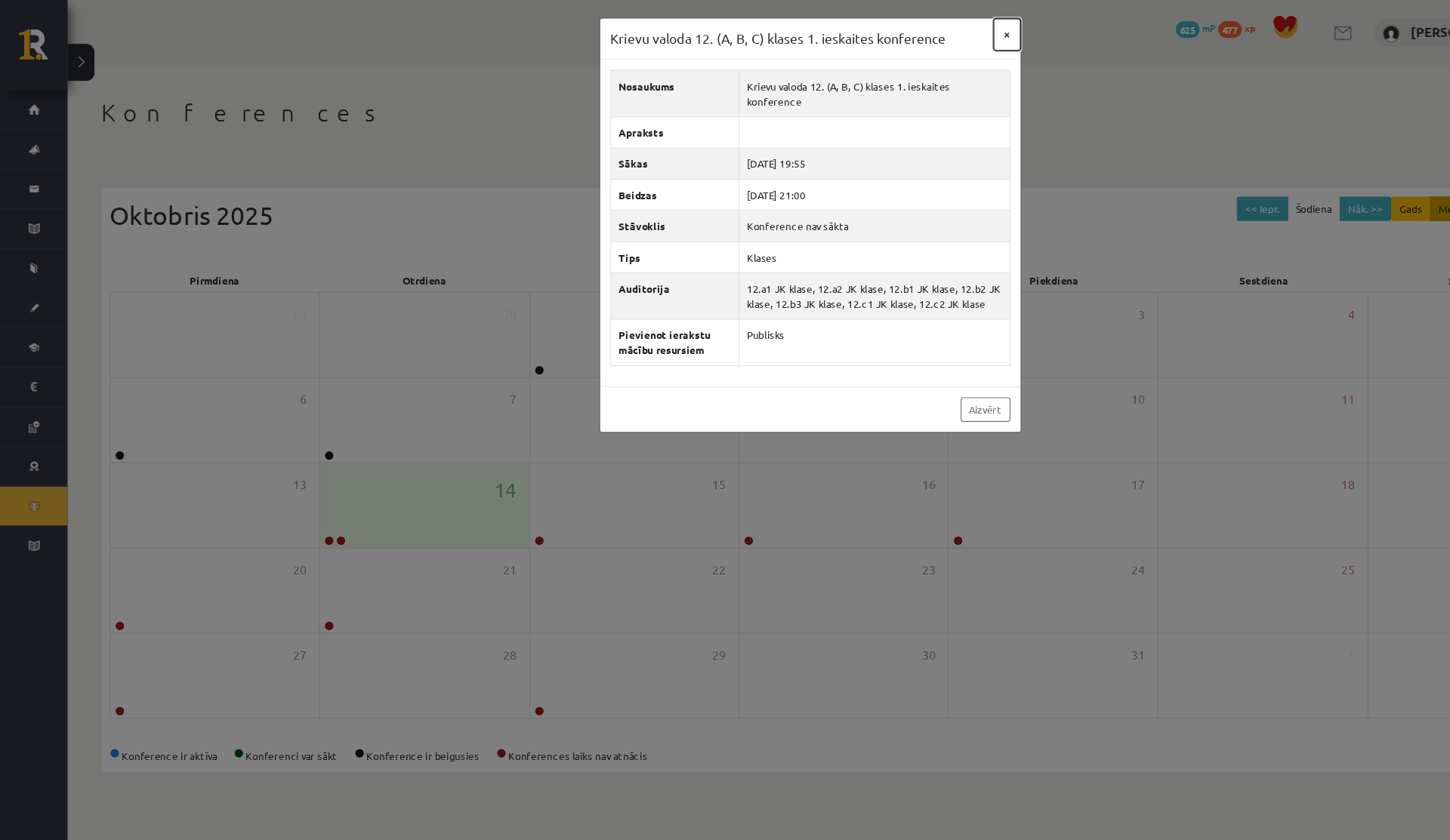
click at [893, 30] on button "×" at bounding box center [901, 30] width 24 height 28
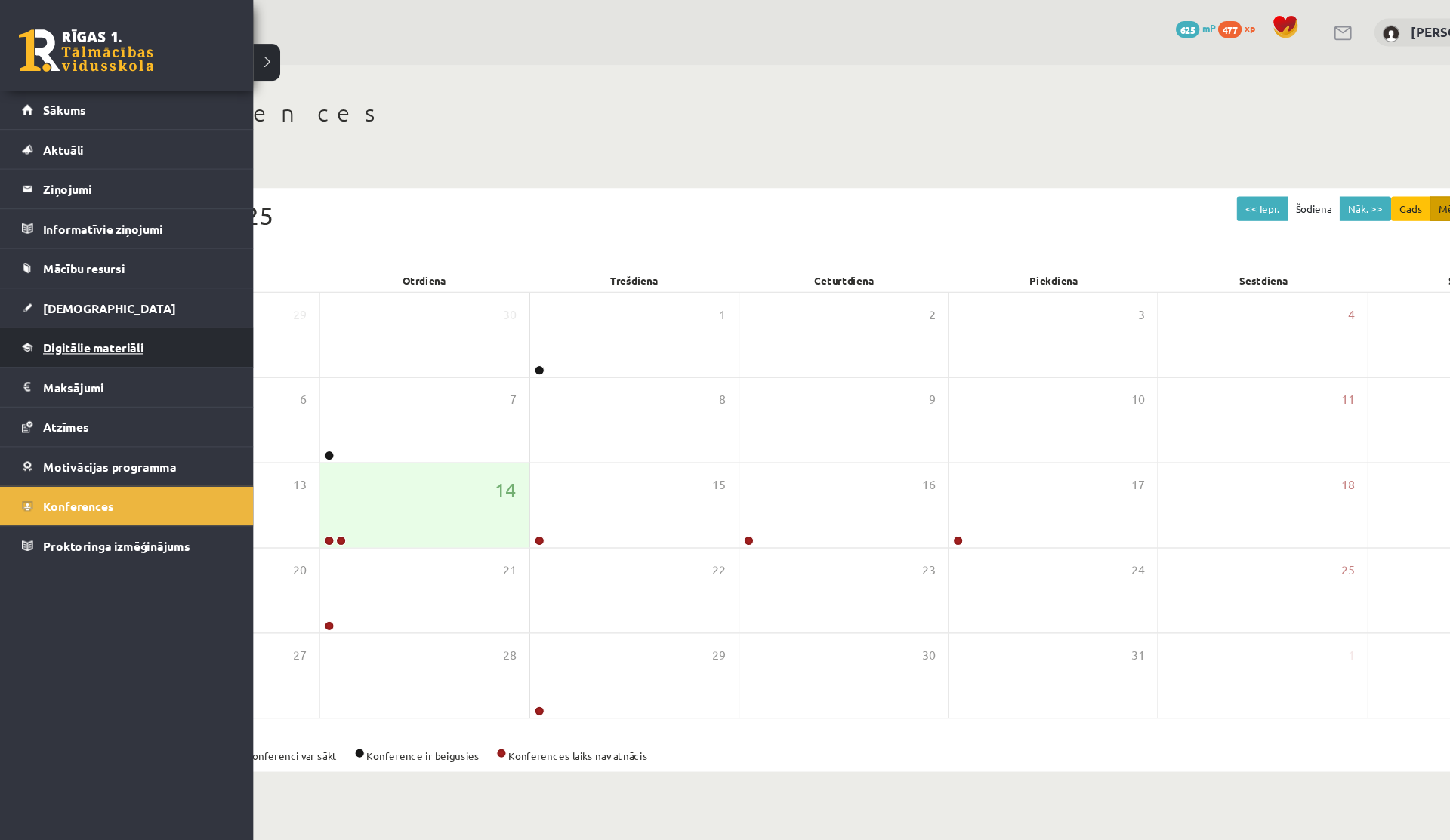
click at [58, 317] on span "Digitālie materiāli" at bounding box center [83, 311] width 90 height 14
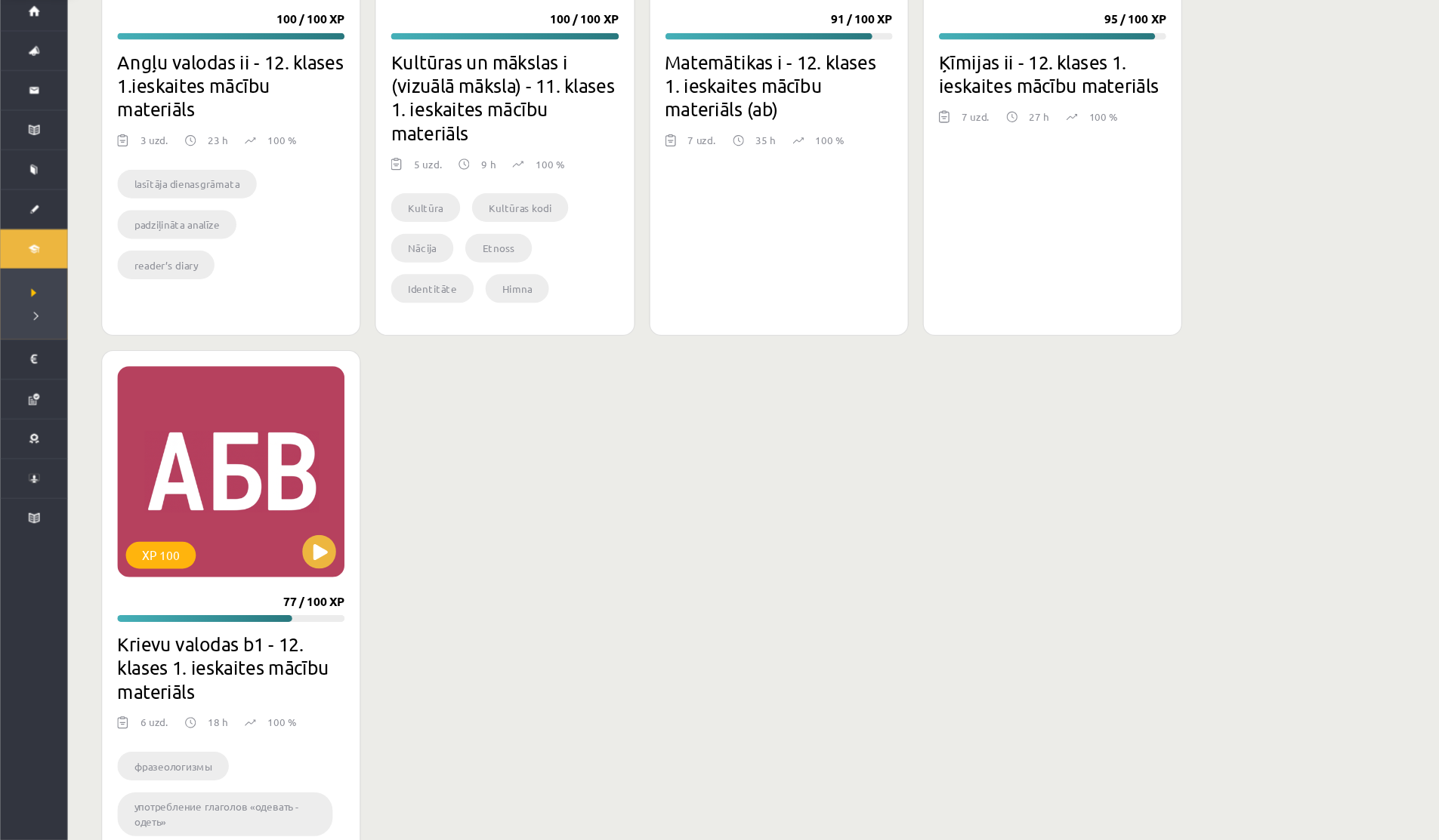
scroll to position [1221, 0]
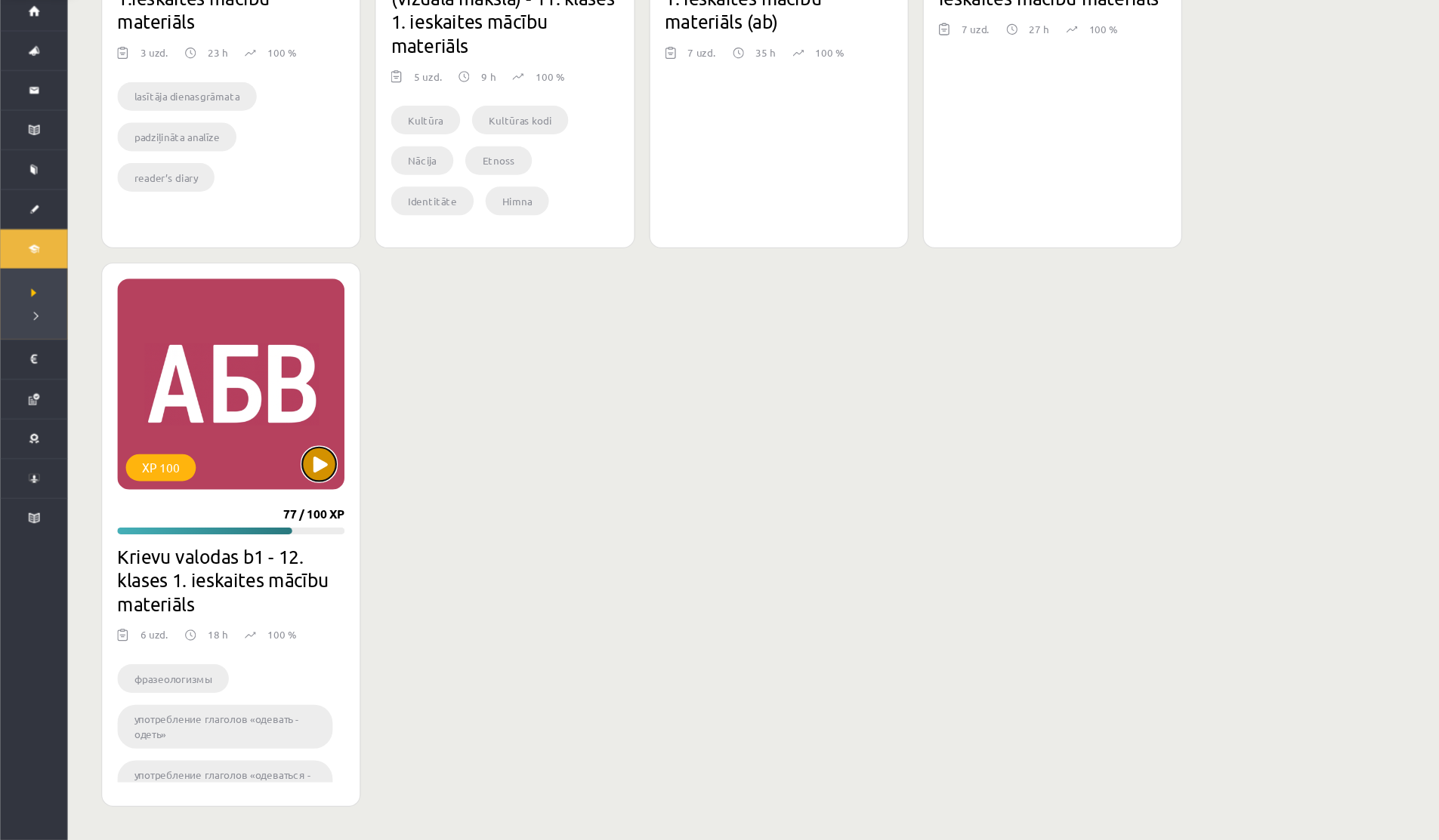
click at [280, 504] on button at bounding box center [285, 503] width 30 height 30
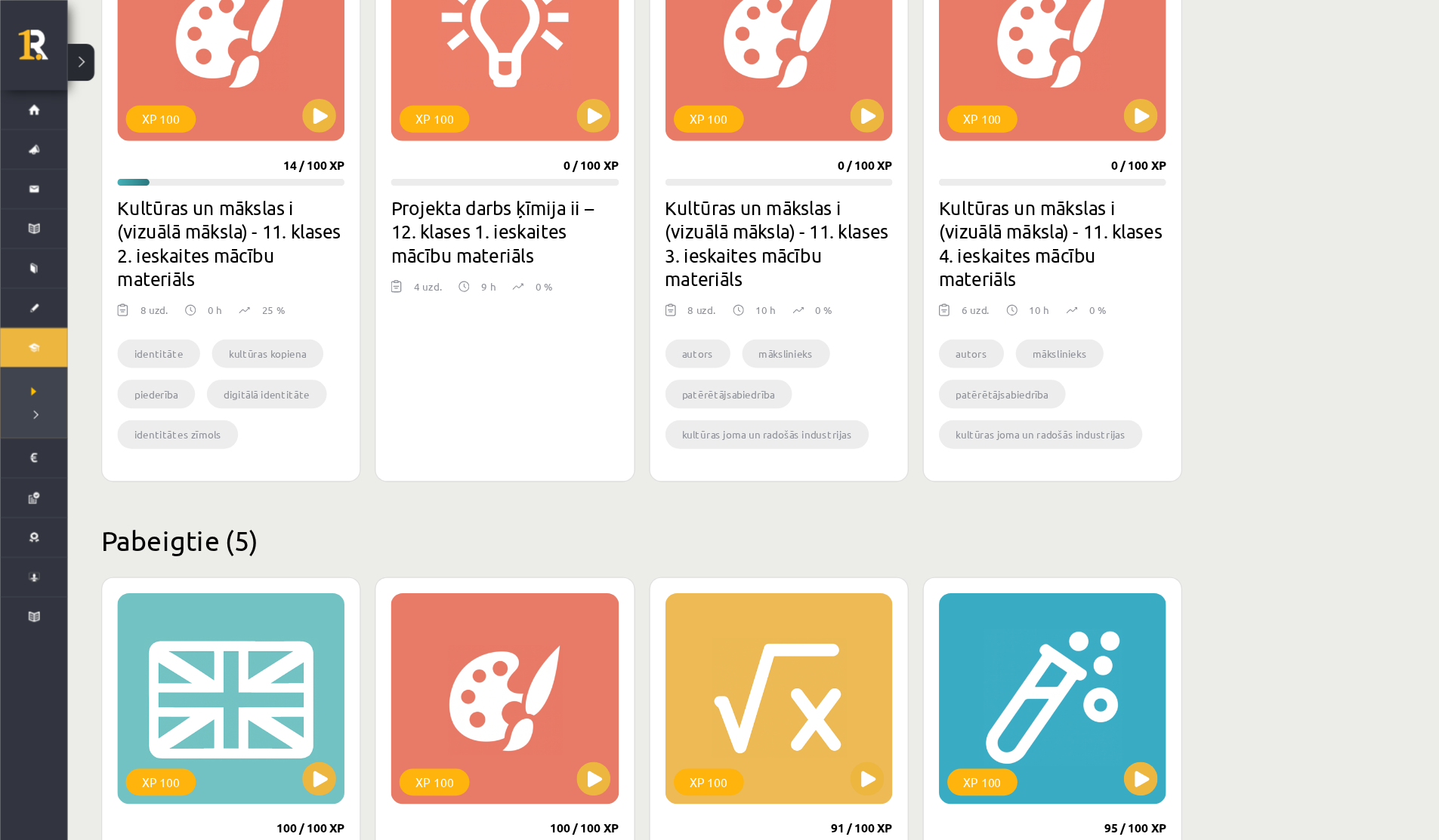
scroll to position [370, 0]
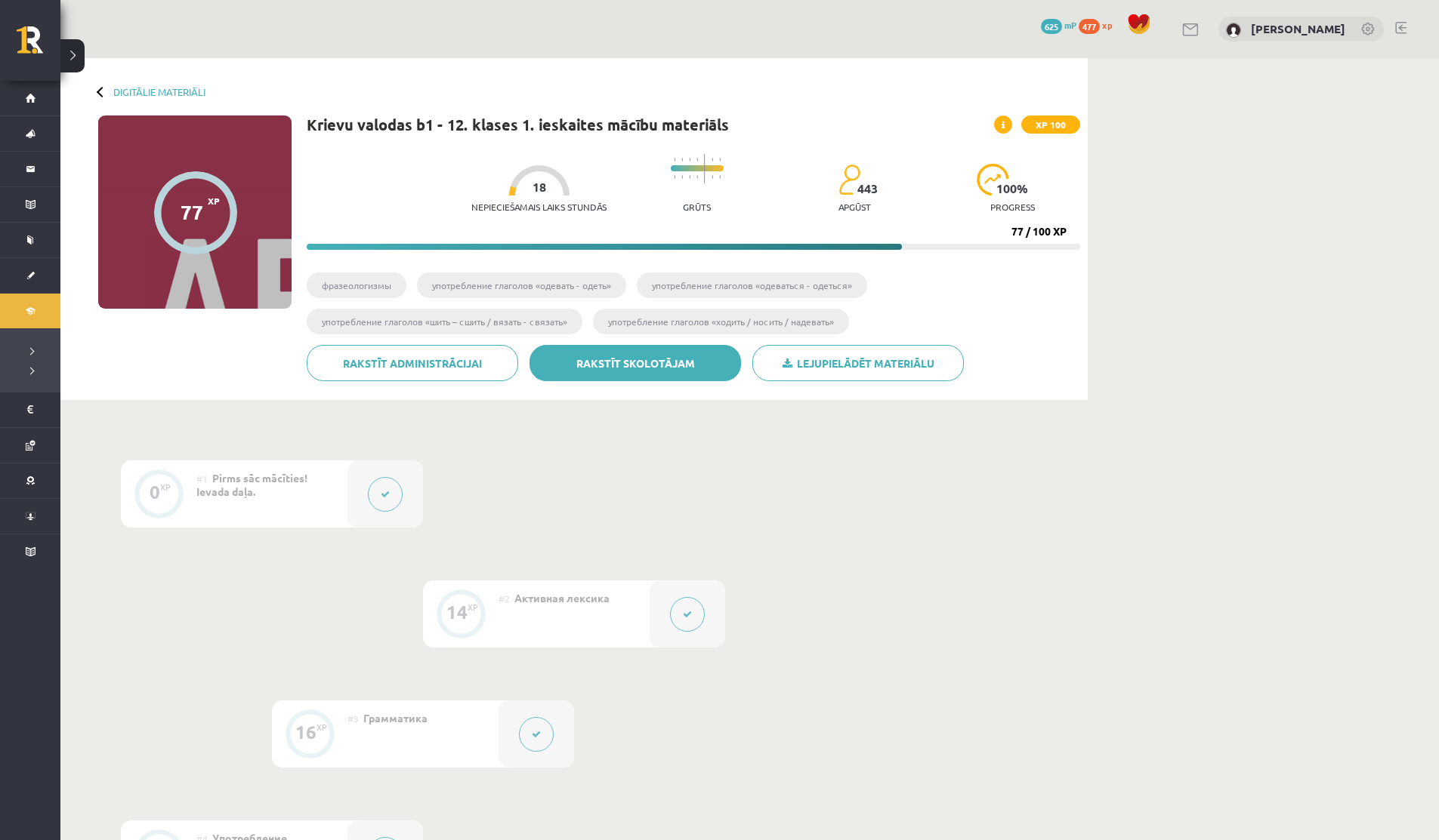
scroll to position [32, 0]
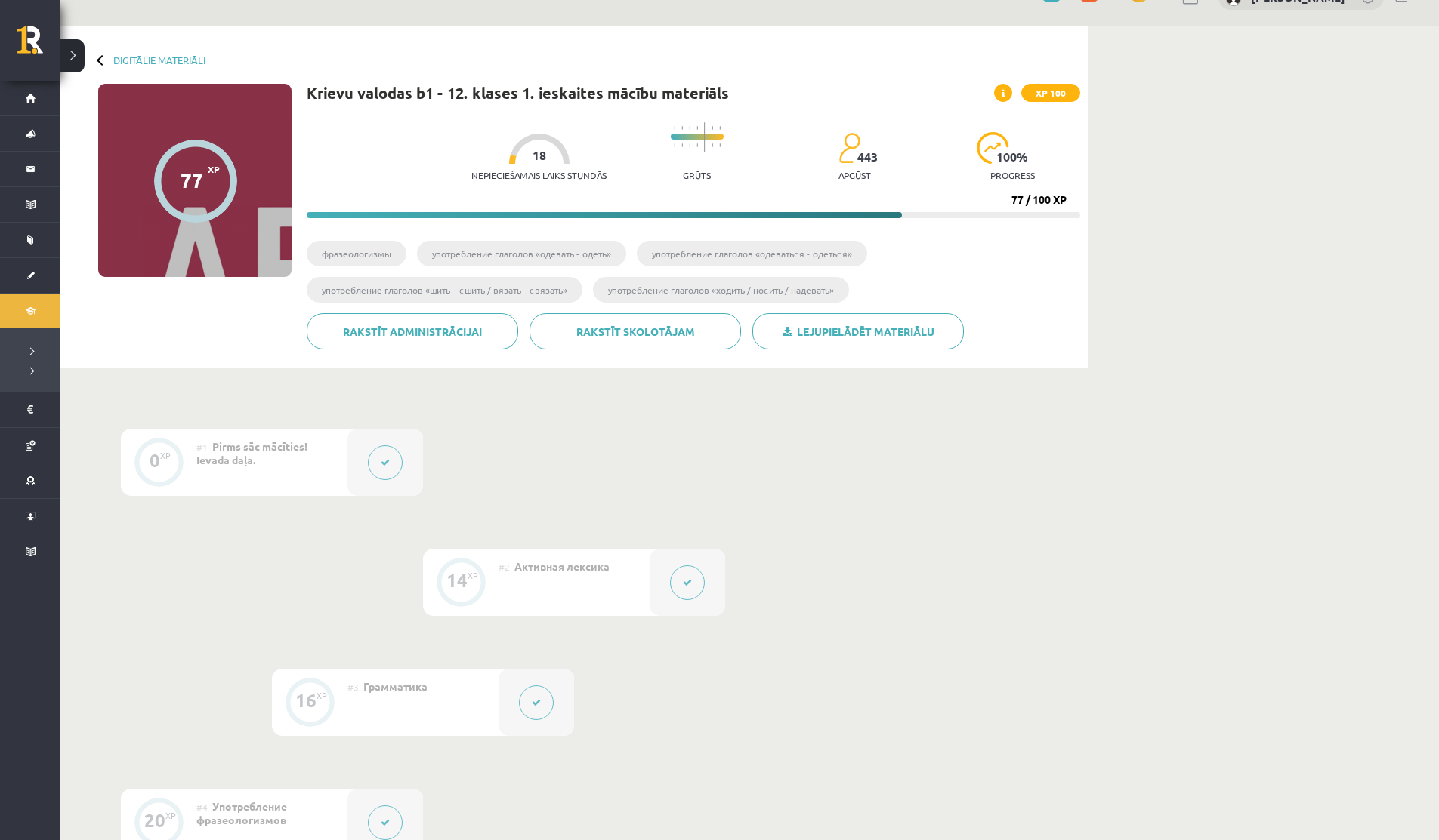
click at [1072, 480] on div "0 XP #1 Pirms sāc mācīties! Ievada daļa. 14 XP #2 Активная лексика 16 XP #3 Гра…" at bounding box center [573, 789] width 1027 height 841
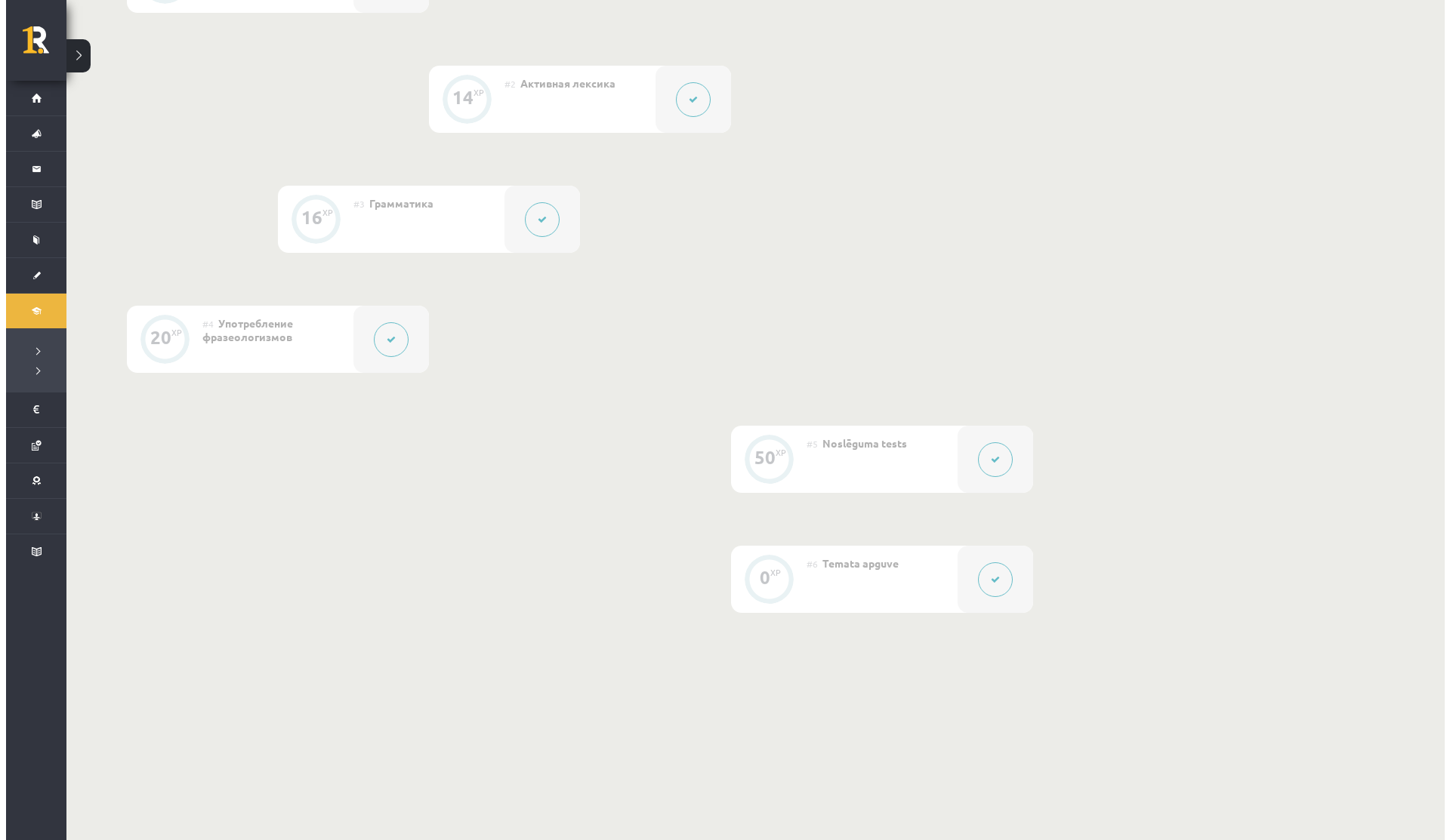
scroll to position [552, 0]
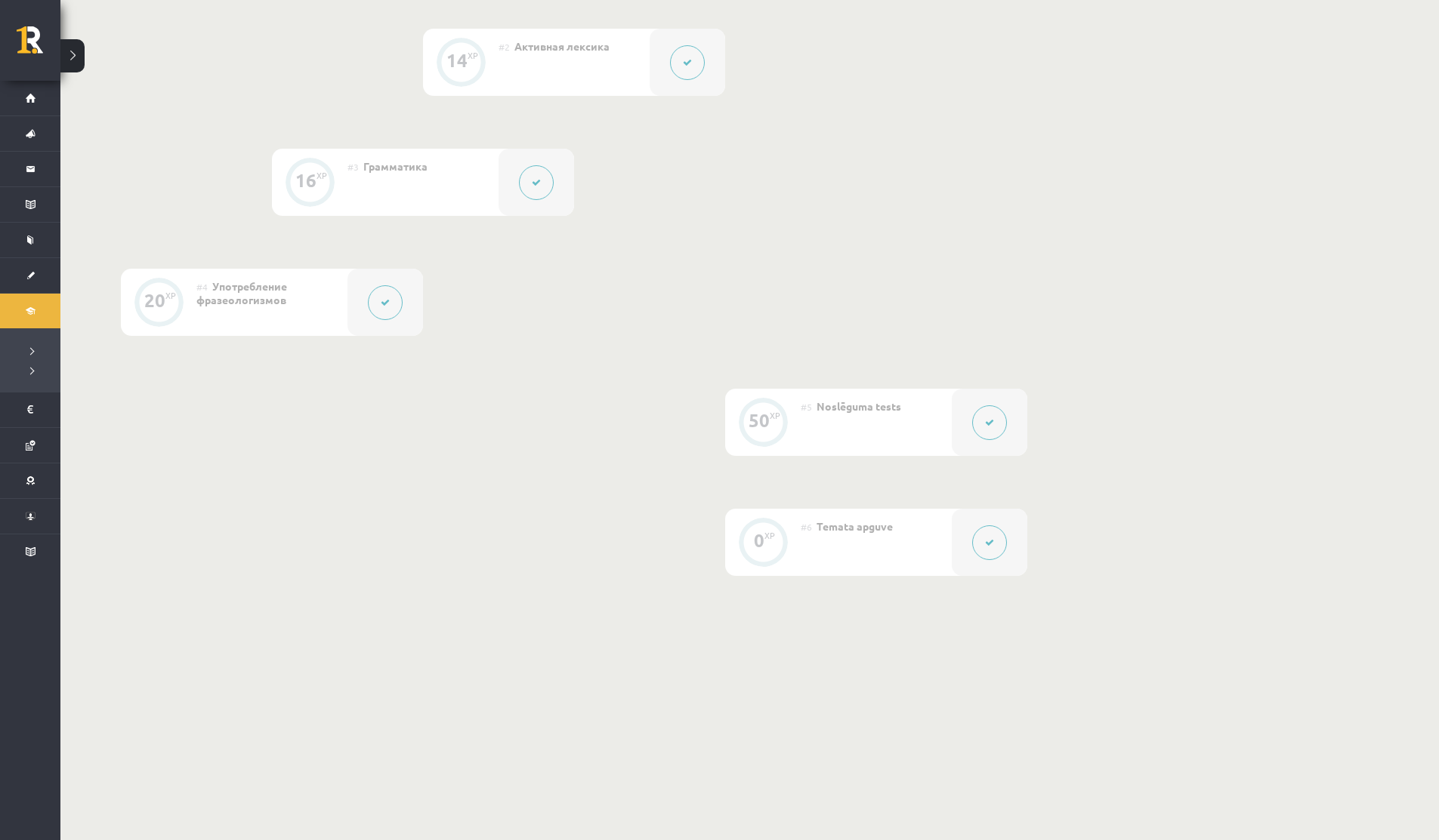
click at [396, 305] on button at bounding box center [385, 303] width 35 height 35
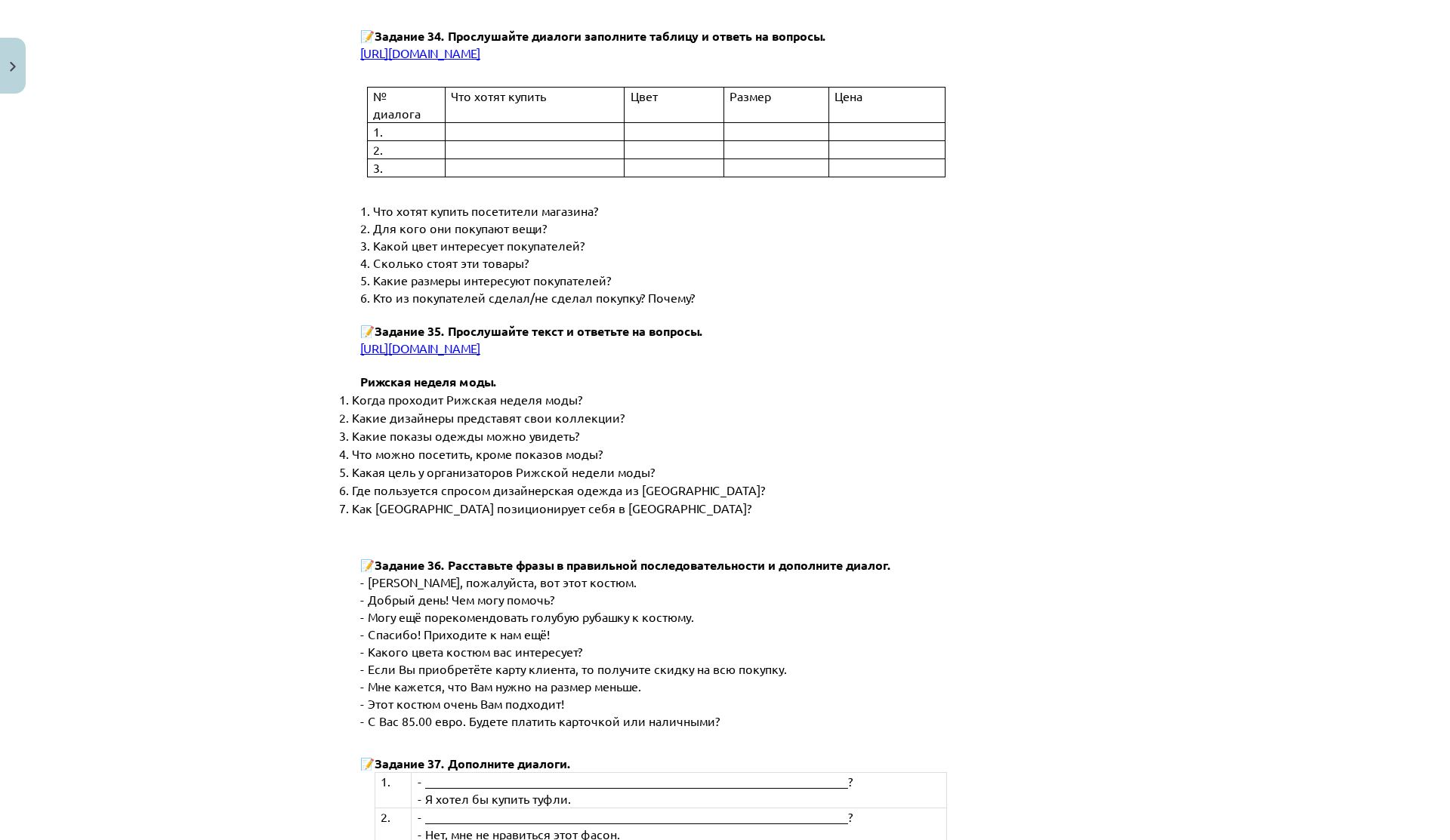
scroll to position [4539, 0]
drag, startPoint x: 349, startPoint y: 320, endPoint x: 774, endPoint y: 344, distance: 425.7
copy p "[URL][DOMAIN_NAME]"
click at [441, 479] on li "Где пользуется спросом дизайнерская одежда из [GEOGRAPHIC_DATA]?" at bounding box center [733, 488] width 762 height 18
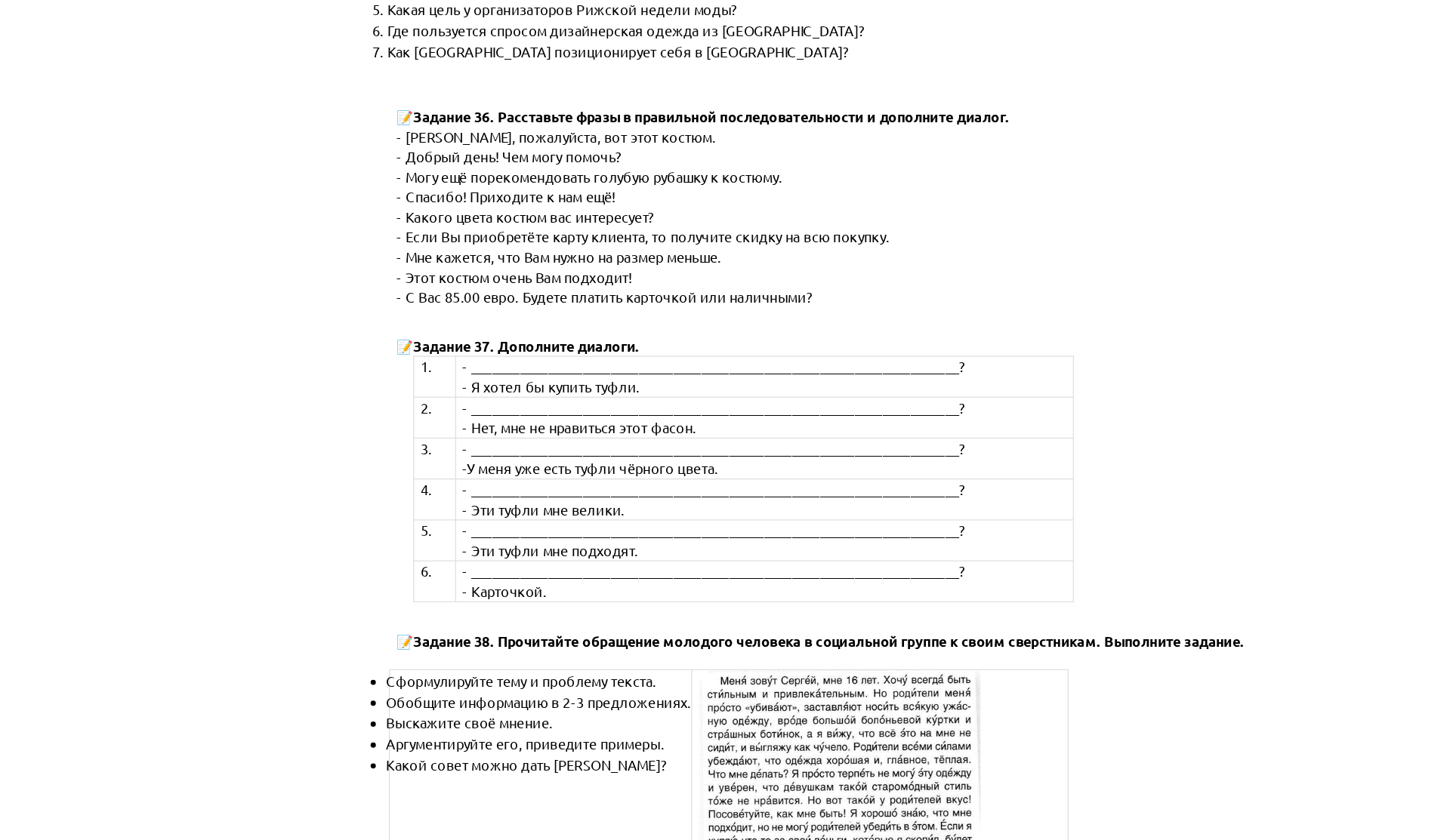
scroll to position [4887, 0]
